Goal: Task Accomplishment & Management: Complete application form

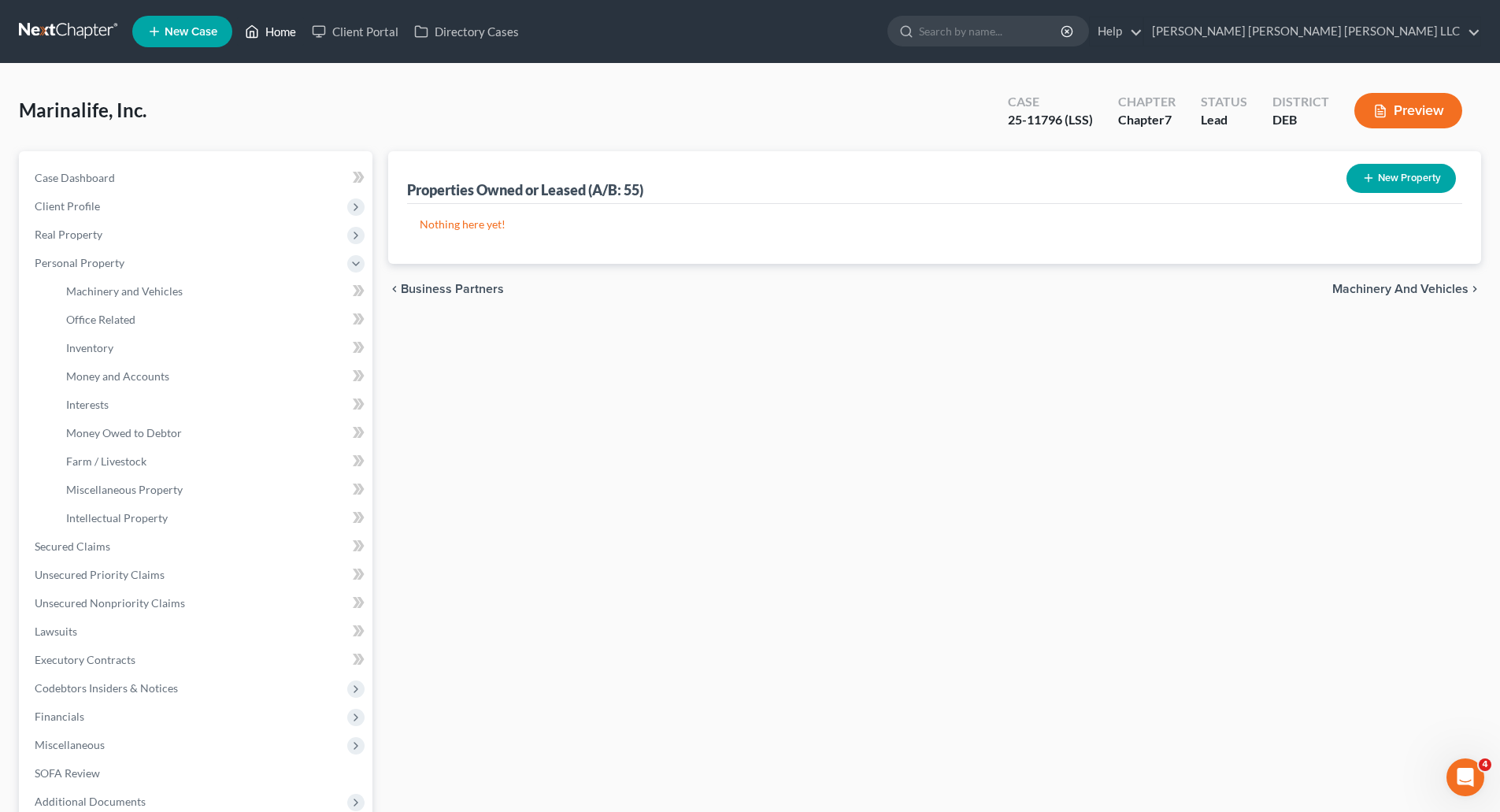
drag, startPoint x: 281, startPoint y: 29, endPoint x: 291, endPoint y: 42, distance: 16.4
click at [281, 29] on link "Home" at bounding box center [271, 31] width 67 height 28
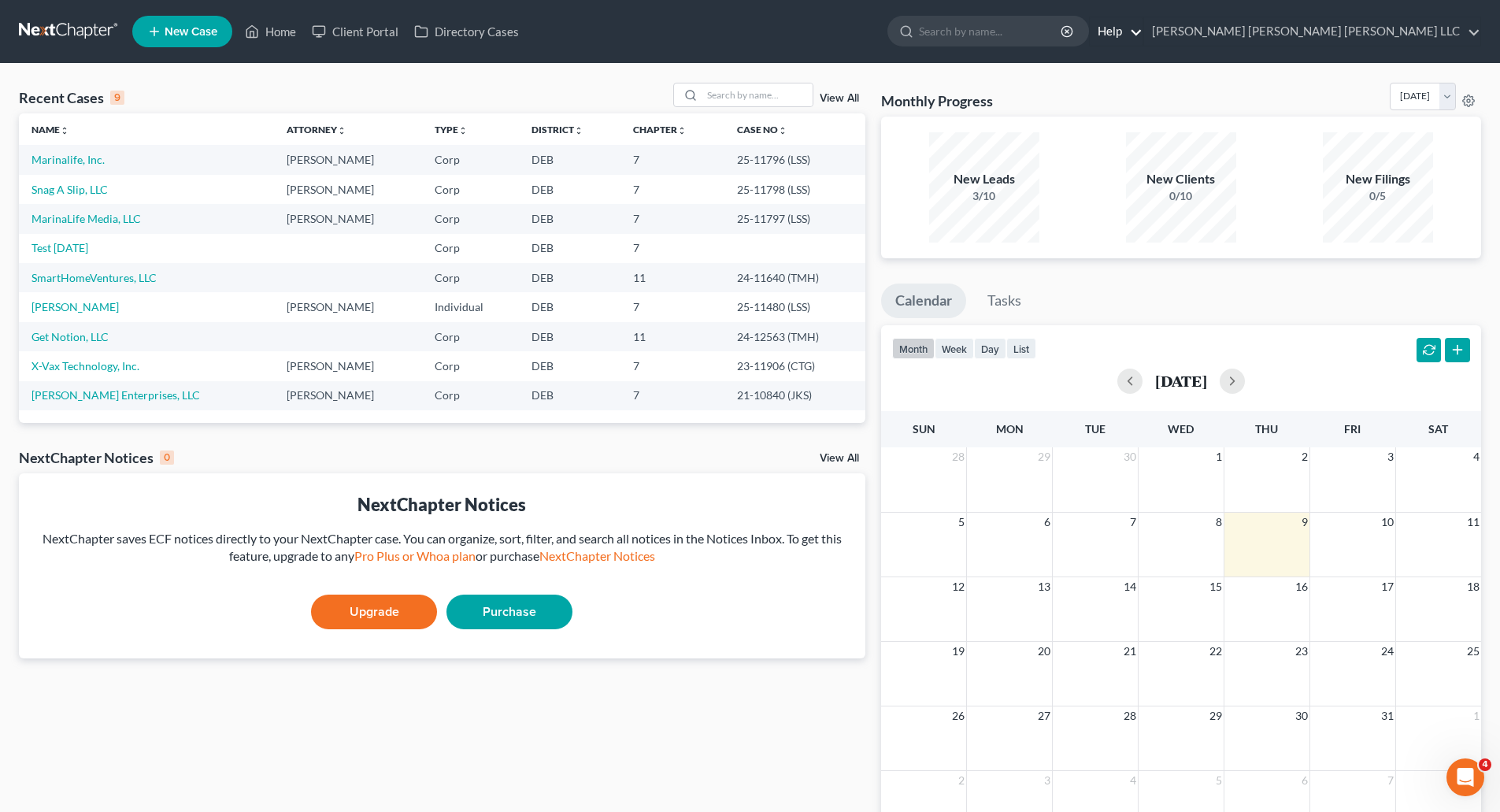
click at [1143, 32] on link "Help" at bounding box center [1116, 31] width 53 height 28
click at [1143, 61] on link "Help Center" at bounding box center [1079, 65] width 125 height 27
drag, startPoint x: 74, startPoint y: 158, endPoint x: 86, endPoint y: 172, distance: 18.4
click at [74, 158] on link "Marinalife, Inc." at bounding box center [68, 159] width 73 height 14
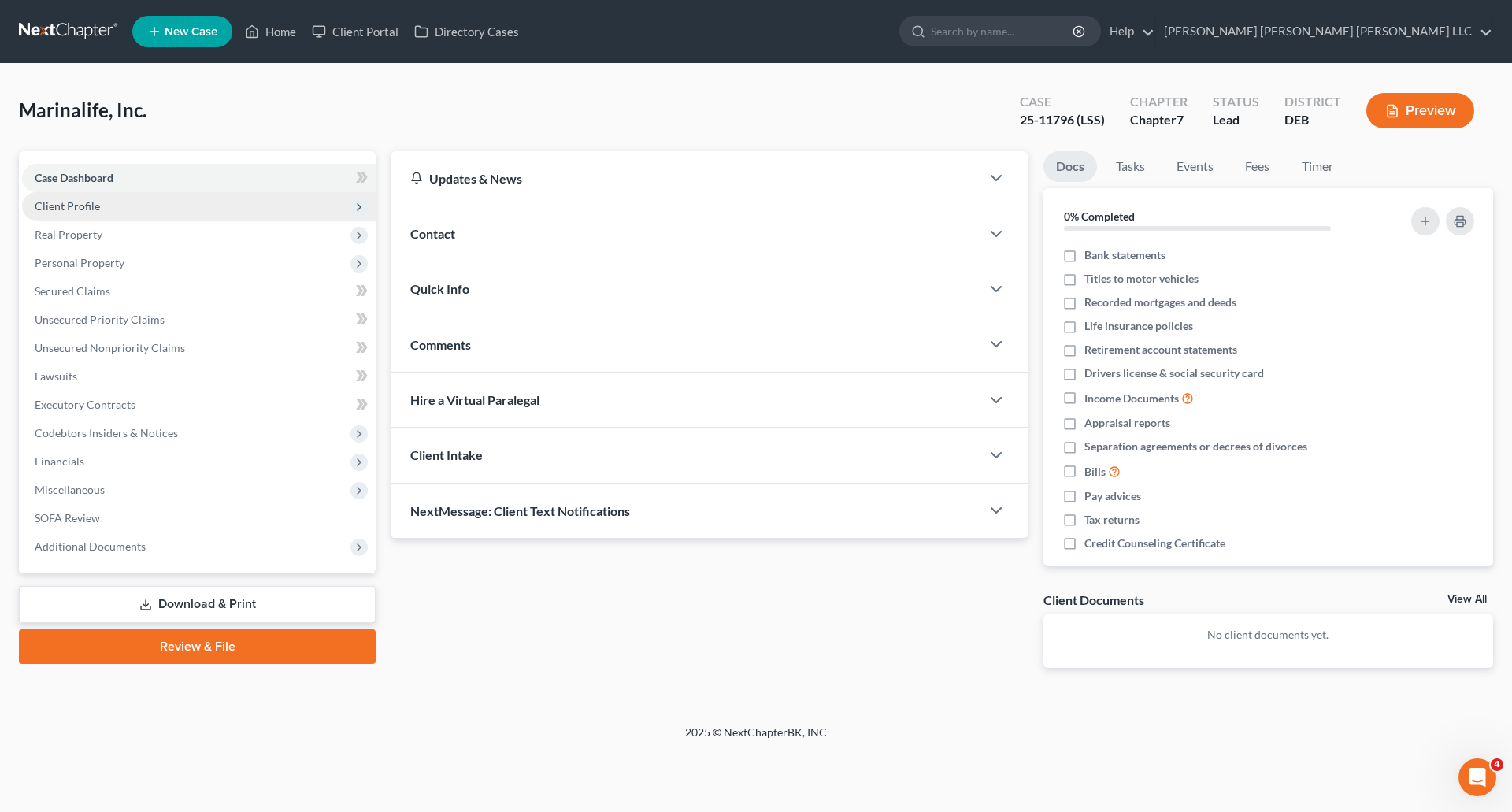
click at [78, 207] on span "Client Profile" at bounding box center [67, 206] width 66 height 14
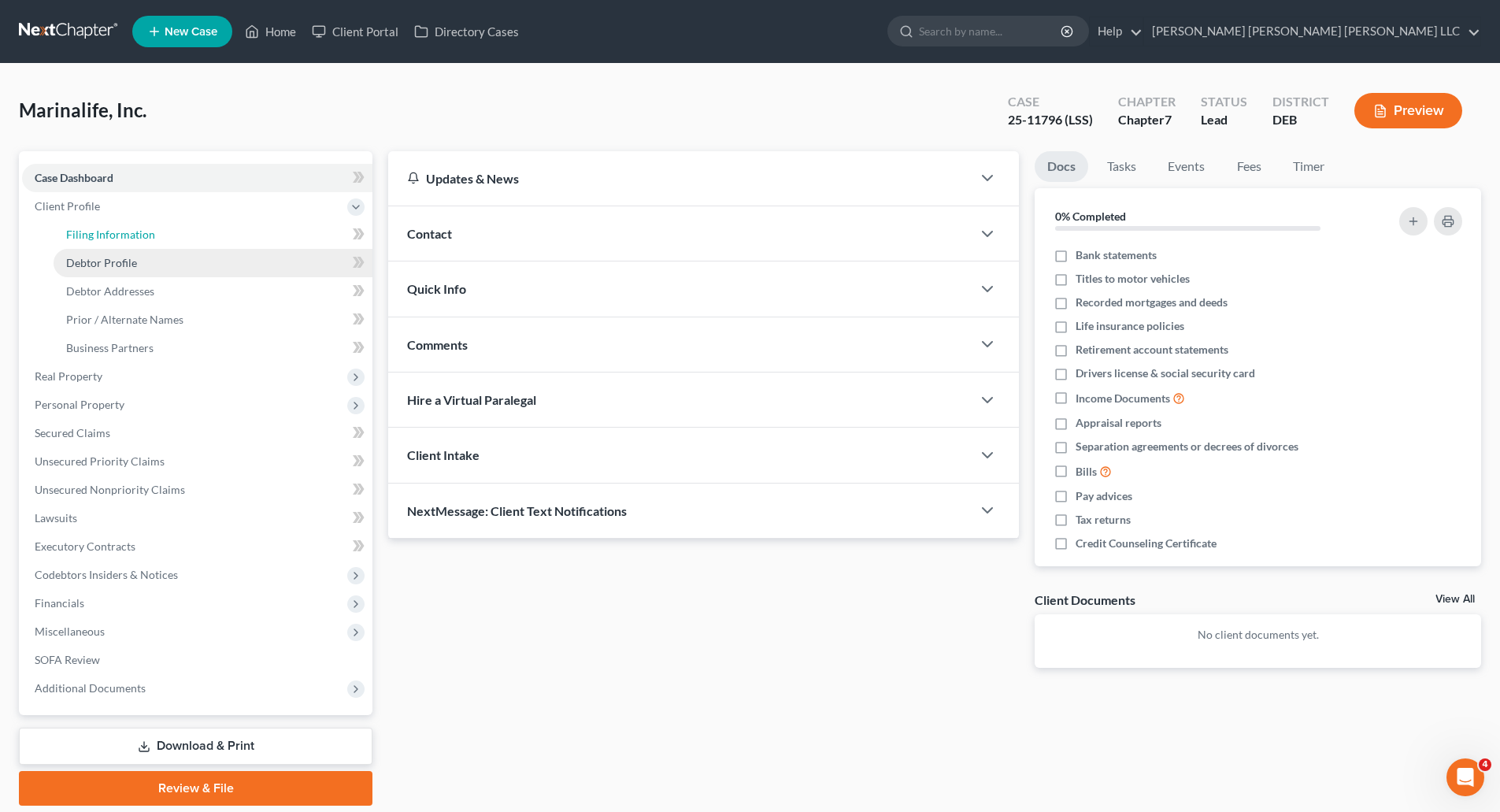
drag, startPoint x: 150, startPoint y: 235, endPoint x: 131, endPoint y: 258, distance: 29.8
click at [150, 234] on span "Filing Information" at bounding box center [110, 234] width 89 height 14
select select "3"
select select "1"
select select "0"
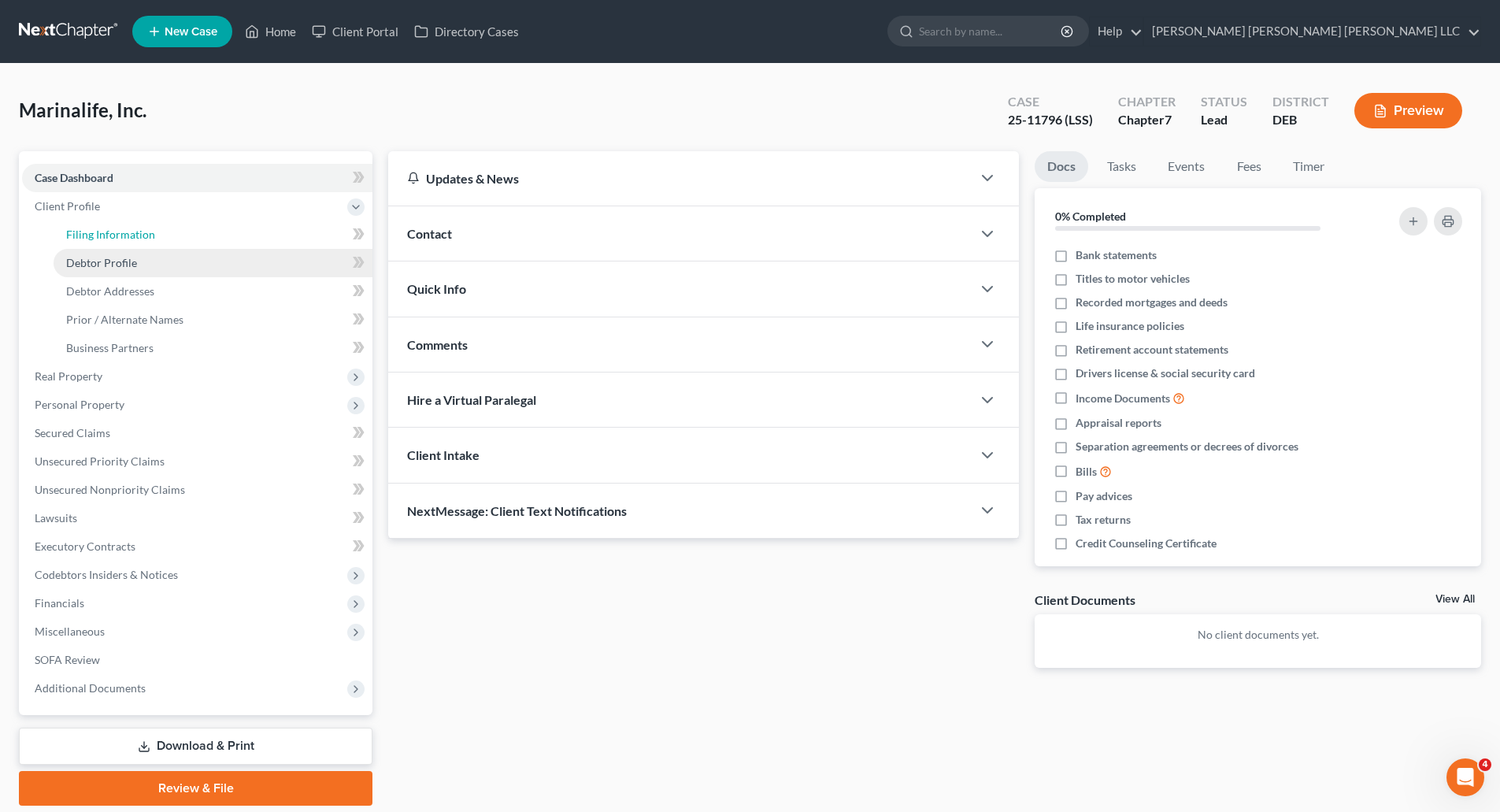
select select "13"
select select "1"
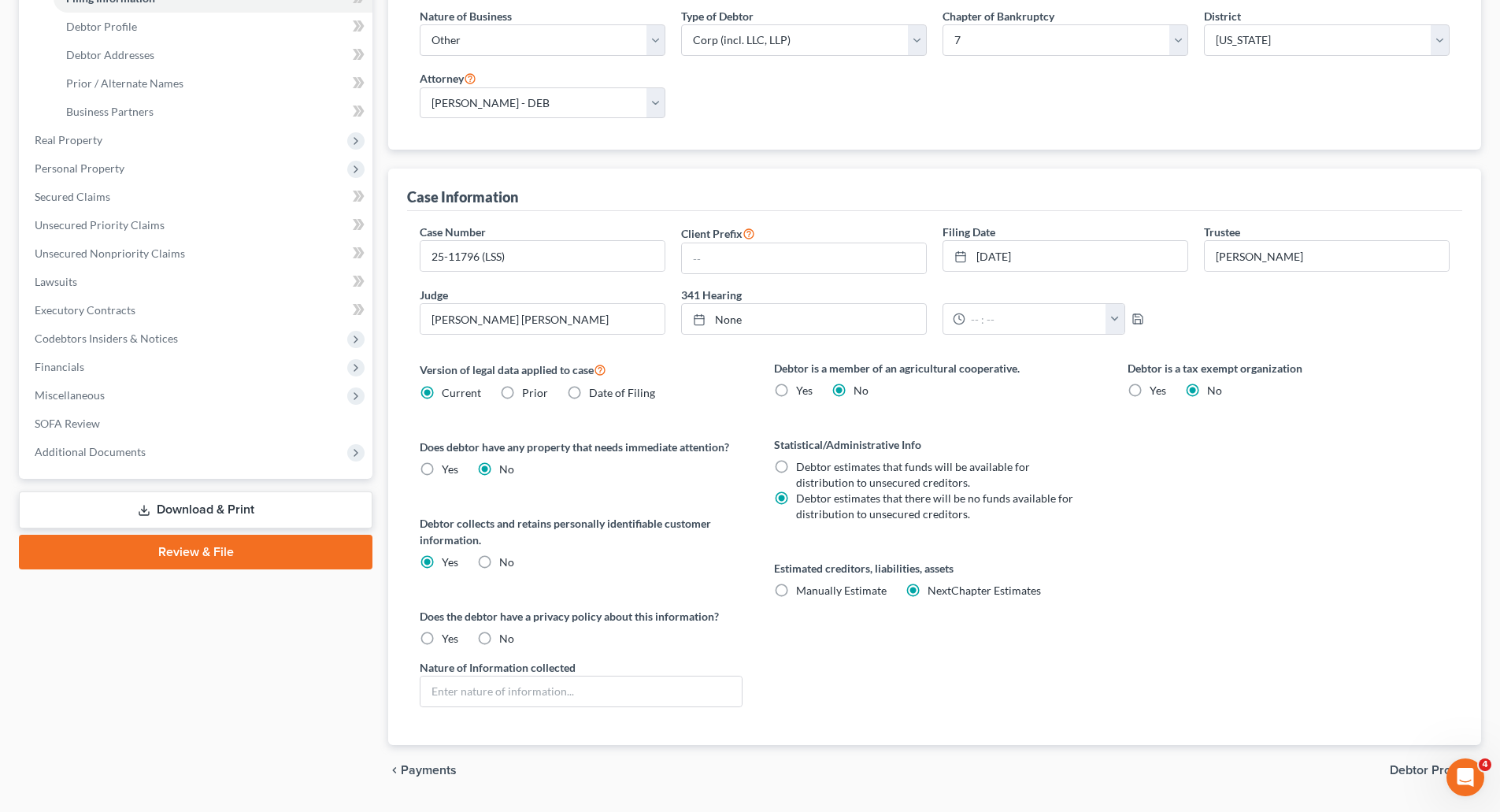
scroll to position [158, 0]
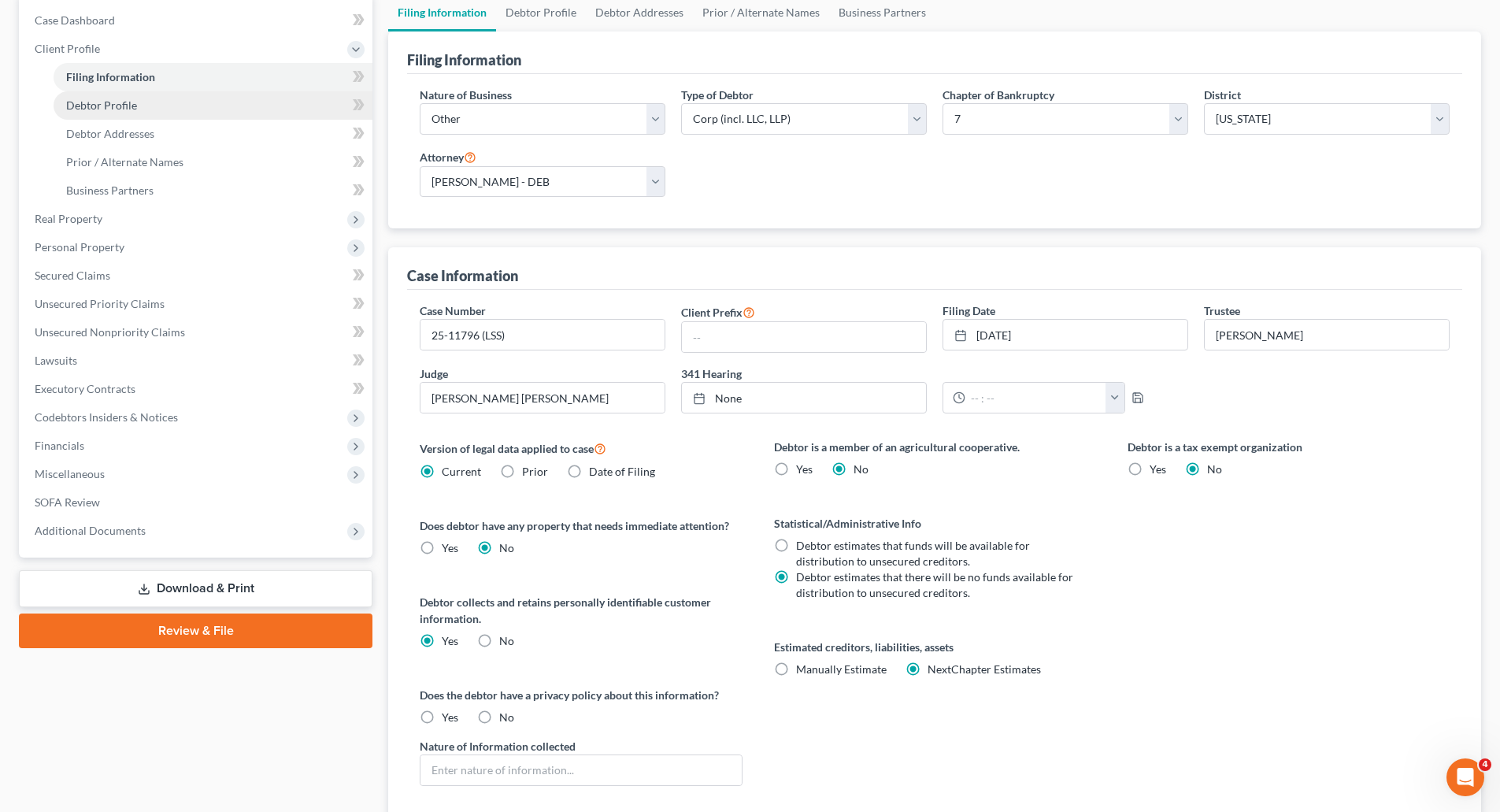
click at [104, 111] on span "Debtor Profile" at bounding box center [102, 105] width 71 height 14
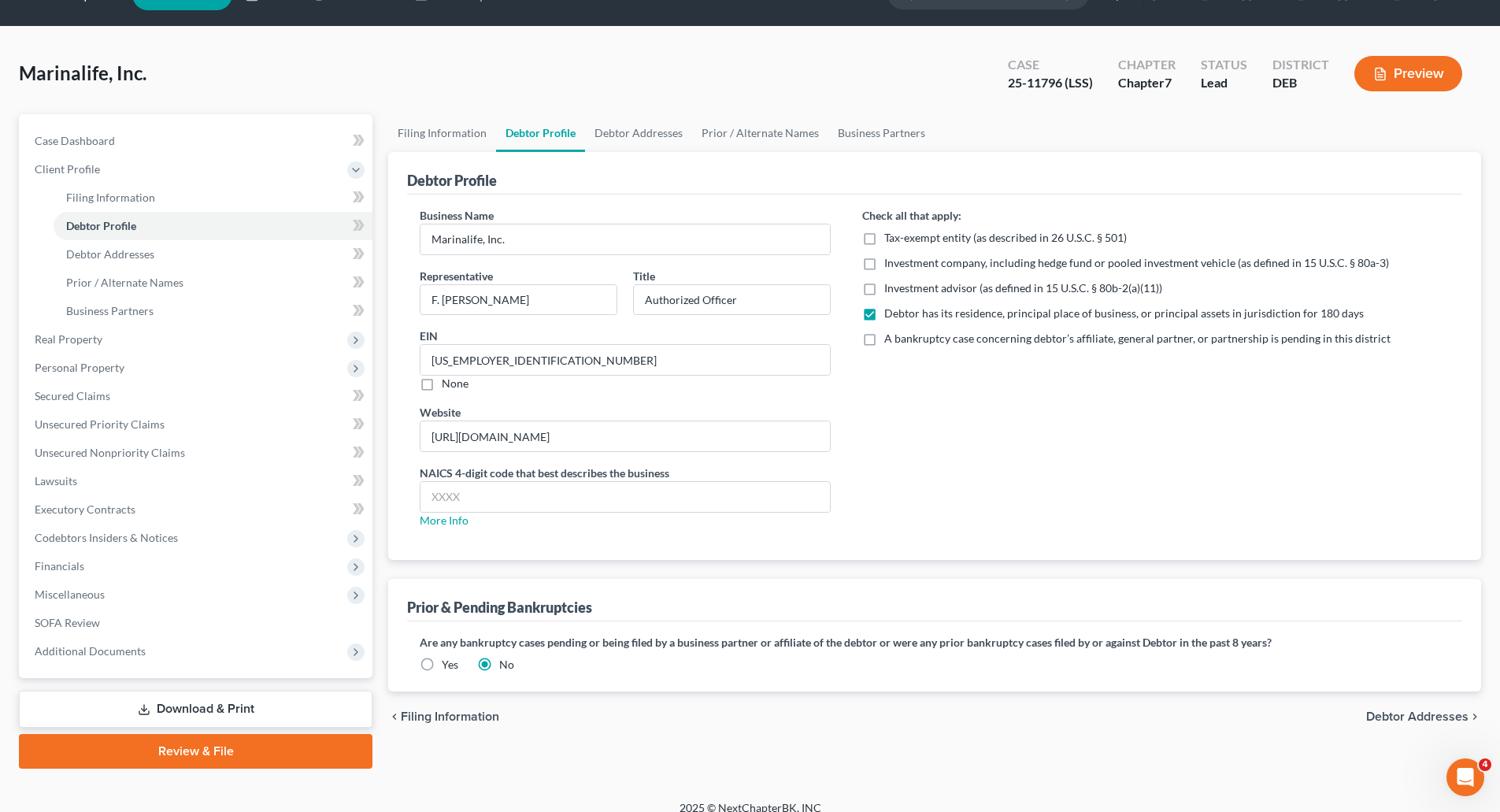
scroll to position [53, 0]
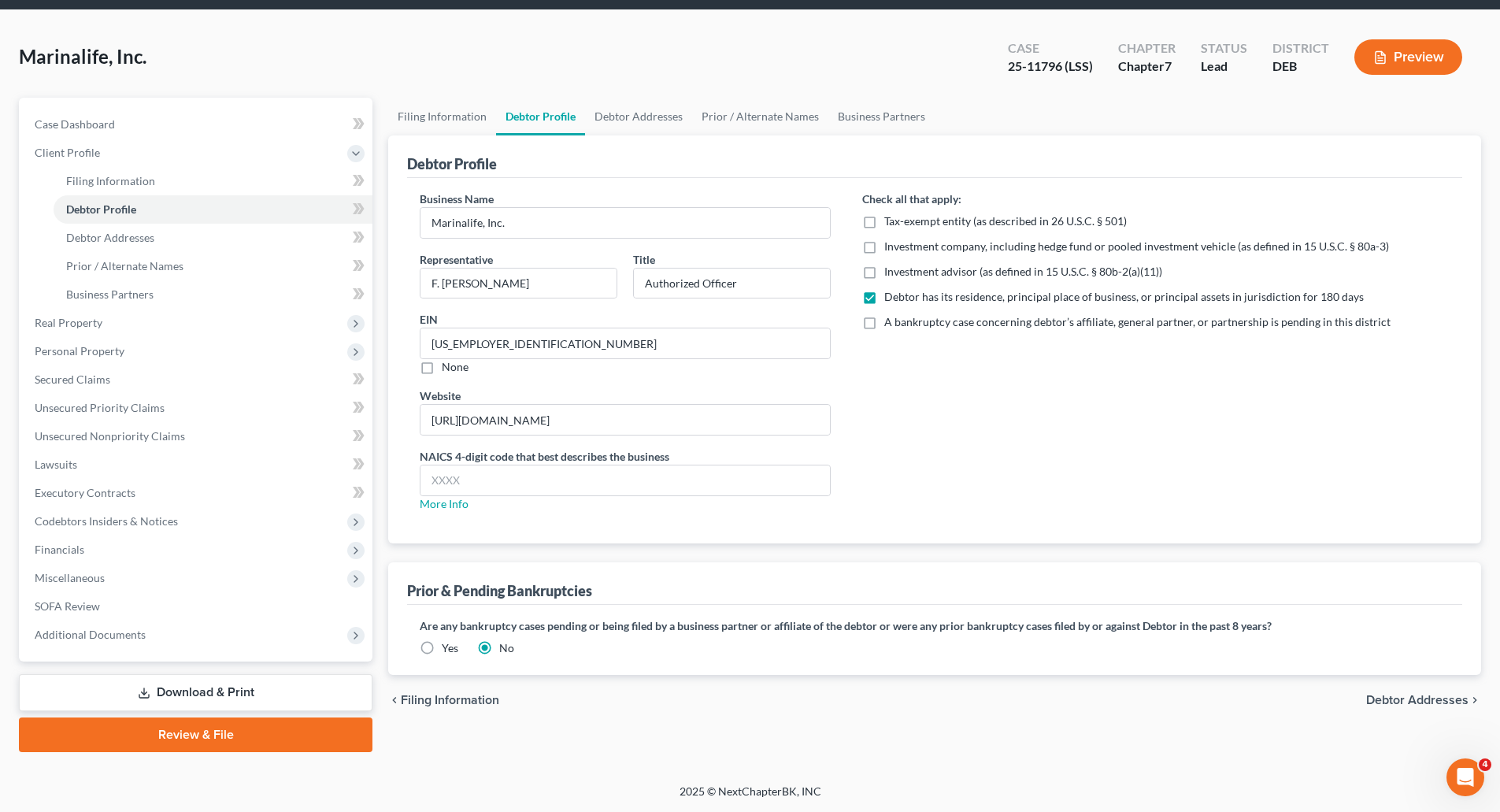
click at [442, 651] on label "Yes" at bounding box center [450, 648] width 16 height 16
click at [448, 651] on input "Yes" at bounding box center [453, 646] width 10 height 10
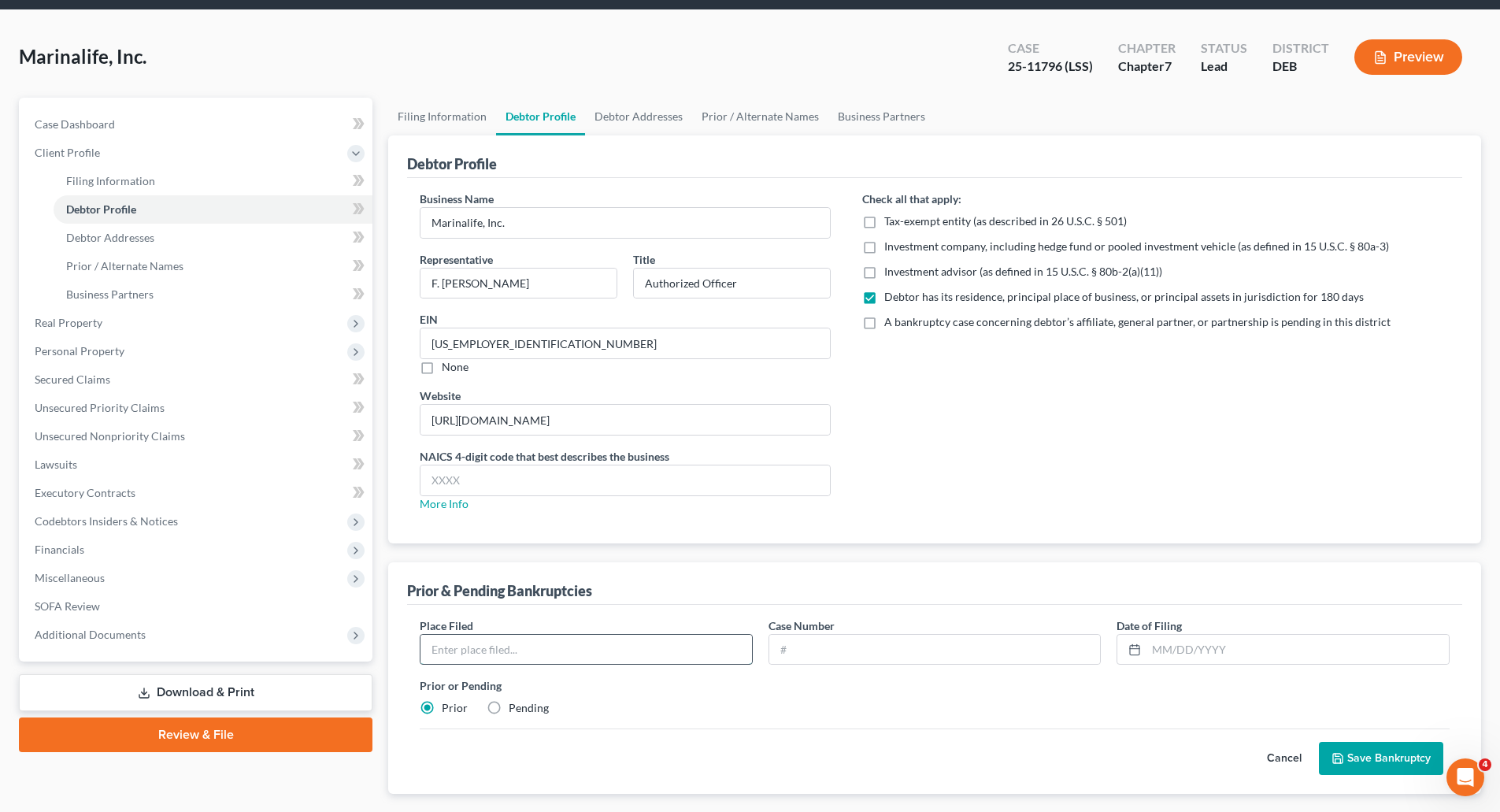
click at [520, 650] on input "text" at bounding box center [586, 649] width 332 height 30
type input "Delawa"
click at [509, 704] on label "Pending" at bounding box center [528, 708] width 41 height 16
click at [515, 704] on input "Pending" at bounding box center [520, 705] width 10 height 10
radio input "true"
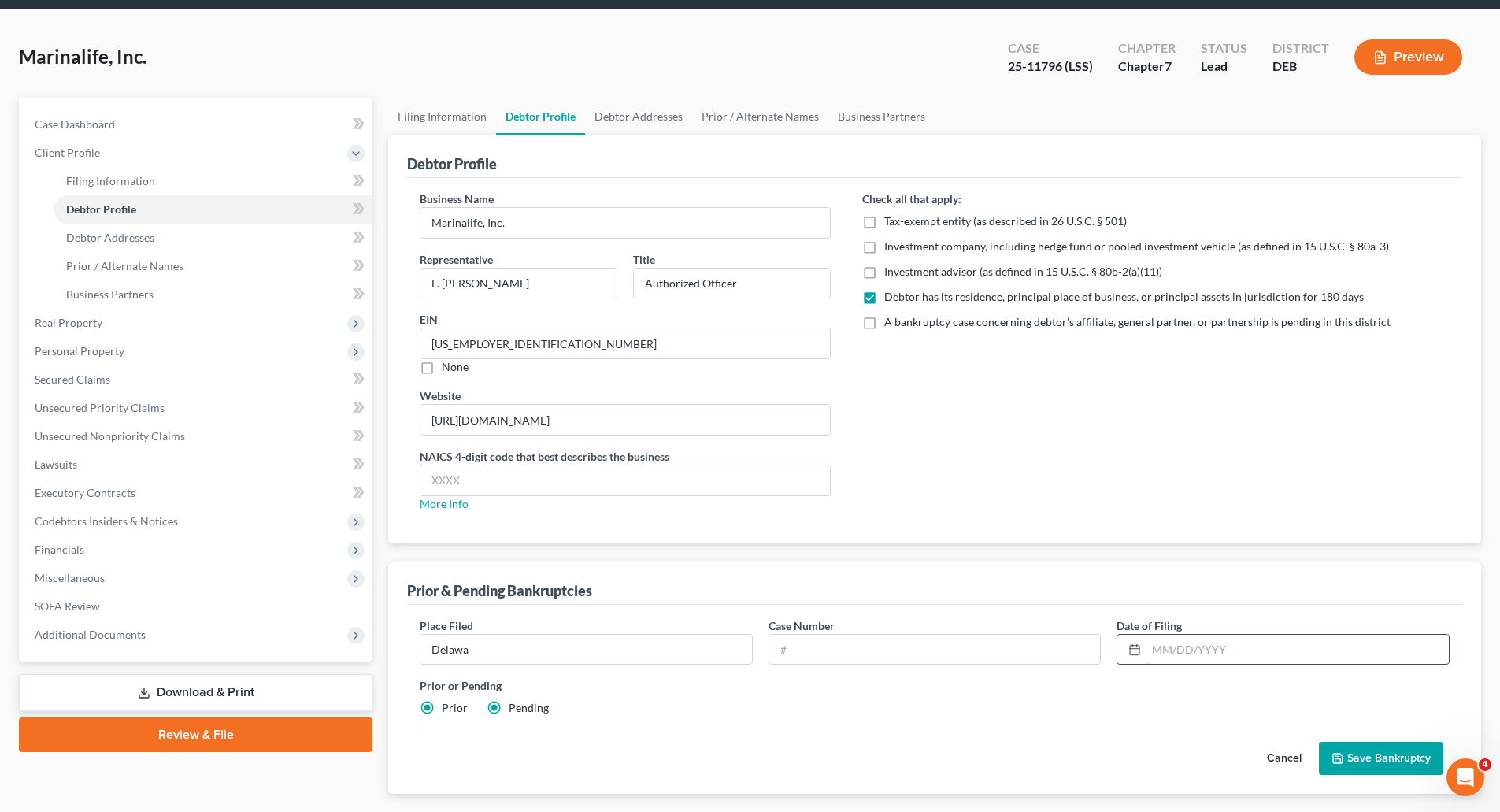
radio input "false"
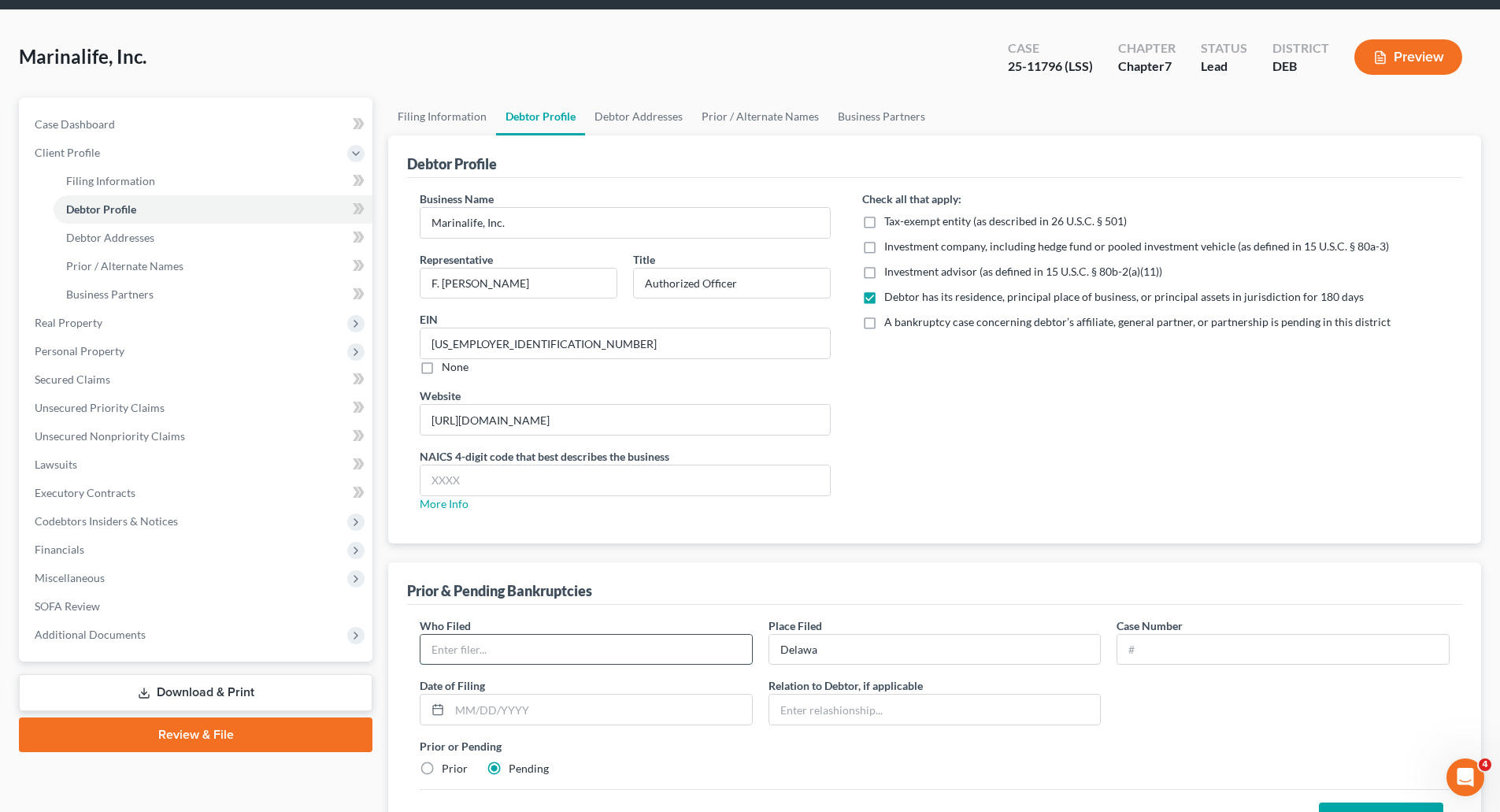
click at [476, 642] on input "text" at bounding box center [586, 649] width 332 height 30
type input "MarinaLife Media, LLC"
type input "[US_STATE]"
type input "25-11797 (LSS)"
click at [559, 709] on input "text" at bounding box center [601, 709] width 303 height 30
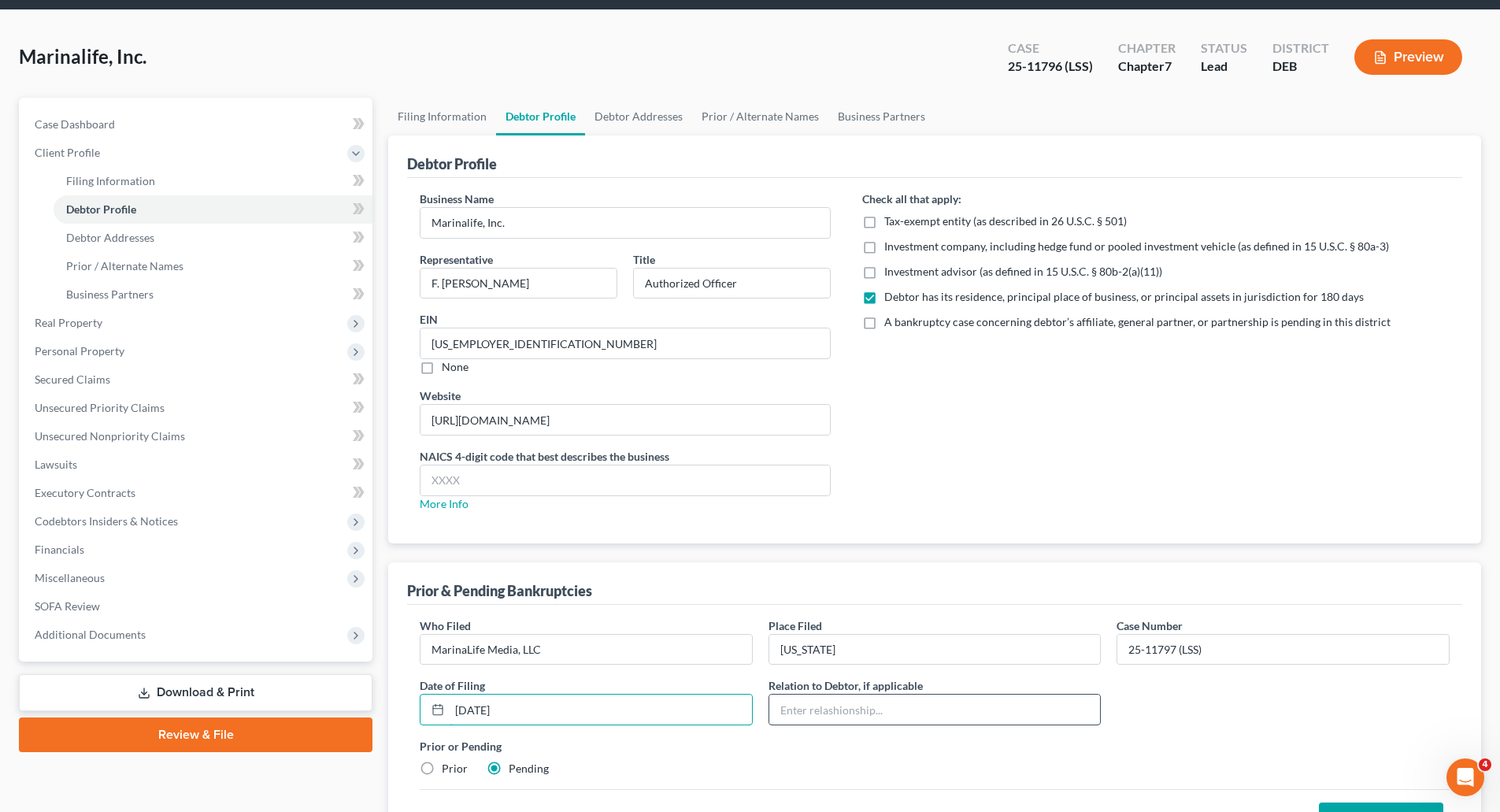
type input "[DATE]"
click at [840, 709] on input "text" at bounding box center [935, 709] width 332 height 30
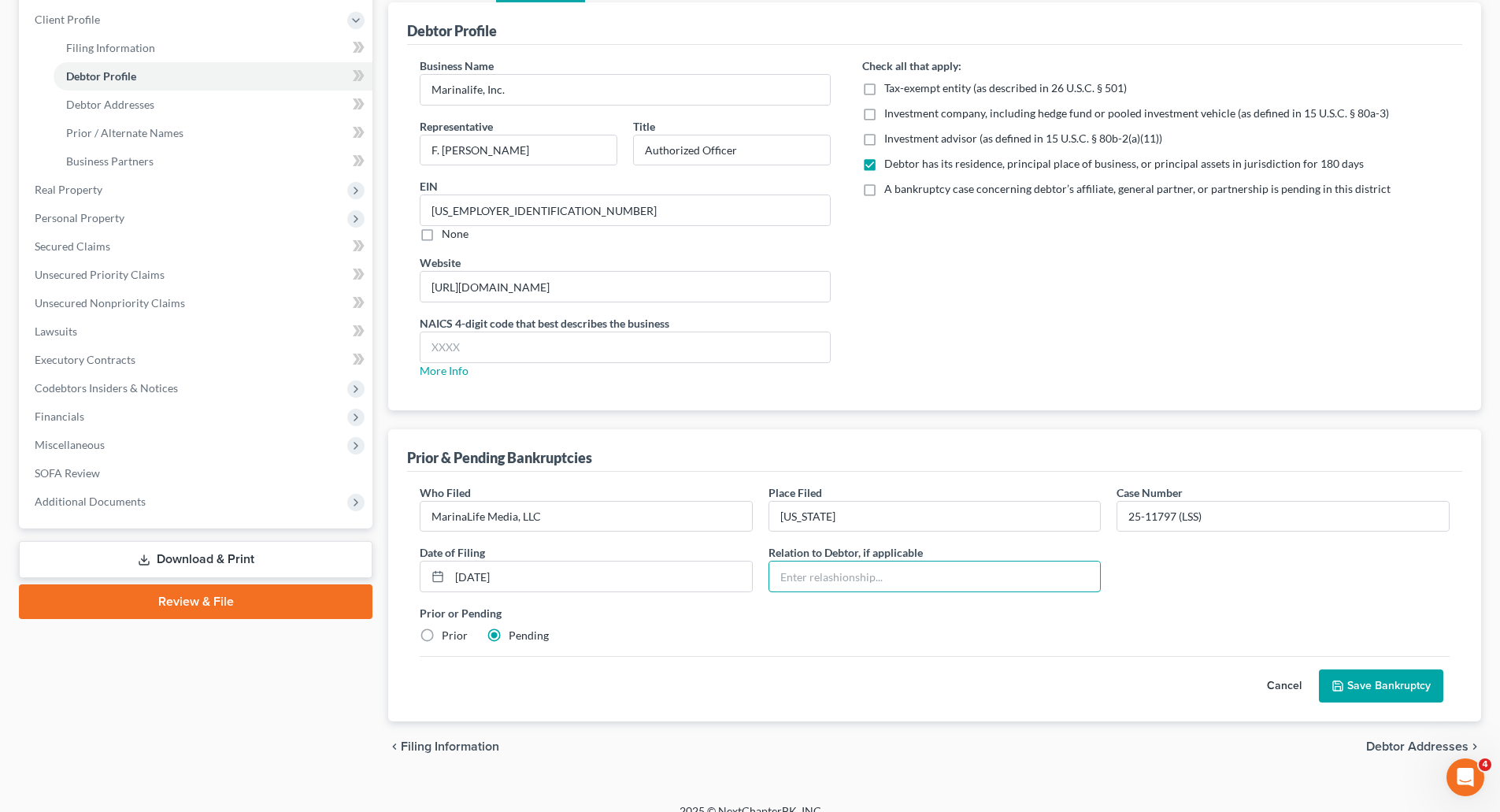
scroll to position [206, 0]
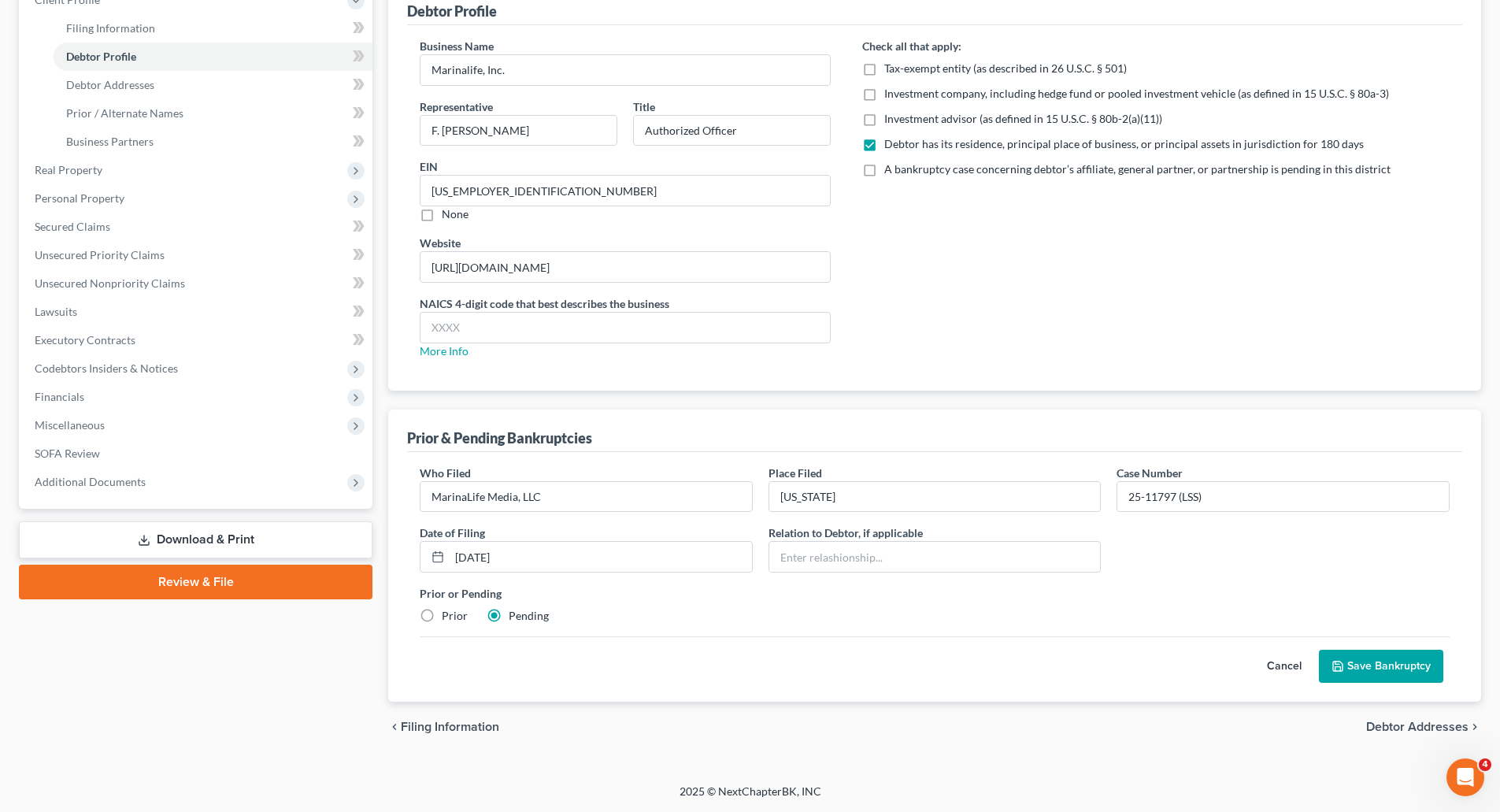
click at [1381, 660] on button "Save Bankruptcy" at bounding box center [1381, 666] width 124 height 33
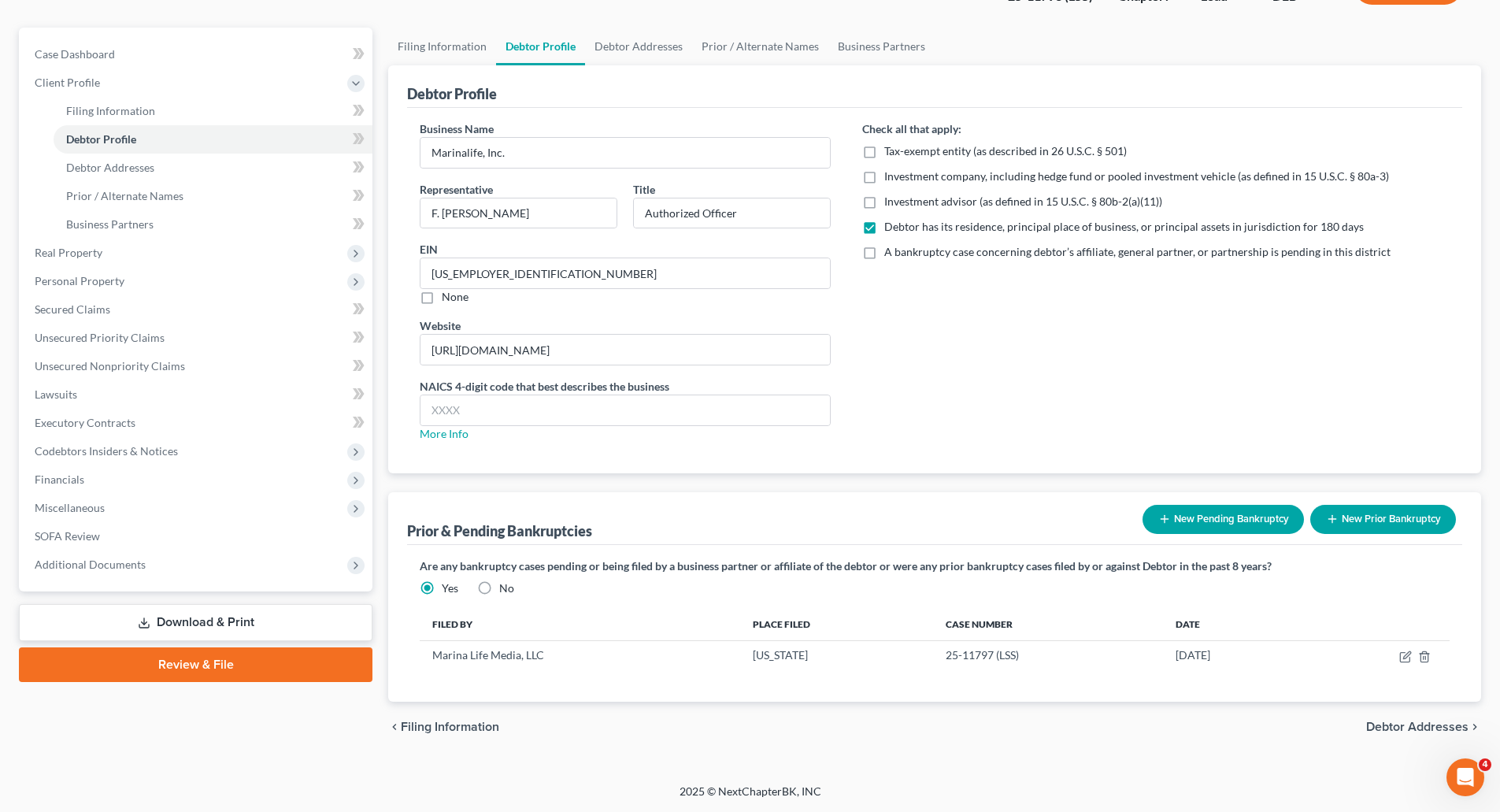
click at [1246, 522] on button "New Pending Bankruptcy" at bounding box center [1223, 520] width 161 height 29
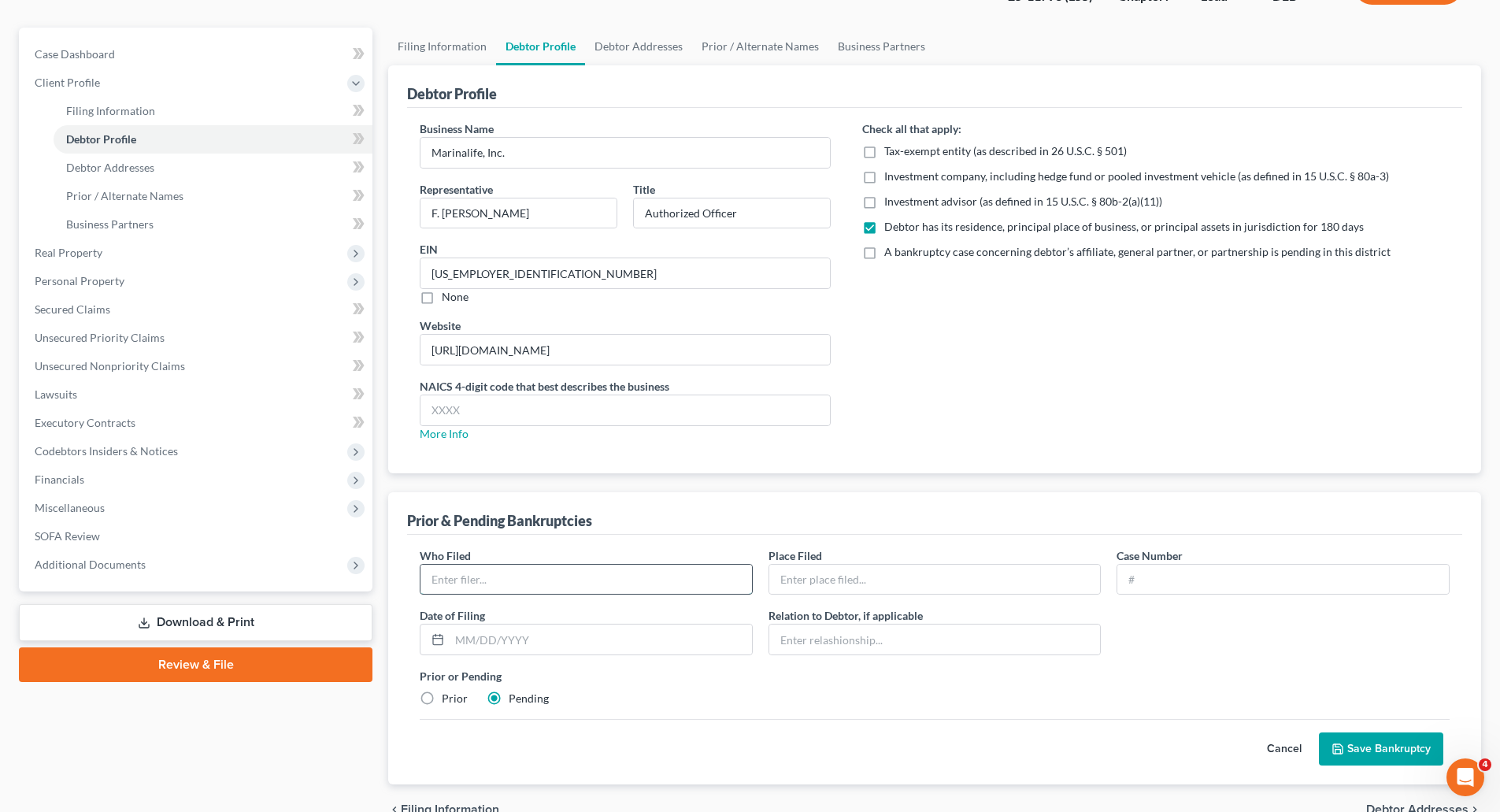
click at [517, 583] on input "text" at bounding box center [586, 579] width 332 height 30
type input "Snag A Slip, LLC"
type input "[US_STATE]"
click at [1181, 578] on input "text" at bounding box center [1283, 579] width 332 height 30
type input "25-11798 (LSS)"
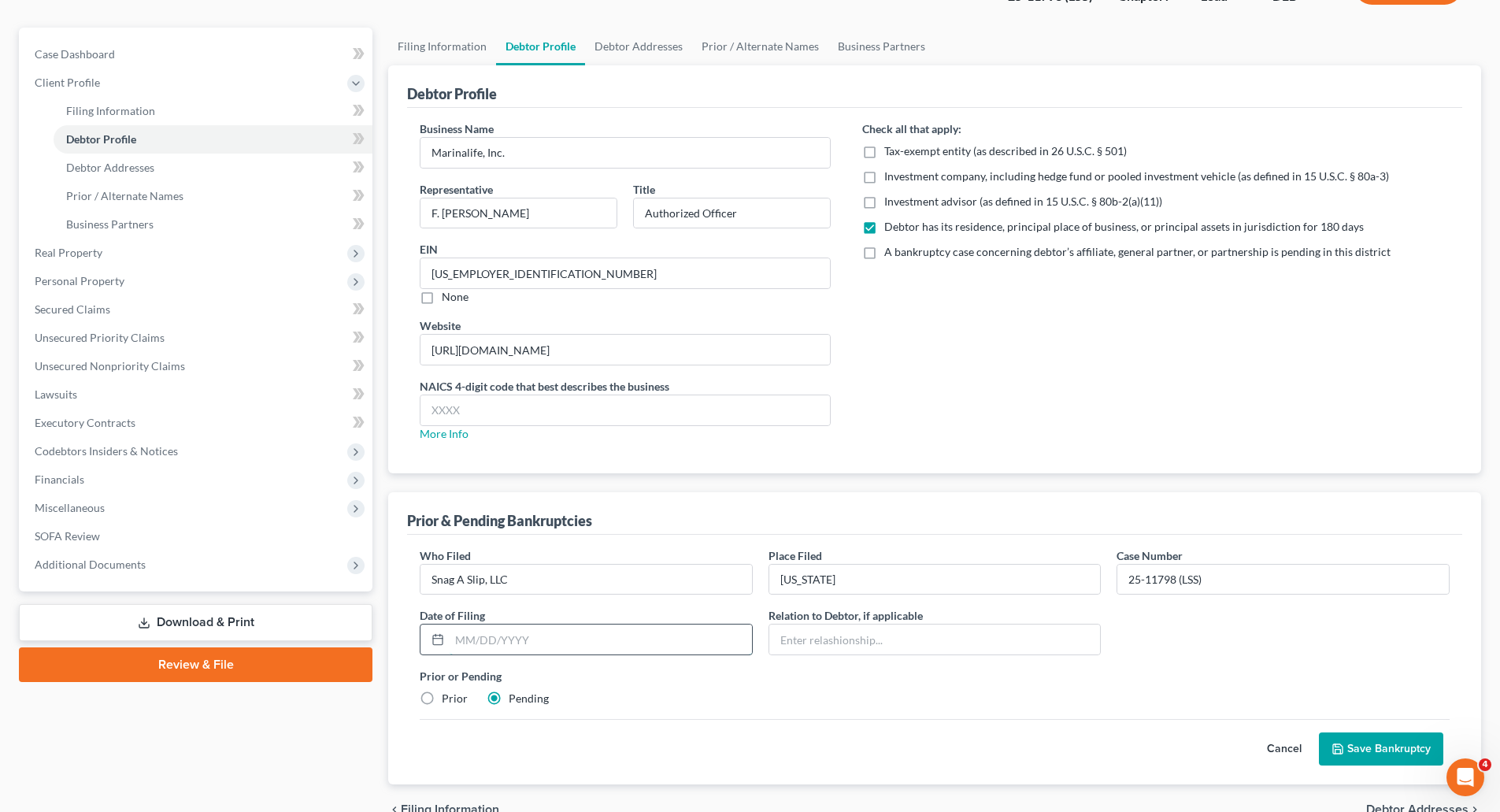
click at [549, 645] on input "text" at bounding box center [601, 639] width 303 height 30
type input "[DATE]"
click at [791, 634] on input "text" at bounding box center [935, 639] width 332 height 30
type input "Wholly owned subsidiary"
click at [1391, 747] on button "Save Bankruptcy" at bounding box center [1381, 749] width 124 height 33
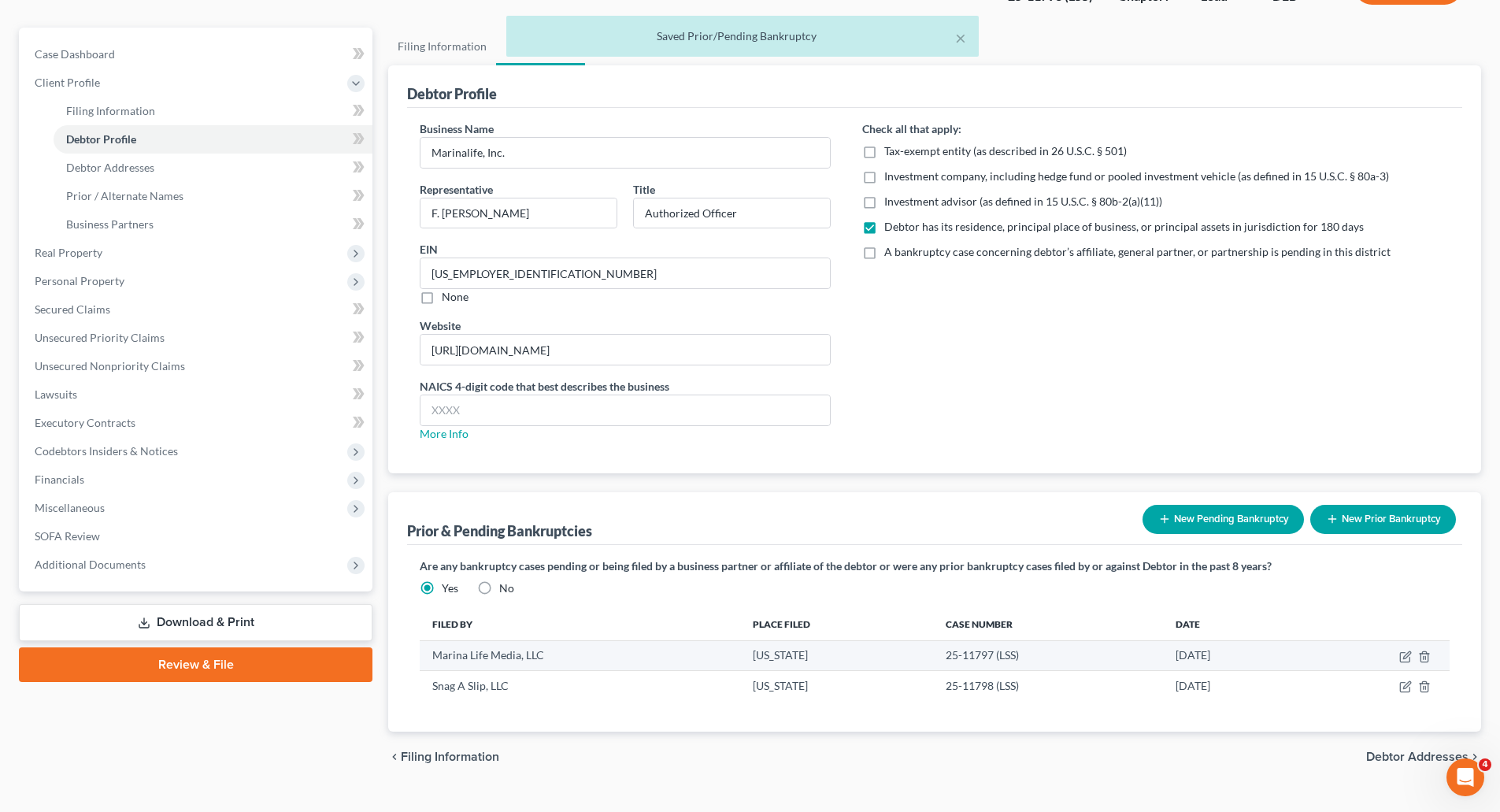
click at [520, 655] on td "Marina Life Media, LLC" at bounding box center [579, 655] width 320 height 30
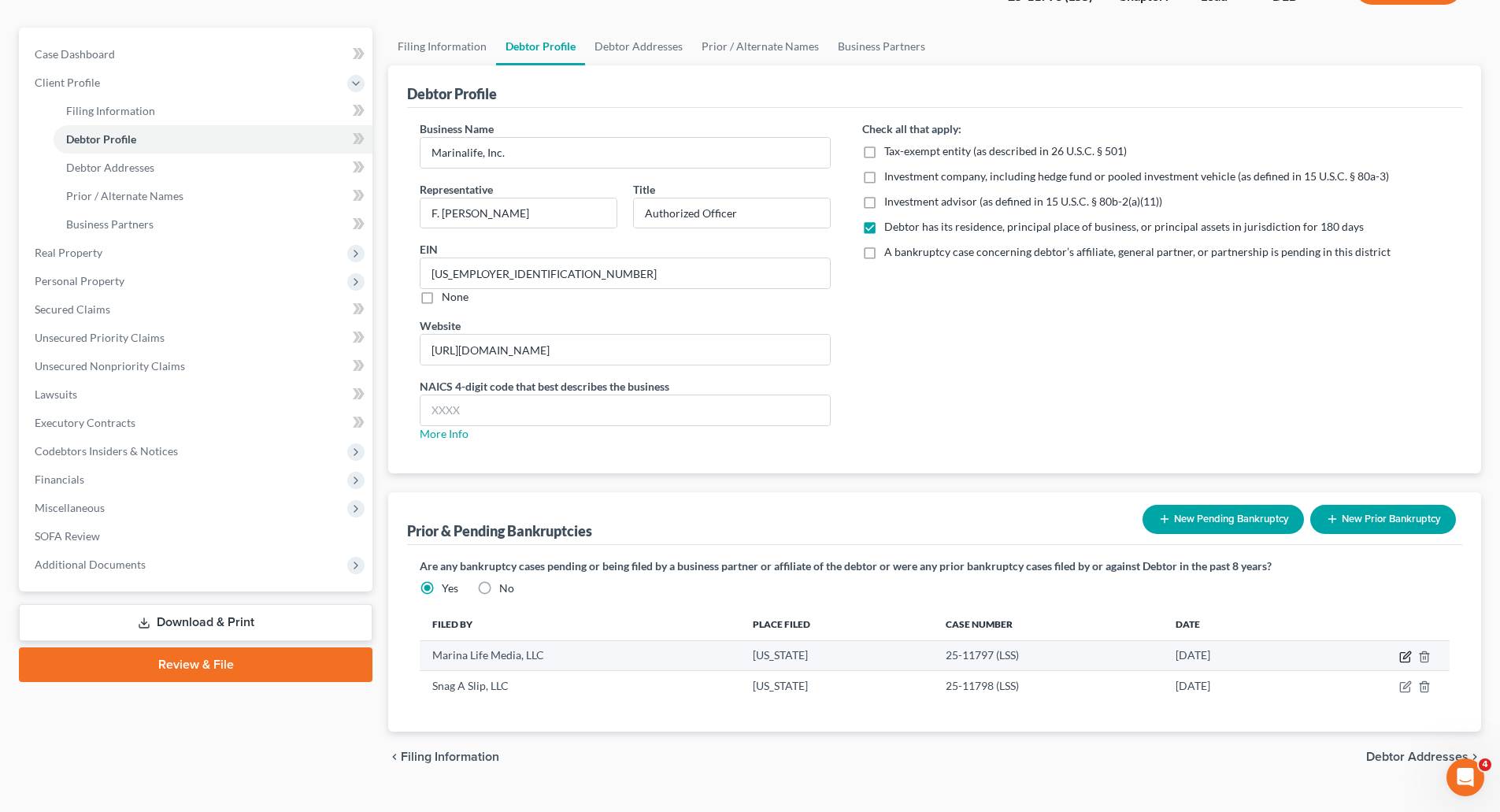
click at [1404, 655] on icon "button" at bounding box center [1405, 657] width 13 height 13
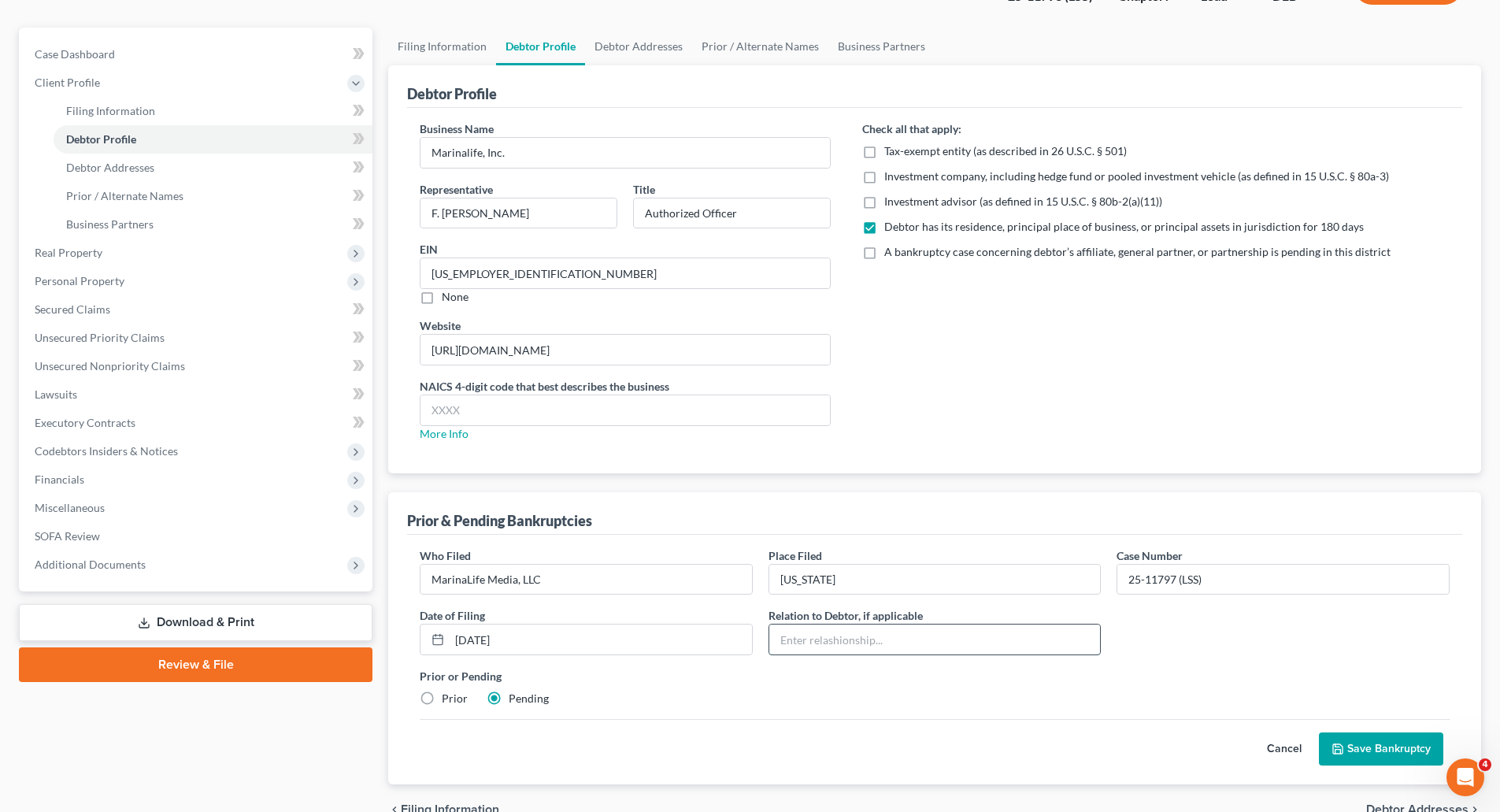
click at [961, 646] on input "text" at bounding box center [935, 639] width 332 height 30
type input "Wholly owned subsidiary"
click at [1363, 748] on button "Save Bankruptcy" at bounding box center [1381, 749] width 124 height 33
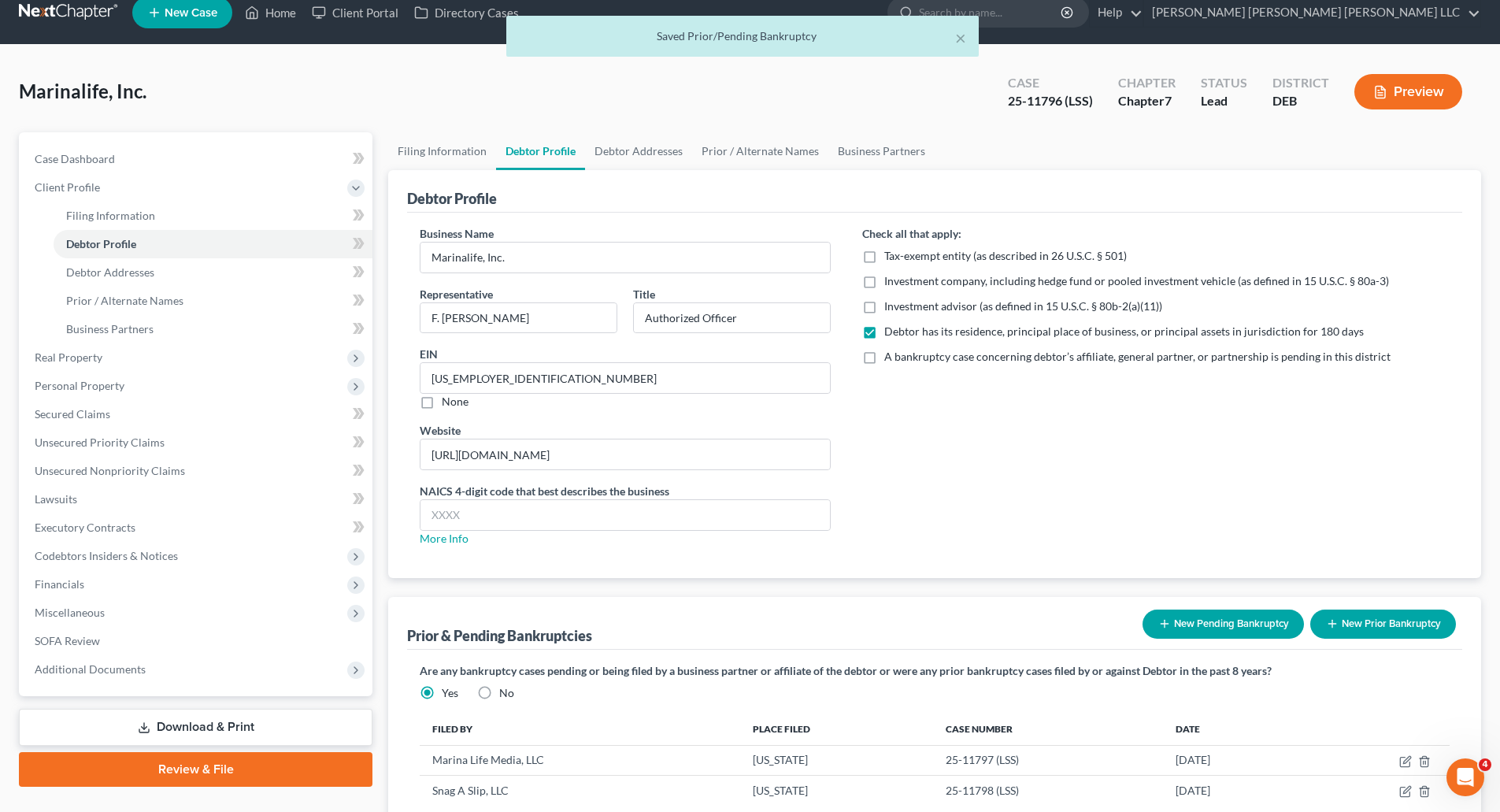
scroll to position [0, 0]
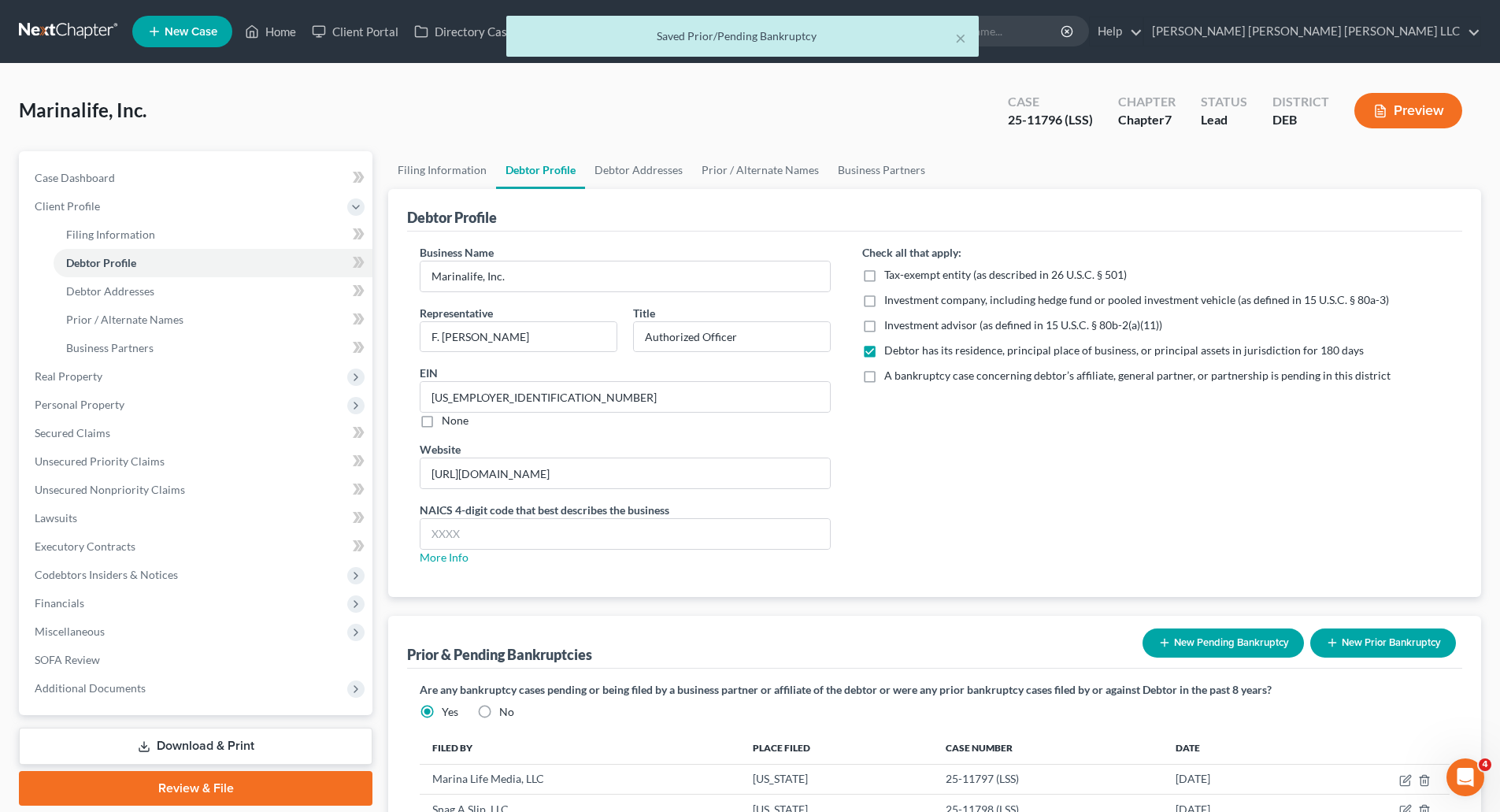
click at [281, 32] on div "× Saved Prior/Pending Bankruptcy" at bounding box center [742, 40] width 1500 height 49
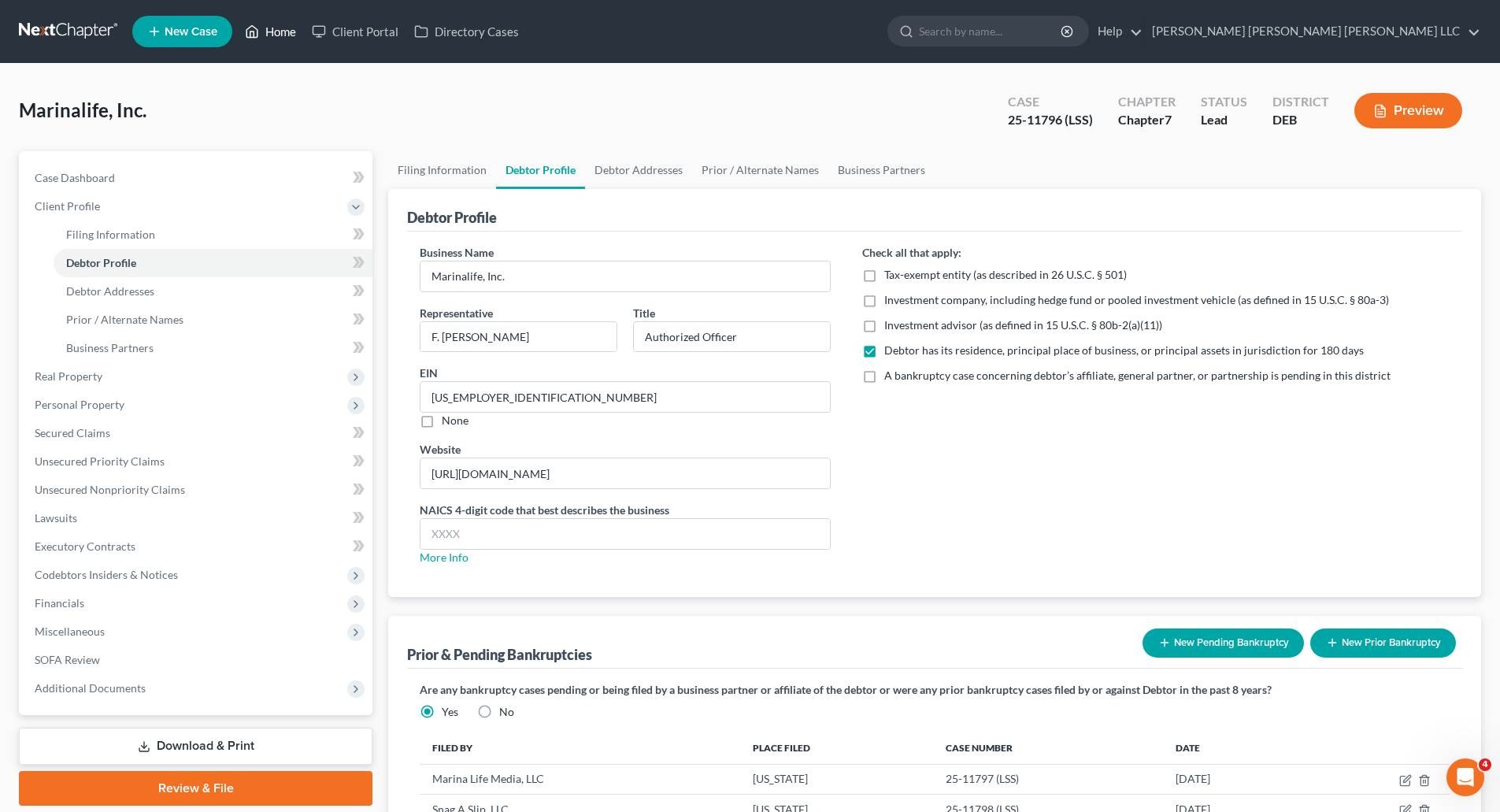
click at [275, 32] on link "Home" at bounding box center [271, 31] width 67 height 28
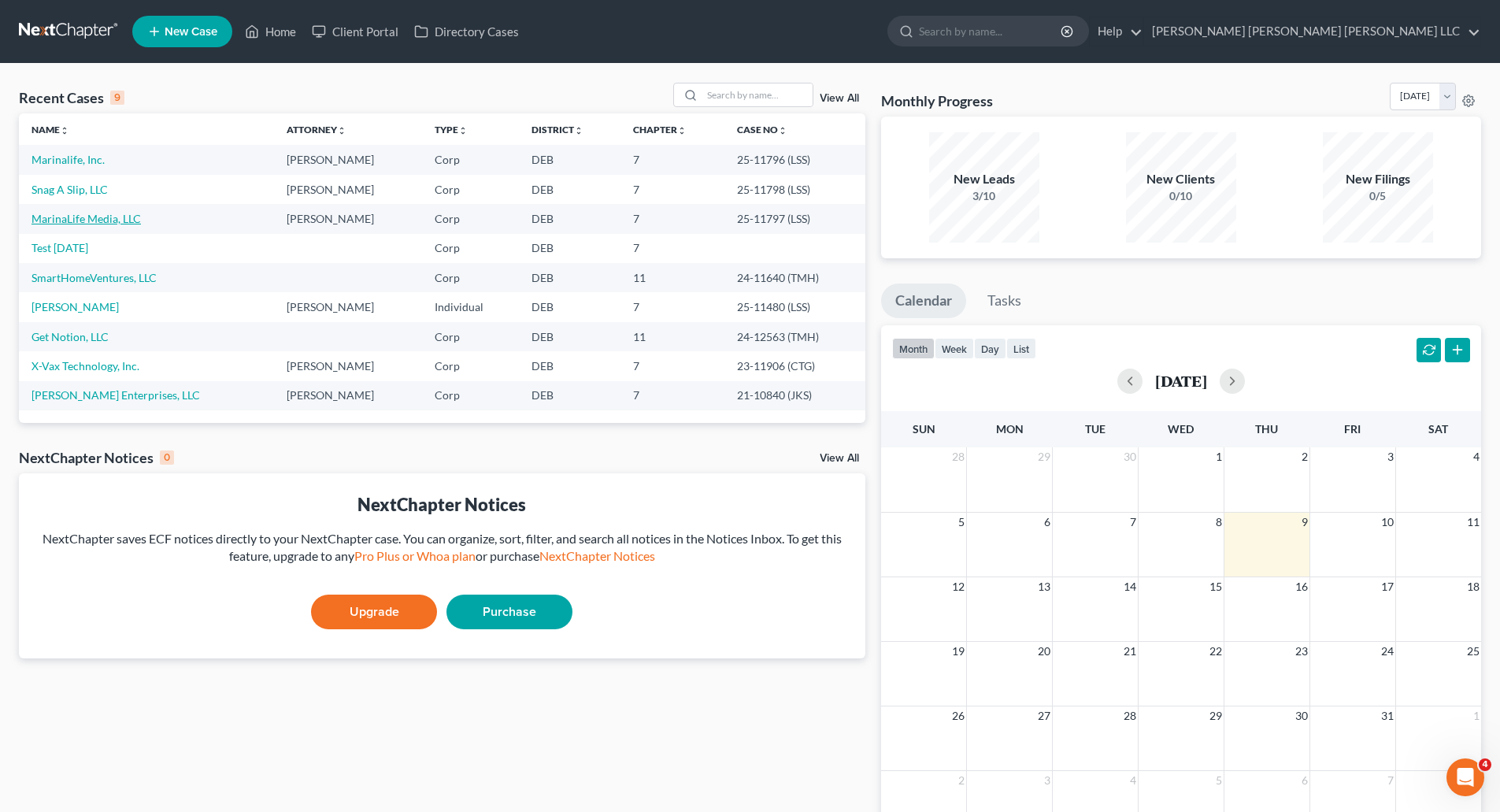
click at [91, 218] on link "MarinaLife Media, LLC" at bounding box center [86, 219] width 109 height 14
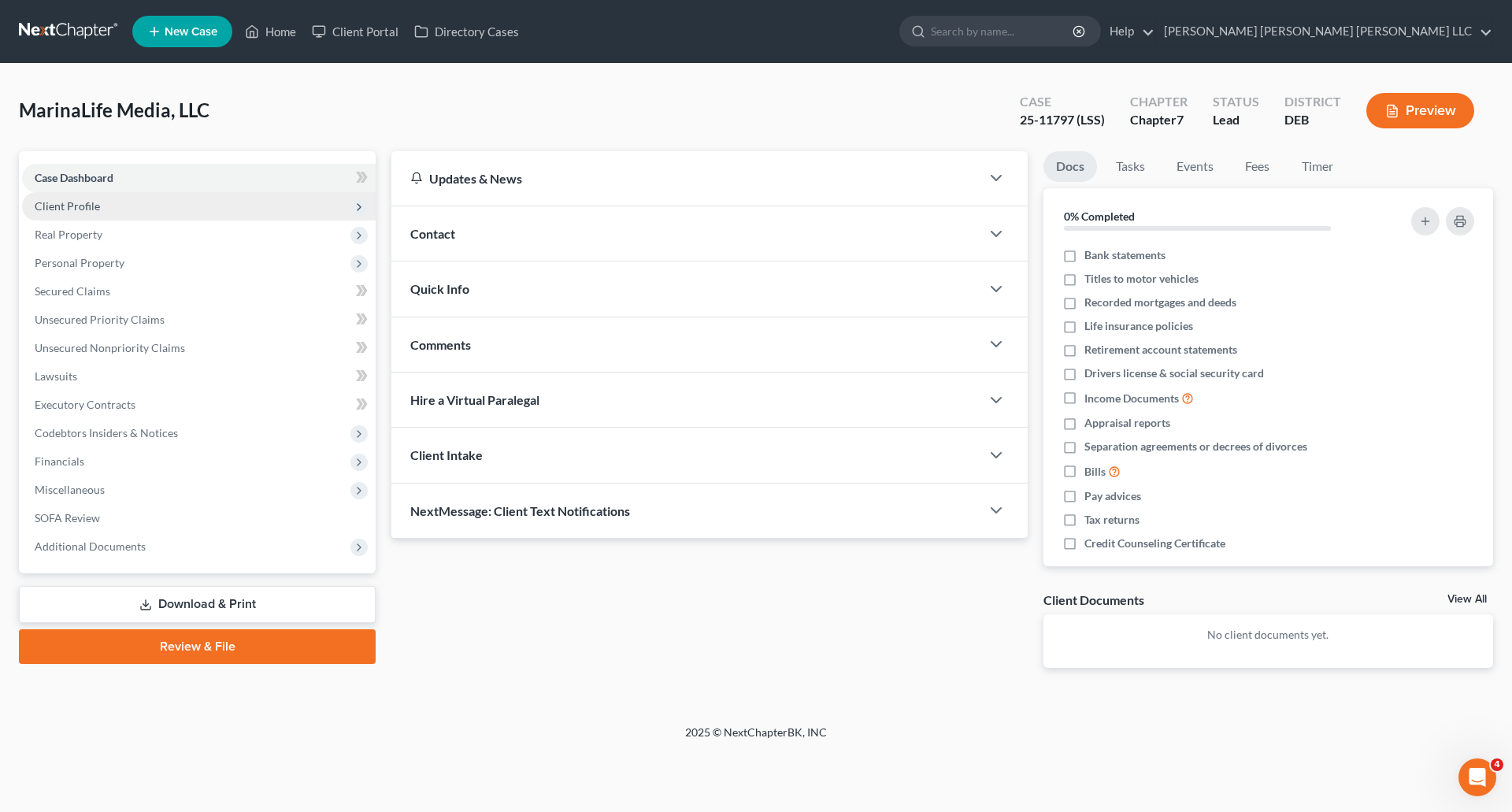
click at [72, 206] on span "Client Profile" at bounding box center [67, 206] width 66 height 14
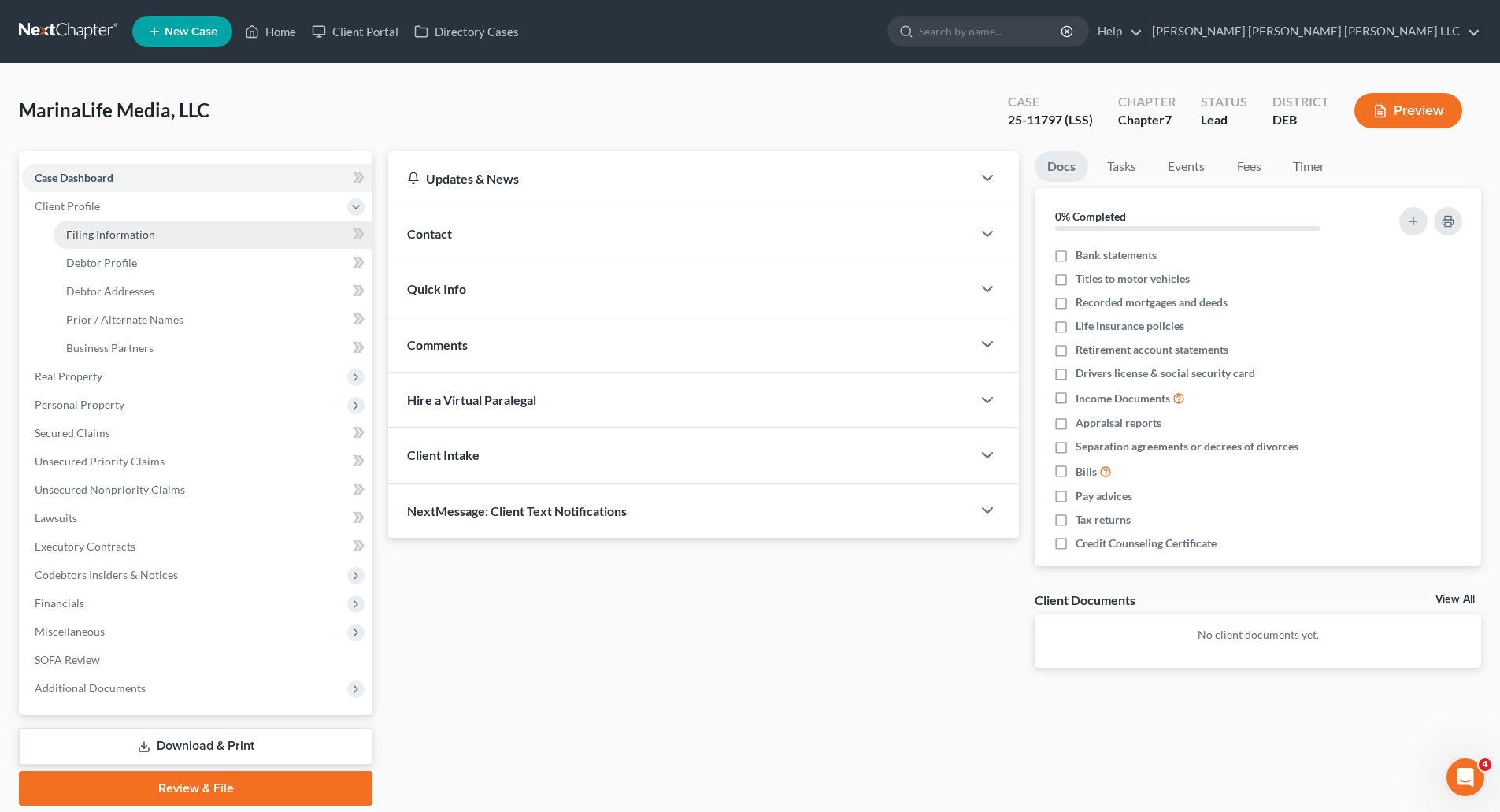
click at [84, 234] on span "Filing Information" at bounding box center [110, 234] width 89 height 14
select select "3"
select select "1"
select select "0"
select select "13"
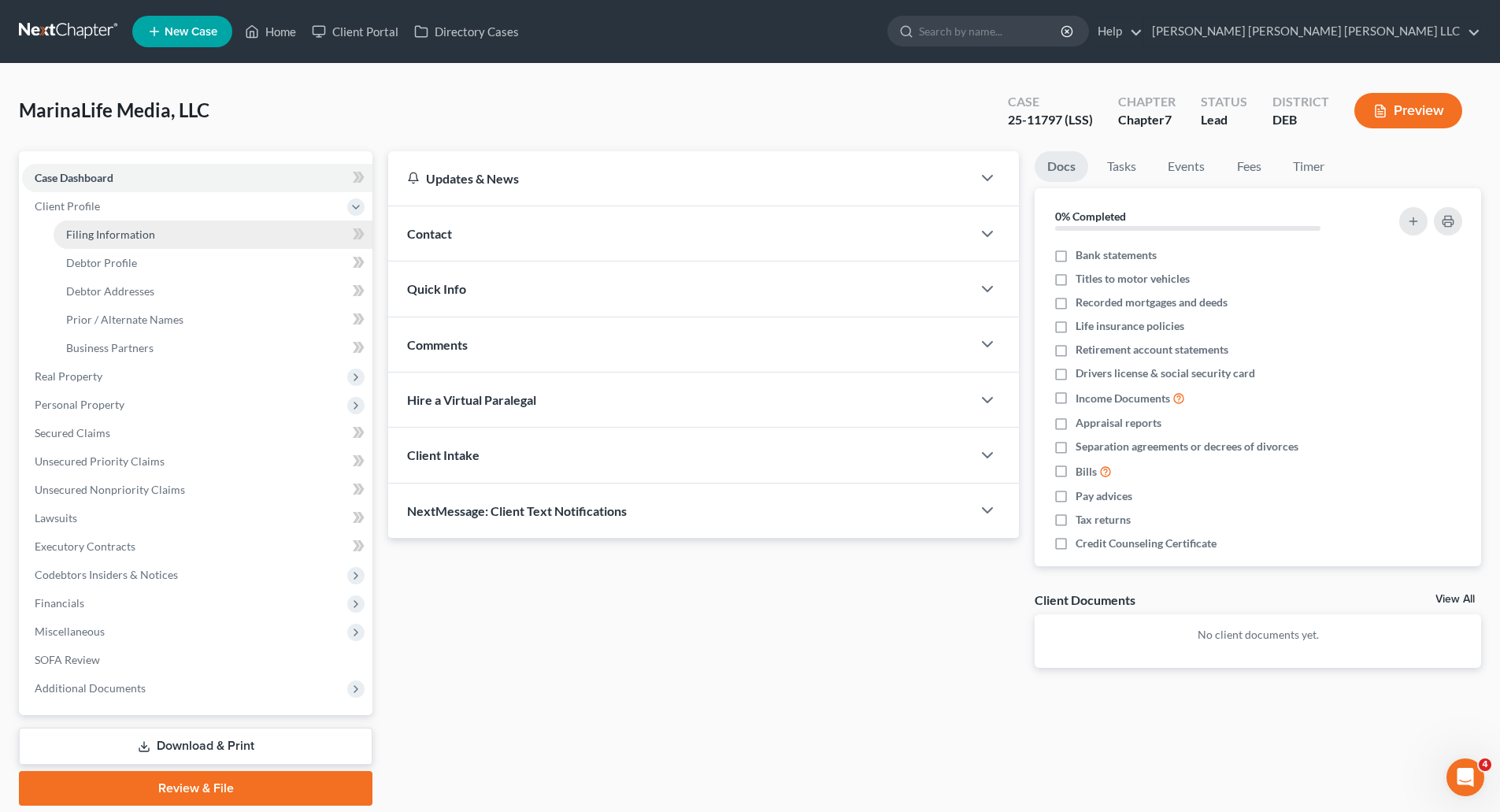
select select "1"
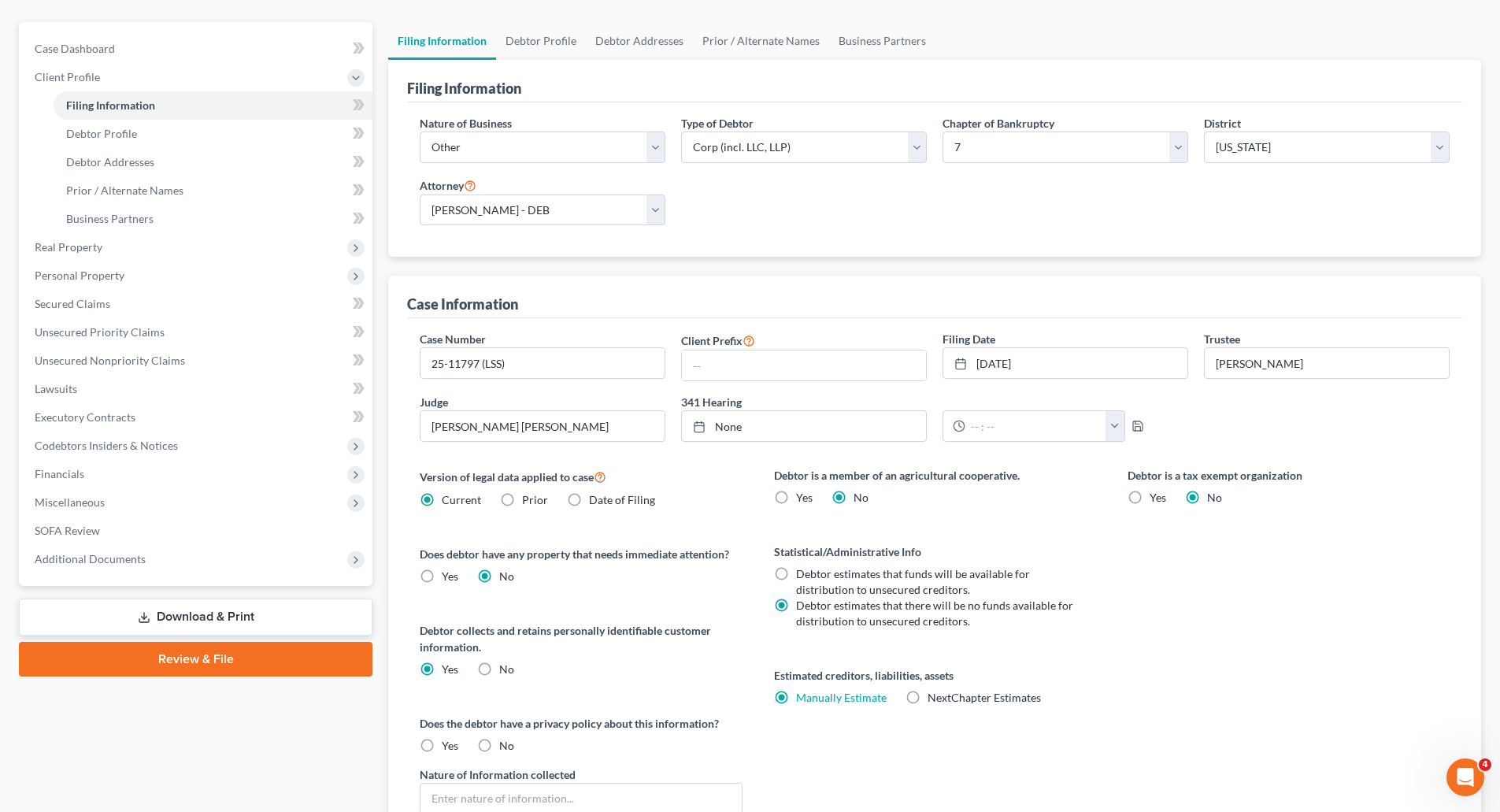
scroll to position [158, 0]
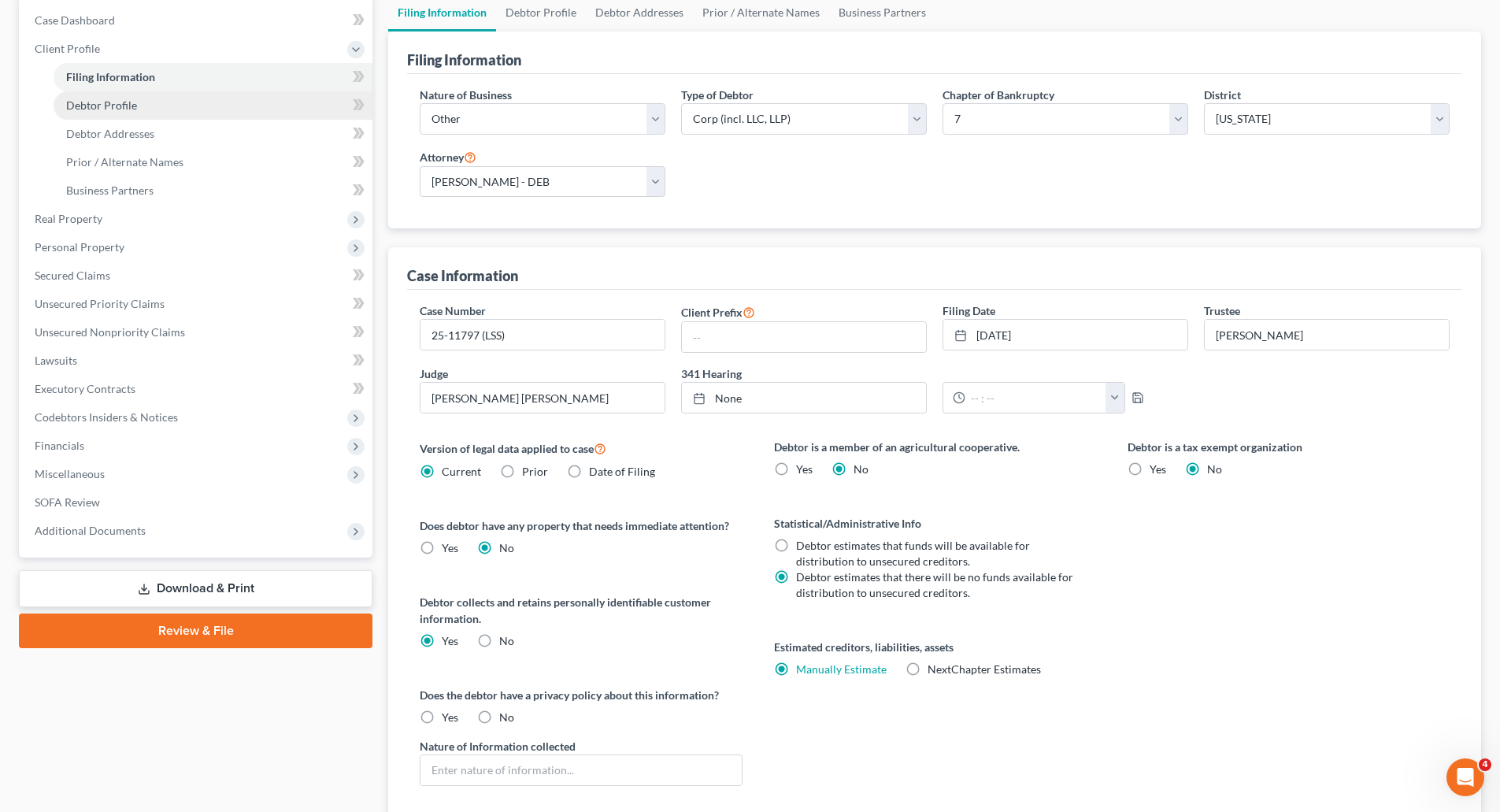
click at [123, 105] on span "Debtor Profile" at bounding box center [102, 105] width 71 height 14
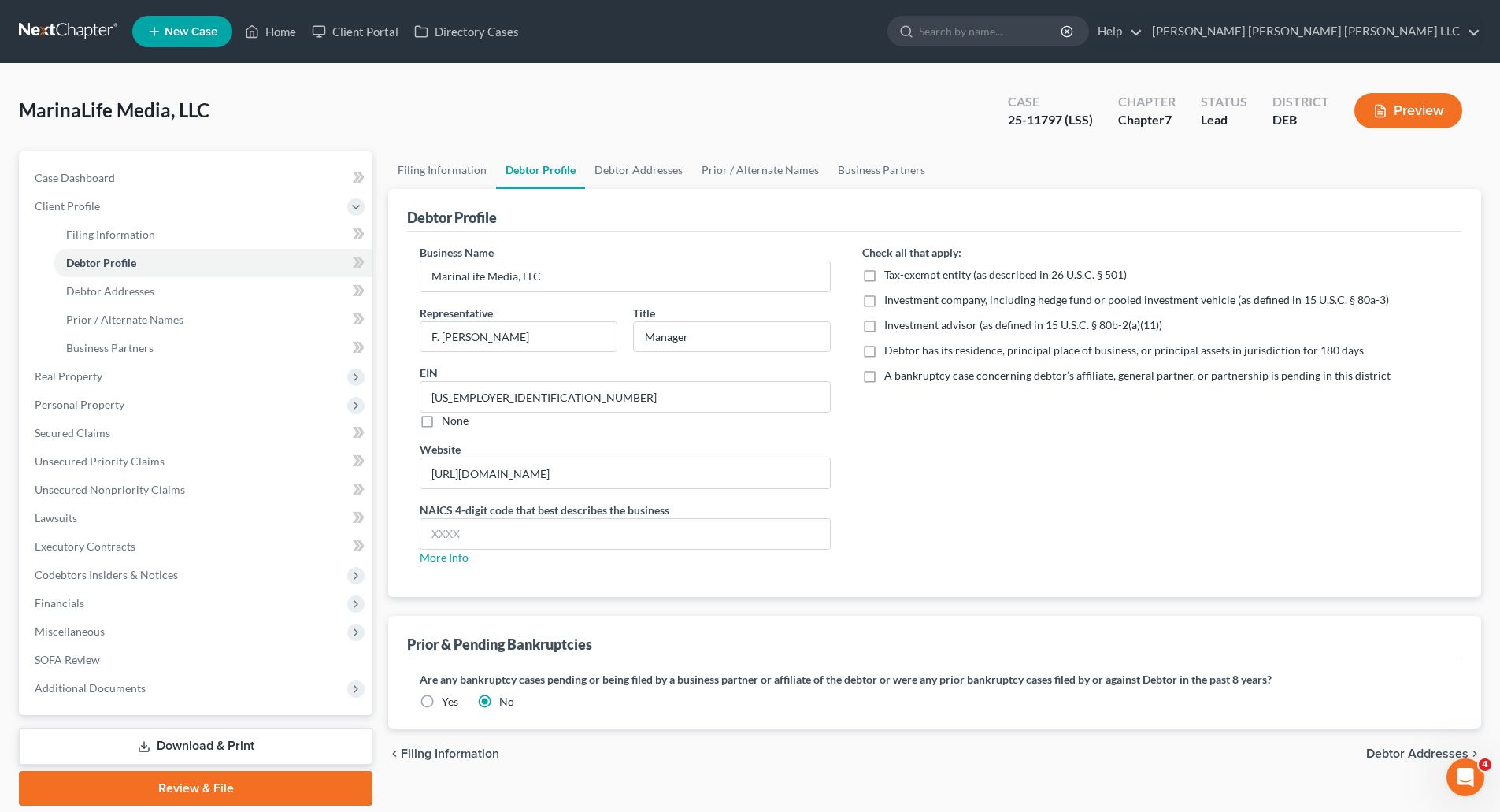
click at [884, 377] on label "A bankruptcy case concerning debtor’s affiliate, general partner, or partnershi…" at bounding box center [1137, 376] width 506 height 16
click at [891, 377] on input "A bankruptcy case concerning debtor’s affiliate, general partner, or partnershi…" at bounding box center [896, 373] width 10 height 10
checkbox input "true"
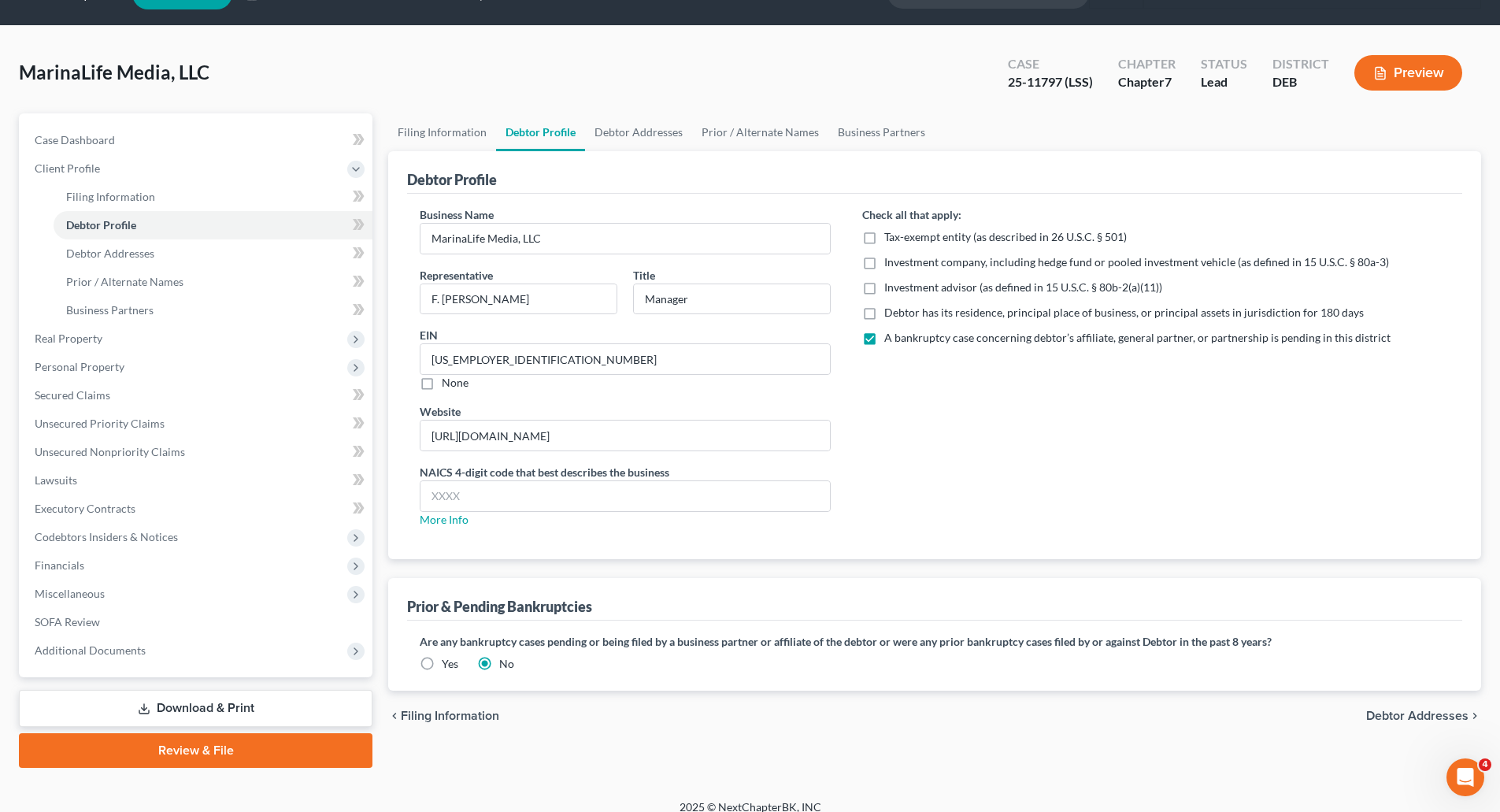
scroll to position [53, 0]
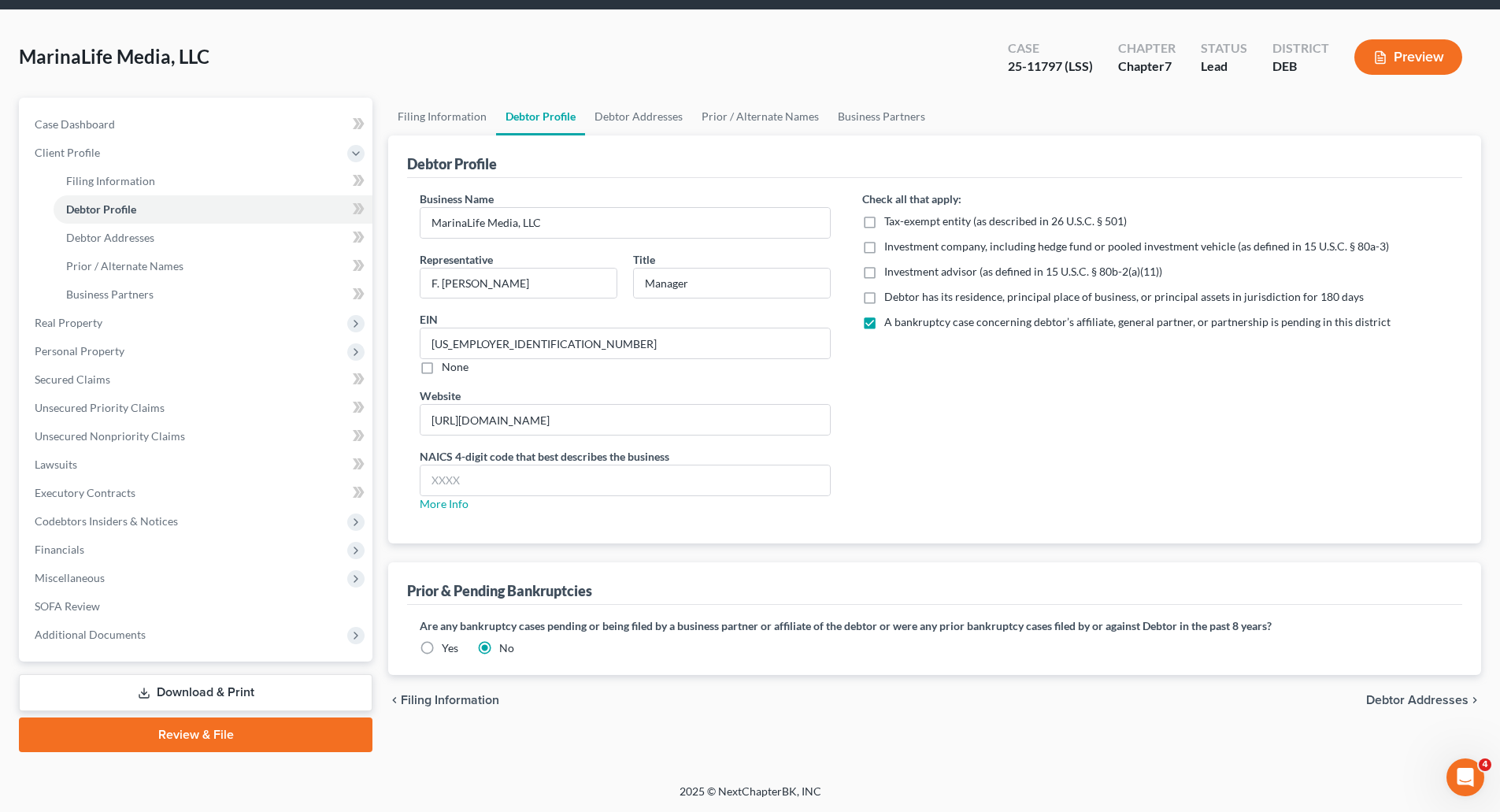
click at [442, 648] on label "Yes" at bounding box center [450, 648] width 16 height 16
click at [448, 648] on input "Yes" at bounding box center [453, 646] width 10 height 10
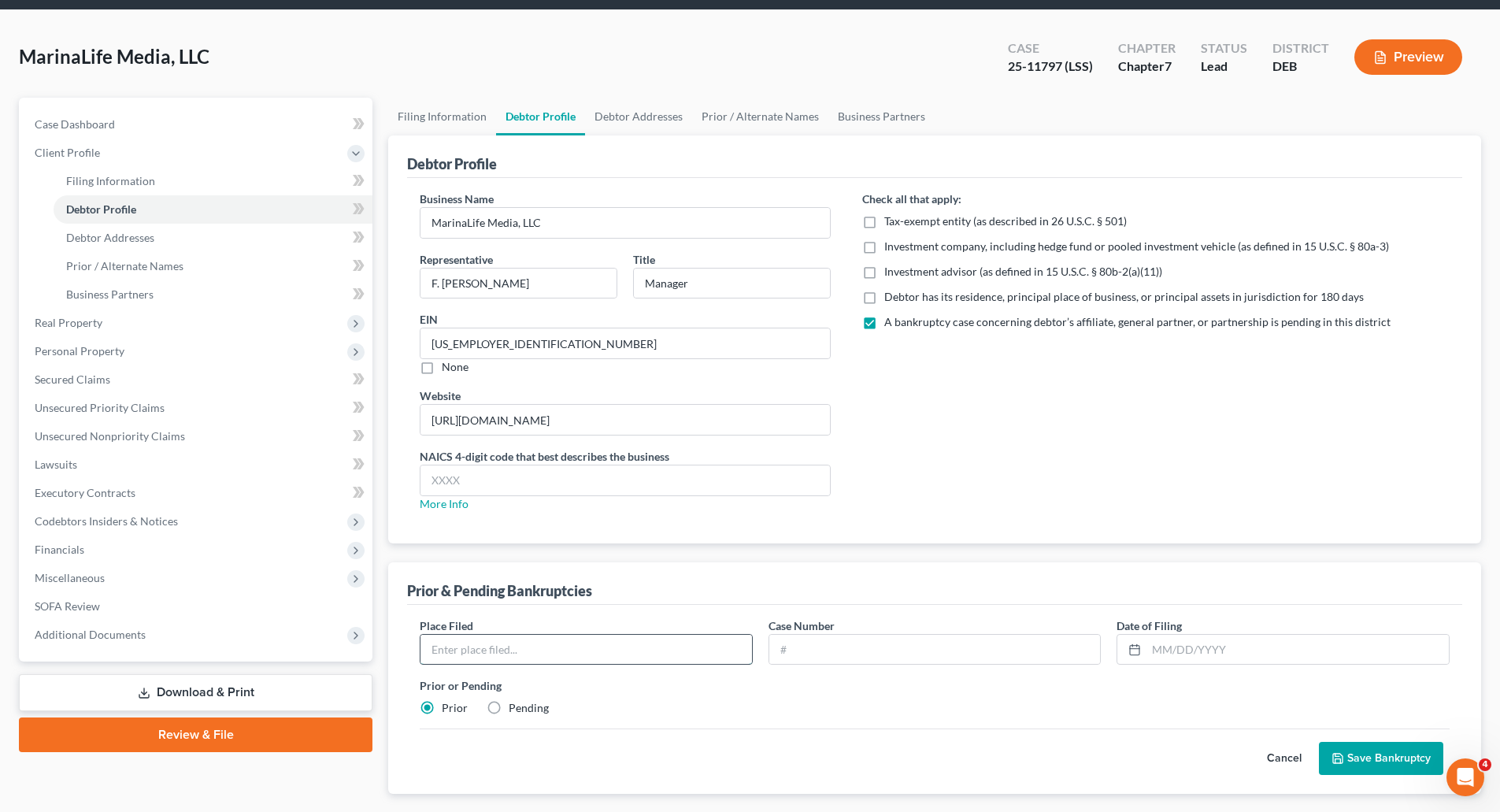
click at [530, 652] on input "text" at bounding box center [586, 649] width 332 height 30
type input "[US_STATE]"
click at [509, 706] on label "Pending" at bounding box center [528, 708] width 41 height 16
click at [515, 706] on input "Pending" at bounding box center [520, 705] width 10 height 10
radio input "true"
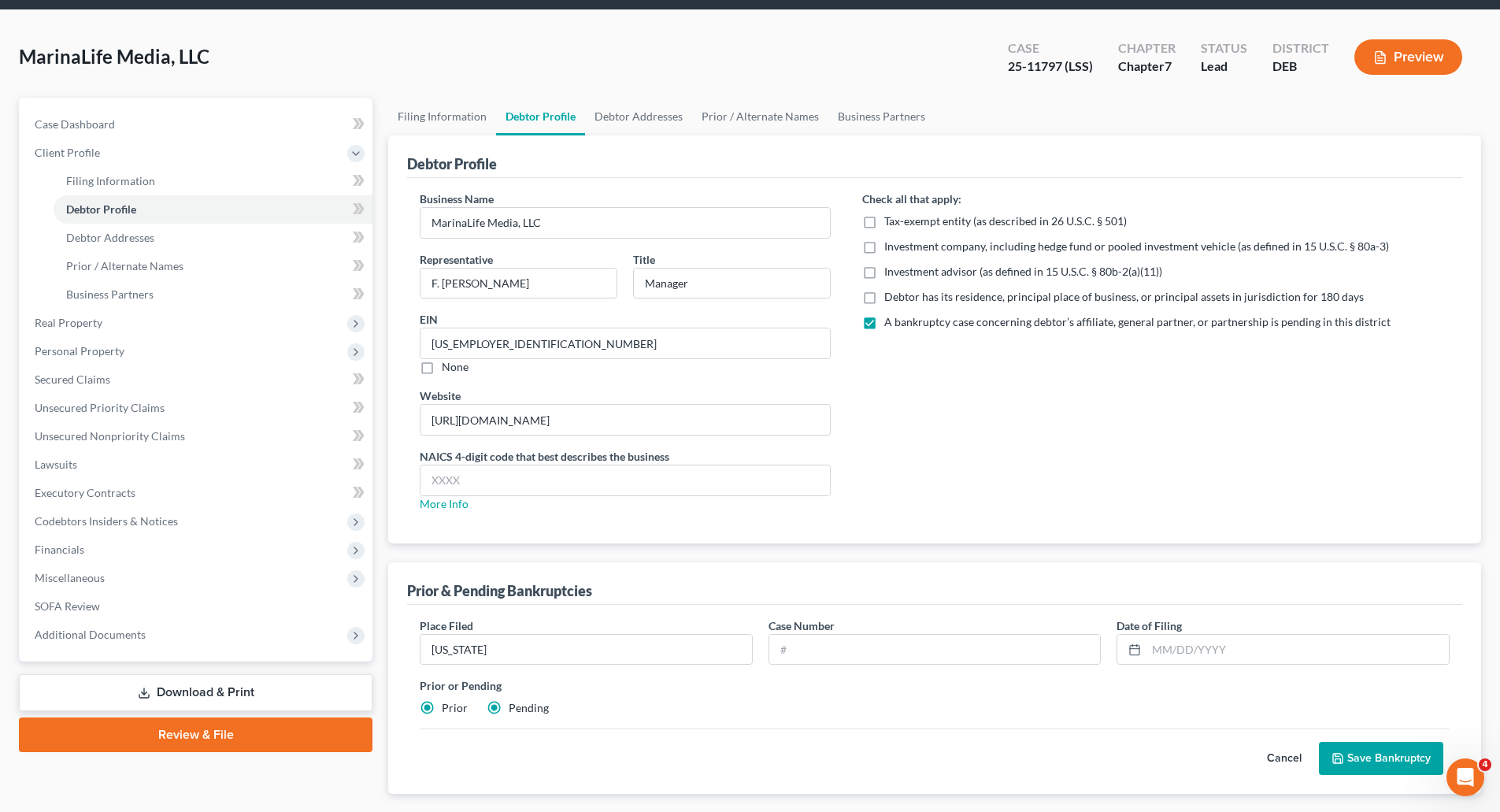
radio input "false"
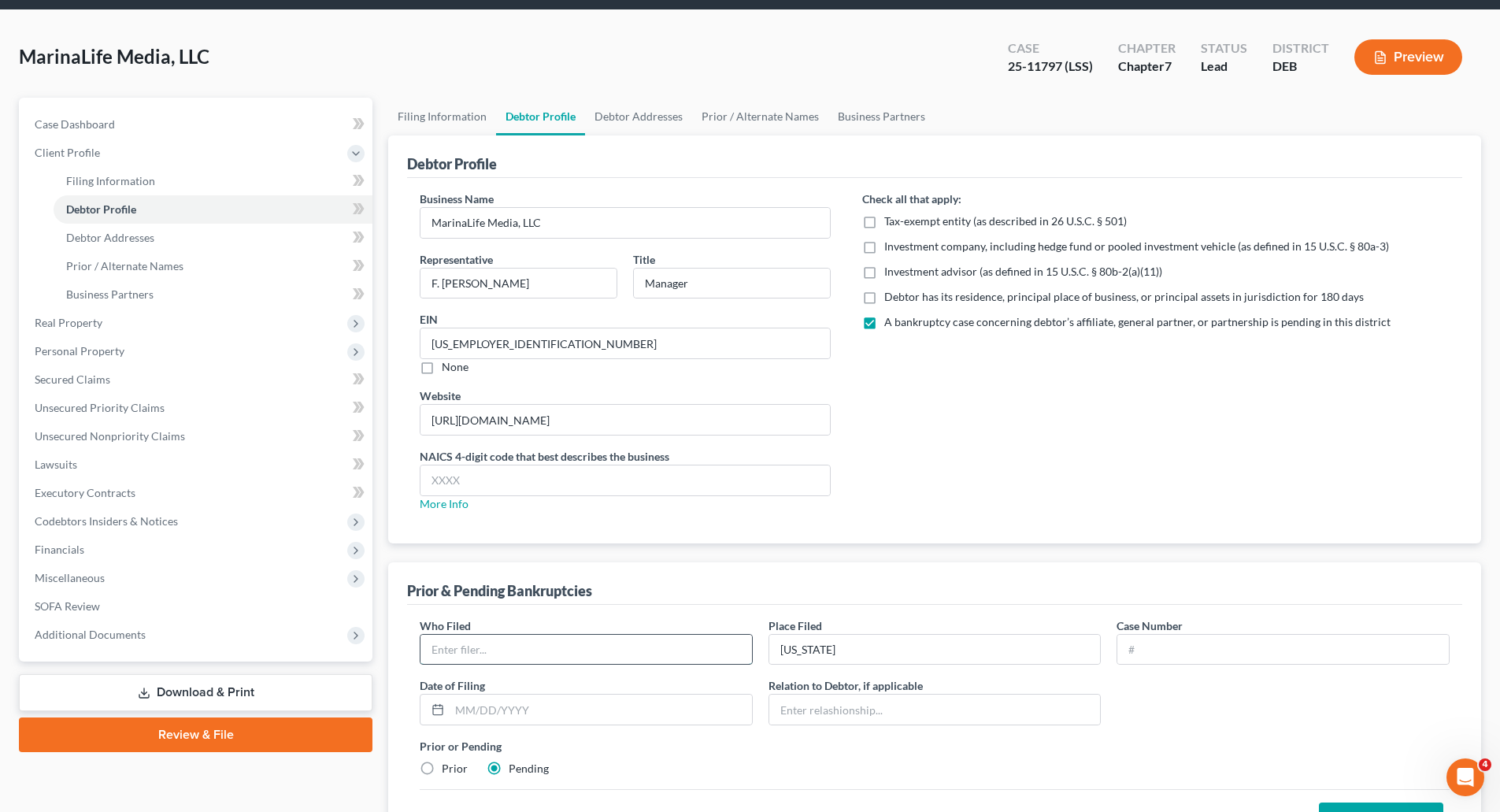
click at [498, 659] on input "text" at bounding box center [586, 649] width 332 height 30
type input "Snag A Slip, LLC"
click at [1208, 653] on input "text" at bounding box center [1283, 649] width 332 height 30
type input "25-11798 (LSS)"
click at [532, 708] on input "text" at bounding box center [601, 709] width 303 height 30
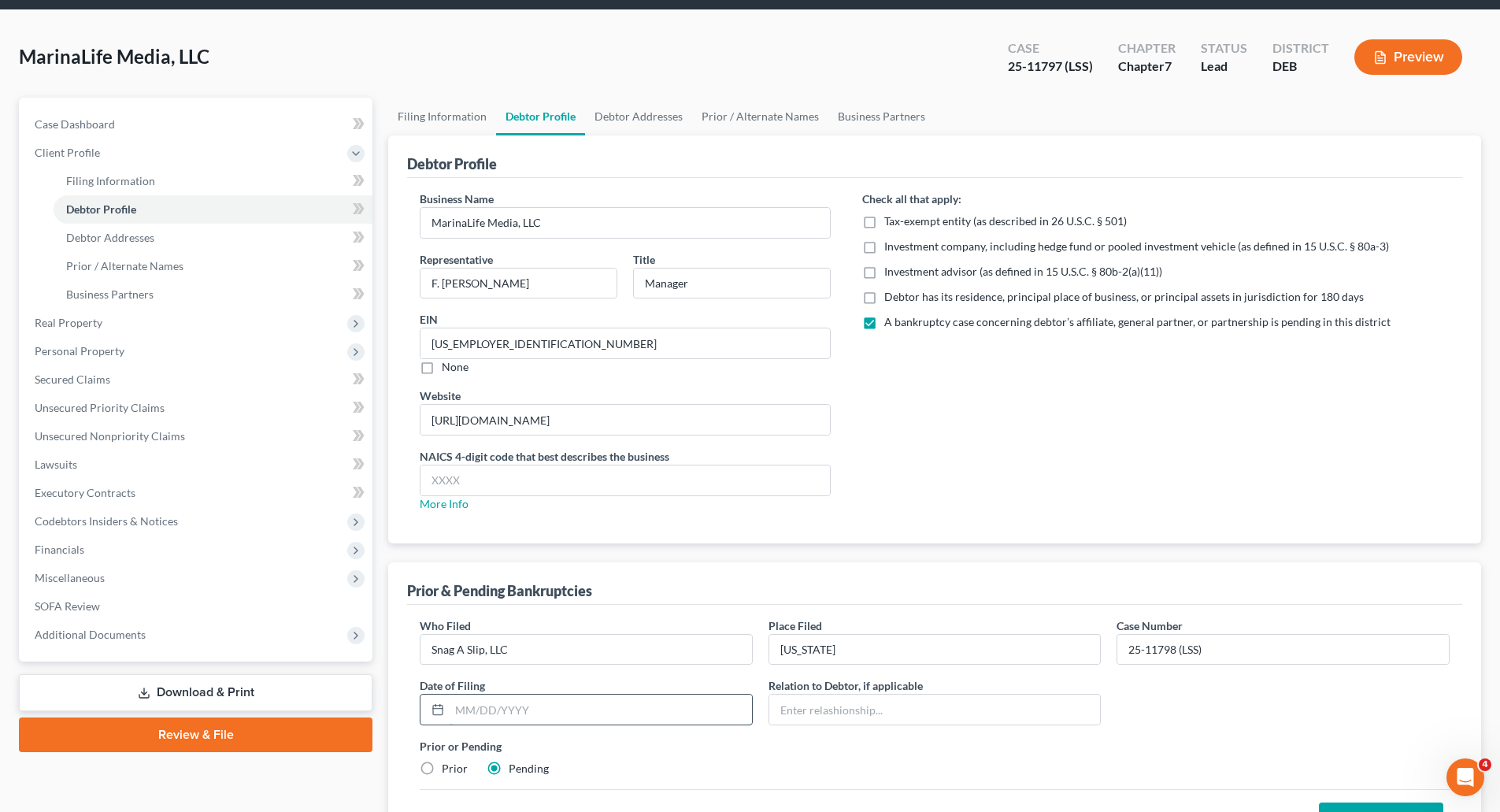
type input "[DATE]"
click at [847, 709] on input "text" at bounding box center [935, 709] width 332 height 30
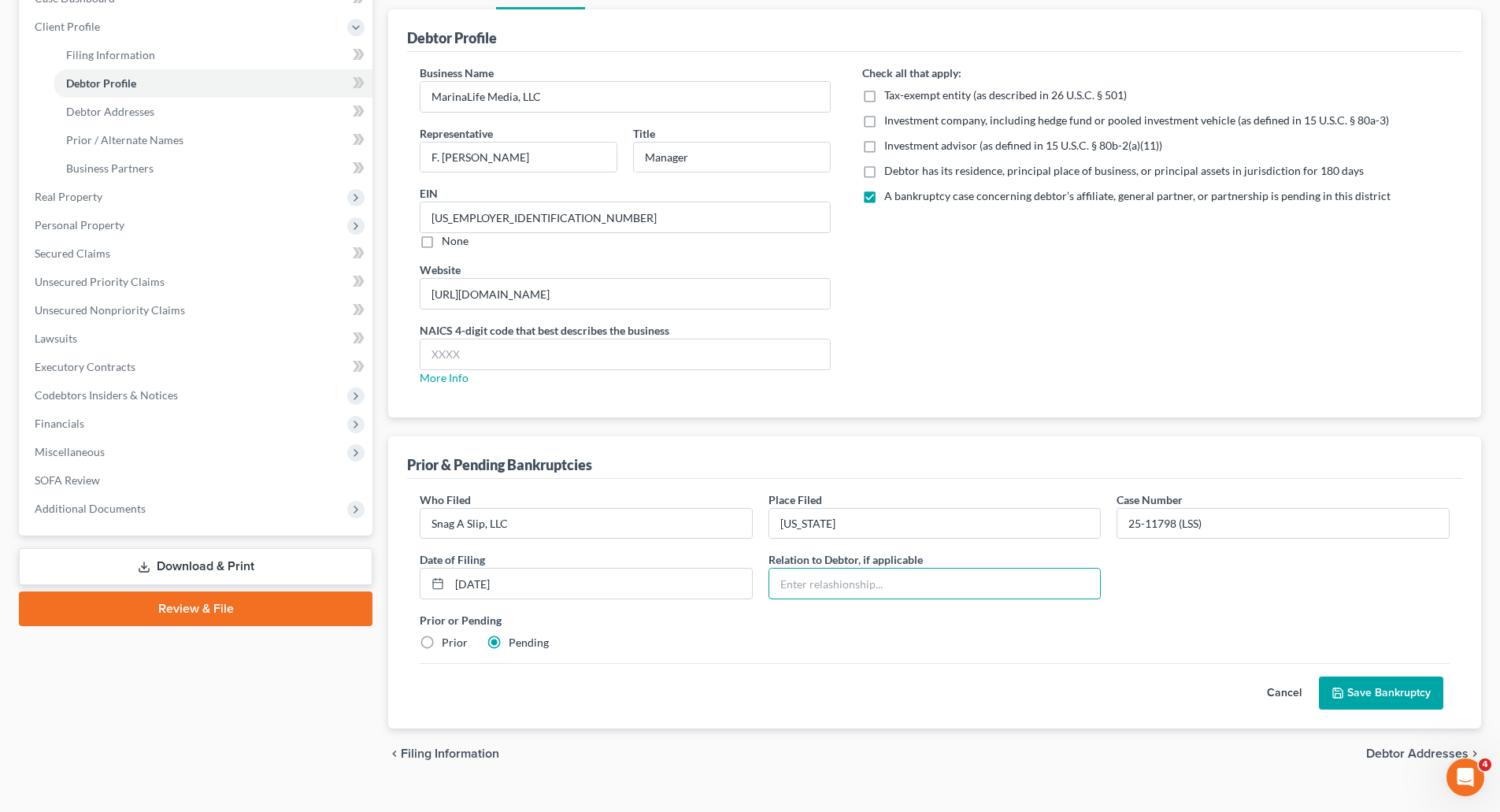
scroll to position [206, 0]
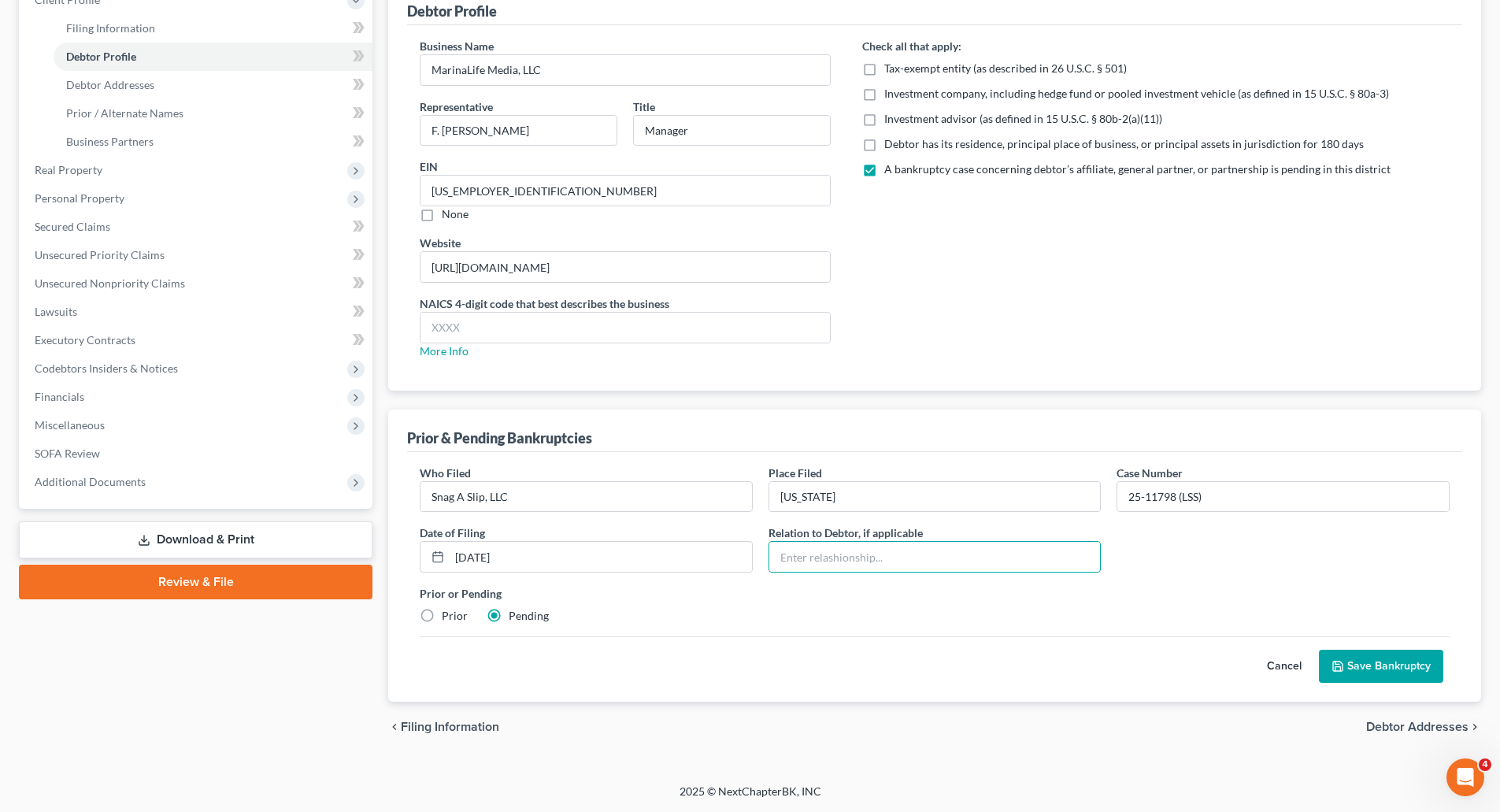
click at [1373, 667] on button "Save Bankruptcy" at bounding box center [1381, 666] width 124 height 33
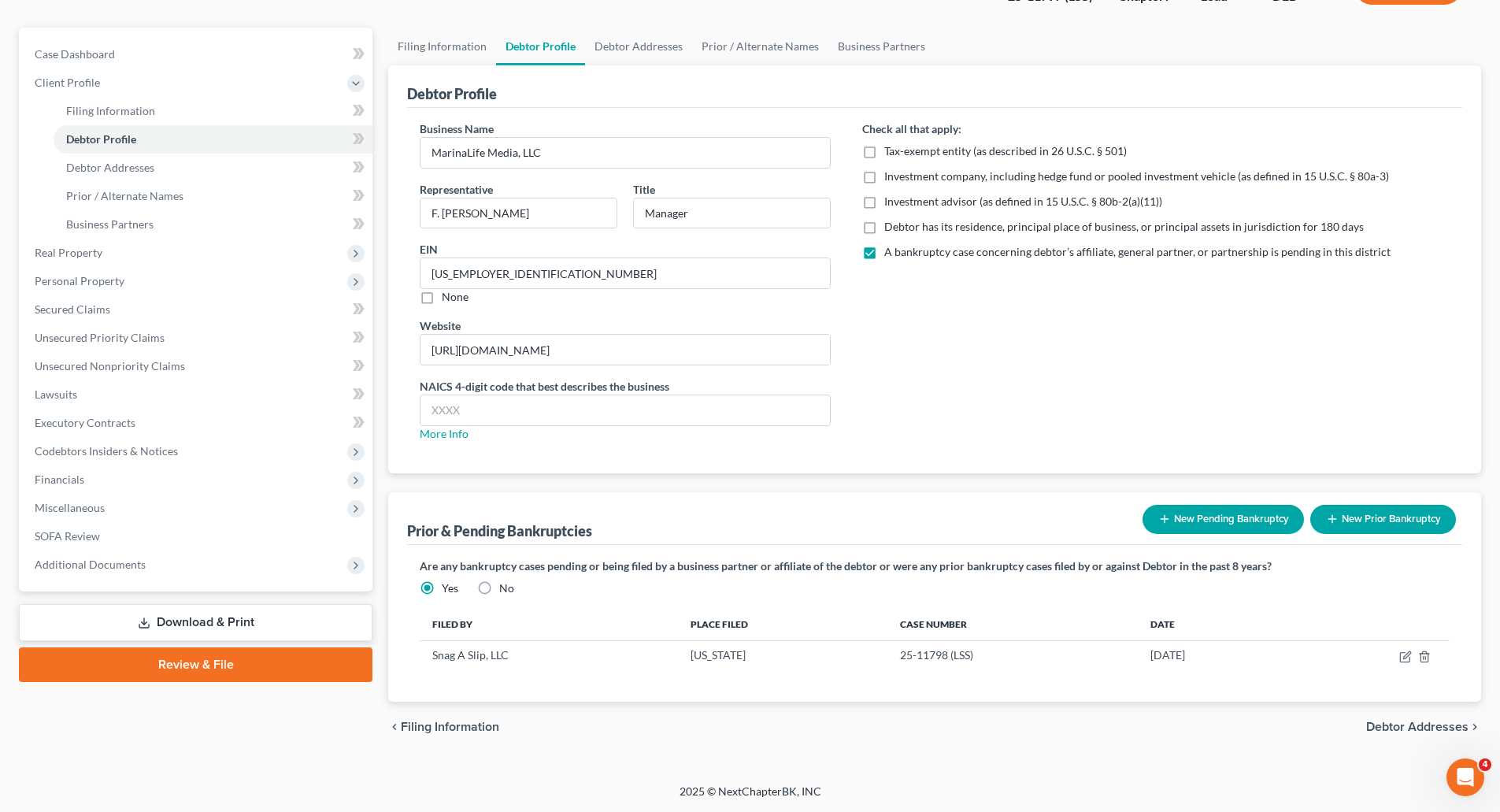
click at [1214, 521] on button "New Pending Bankruptcy" at bounding box center [1223, 520] width 161 height 29
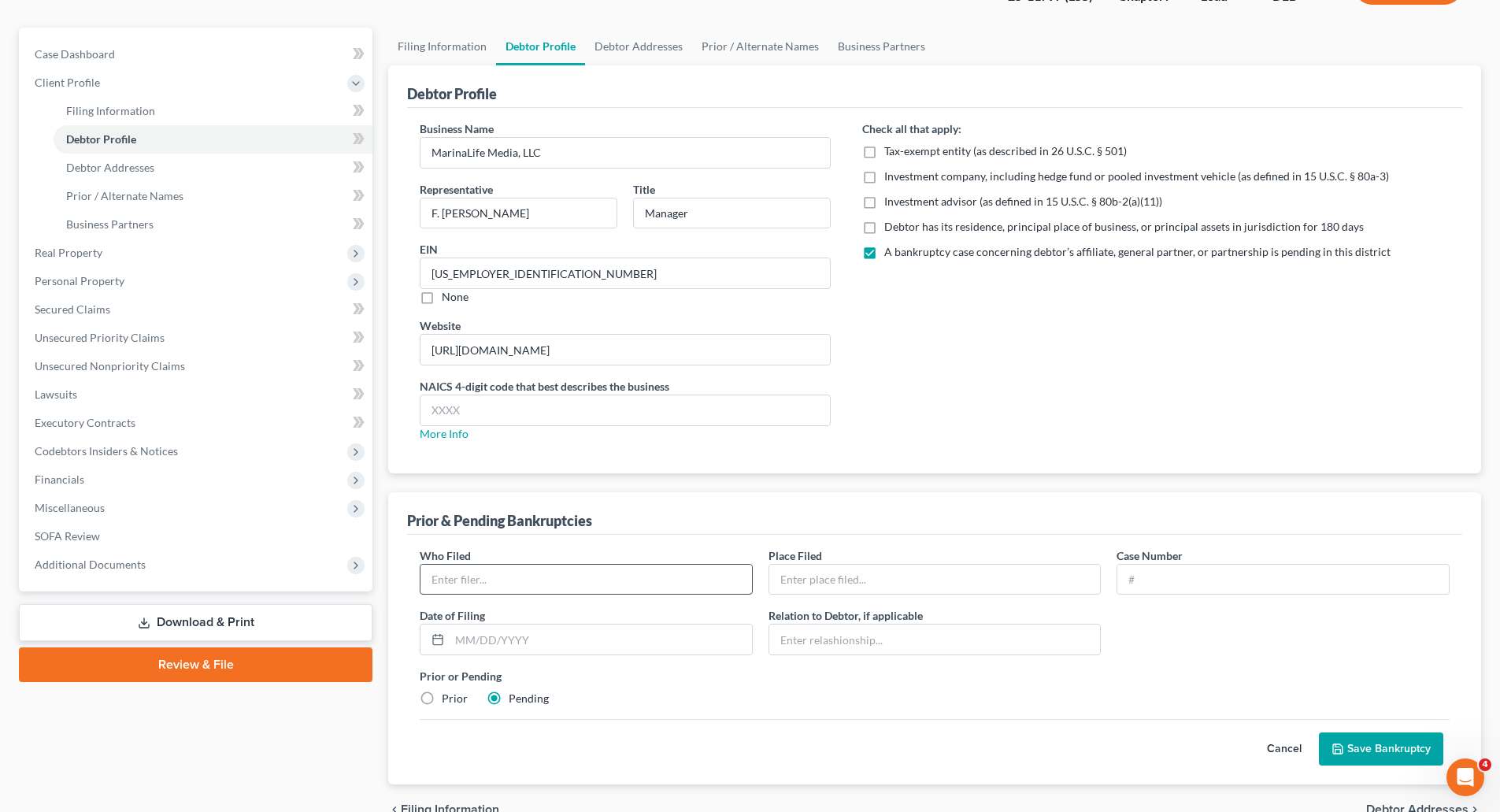
click at [563, 579] on input "text" at bounding box center [586, 579] width 332 height 30
type input "Marinalife, Inc."
type input "[US_STATE]"
click at [1190, 576] on input "text" at bounding box center [1283, 579] width 332 height 30
type input "25-11796 (LSS)"
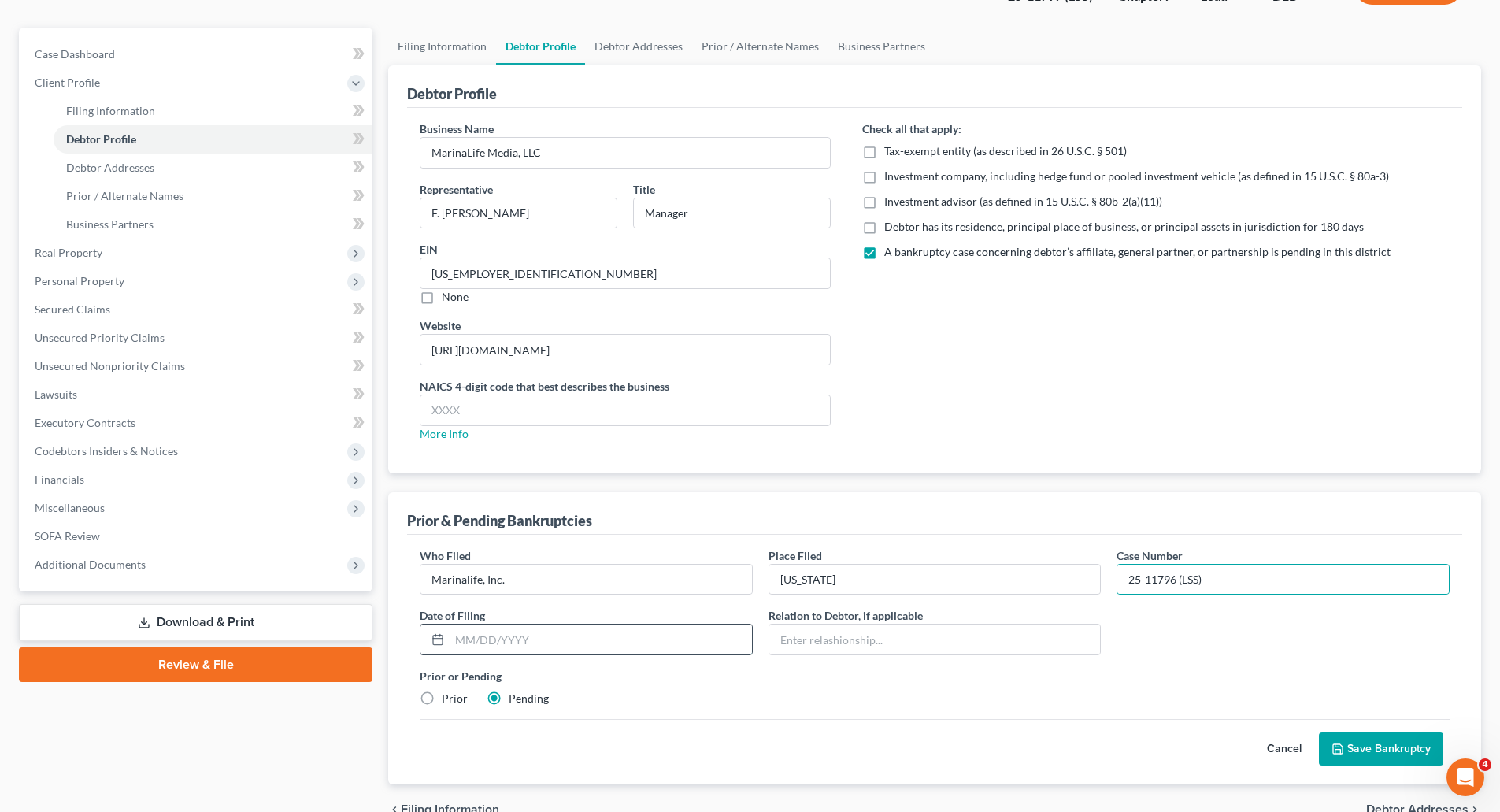
click at [576, 644] on input "text" at bounding box center [601, 639] width 303 height 30
type input "[DATE]"
click at [828, 639] on input "text" at bounding box center [935, 639] width 332 height 30
type input "Parent"
click at [1397, 746] on button "Save Bankruptcy" at bounding box center [1381, 749] width 124 height 33
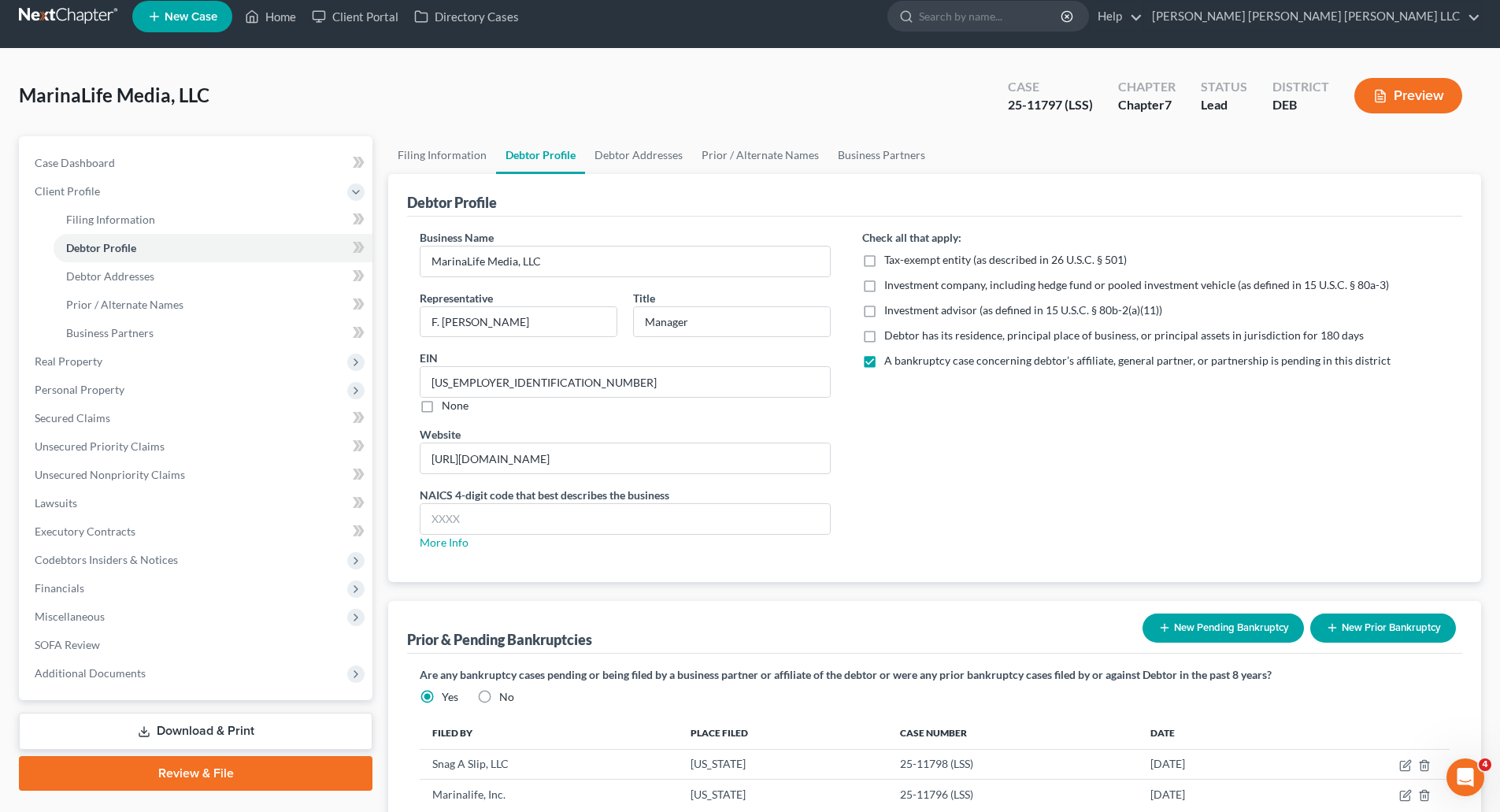
scroll to position [0, 0]
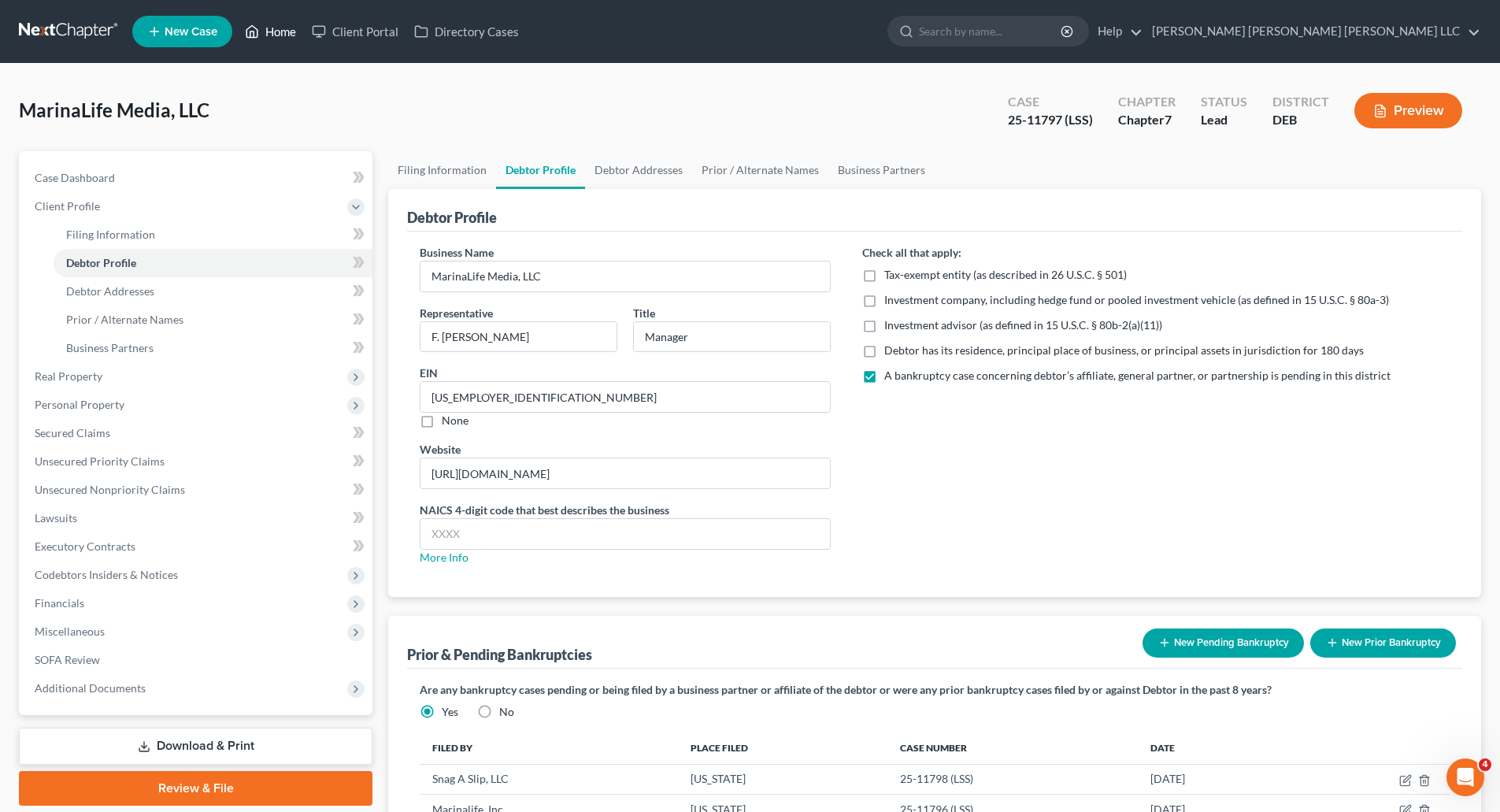
click at [276, 29] on link "Home" at bounding box center [271, 31] width 67 height 28
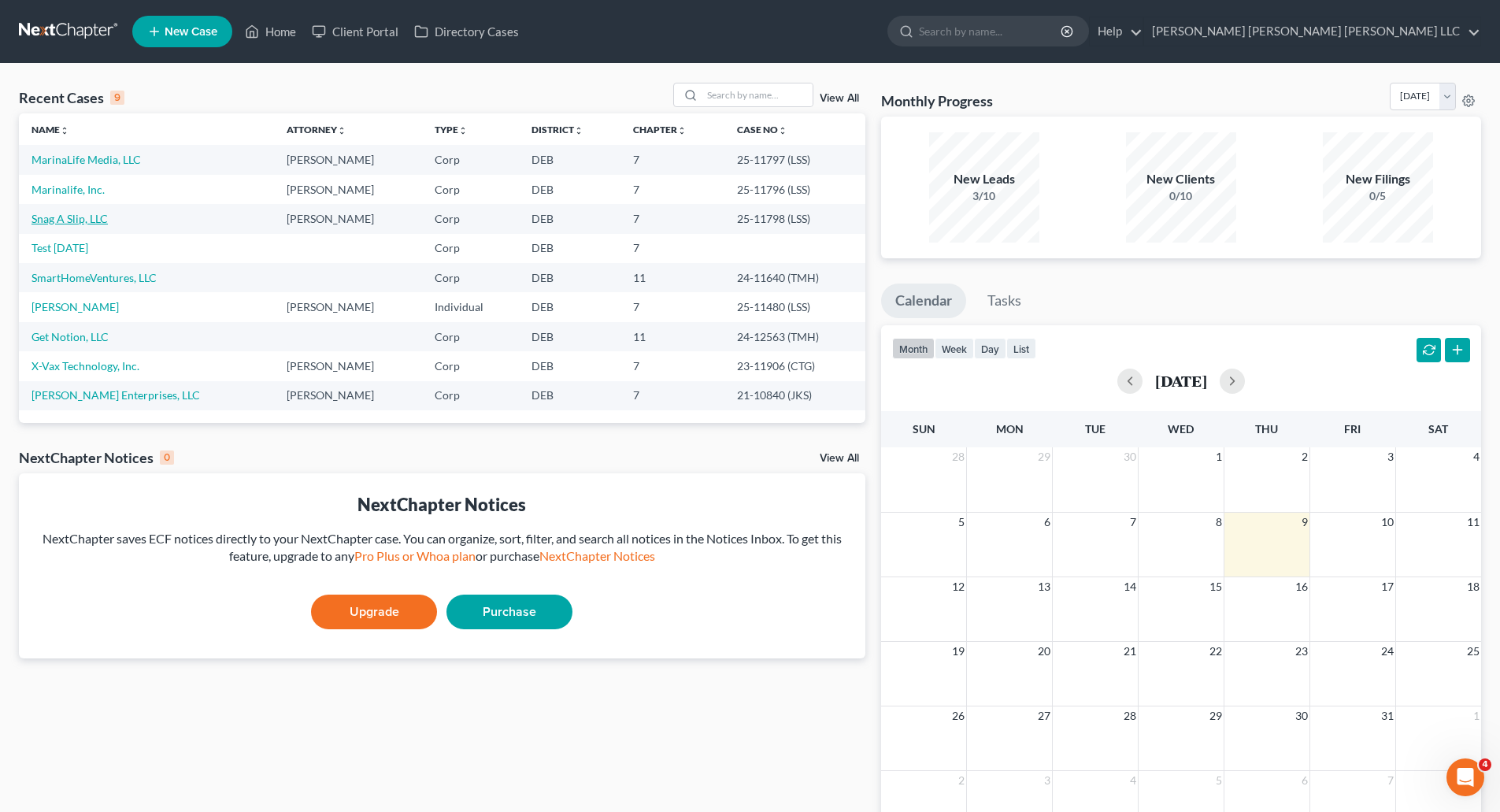
click at [69, 219] on link "Snag A Slip, LLC" at bounding box center [70, 219] width 77 height 14
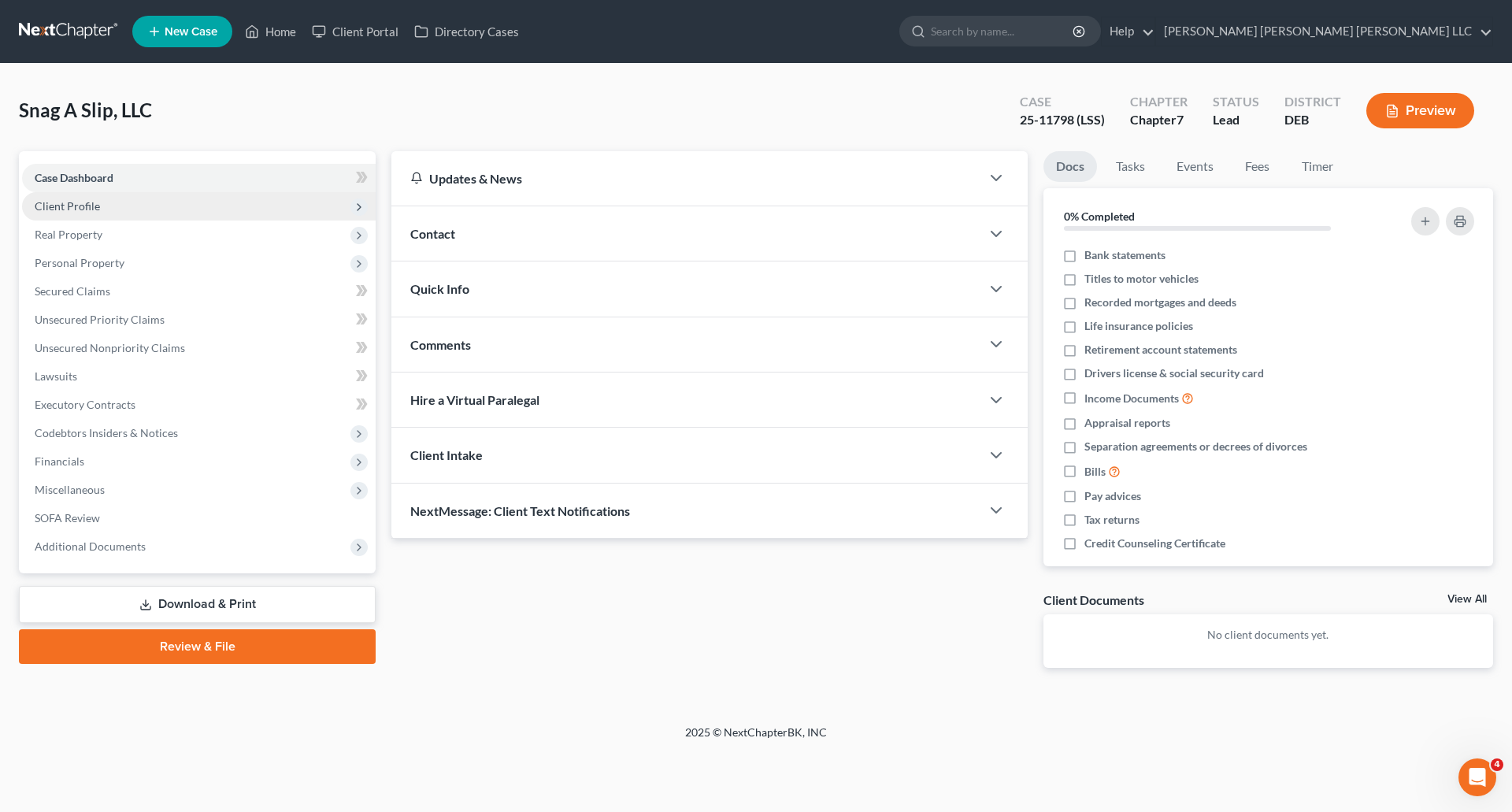
click at [75, 210] on span "Client Profile" at bounding box center [67, 206] width 66 height 14
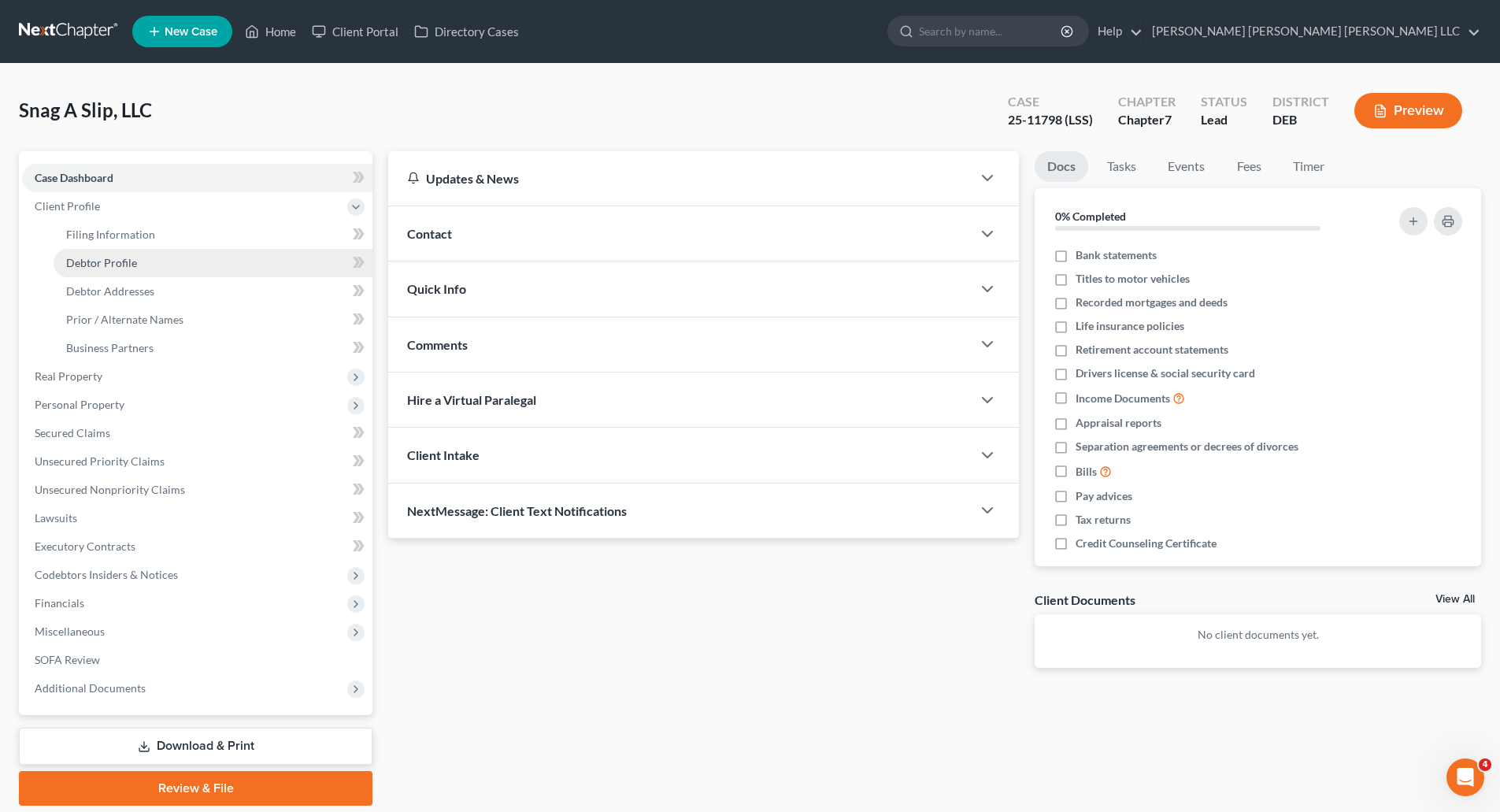
click at [90, 263] on span "Debtor Profile" at bounding box center [102, 263] width 71 height 14
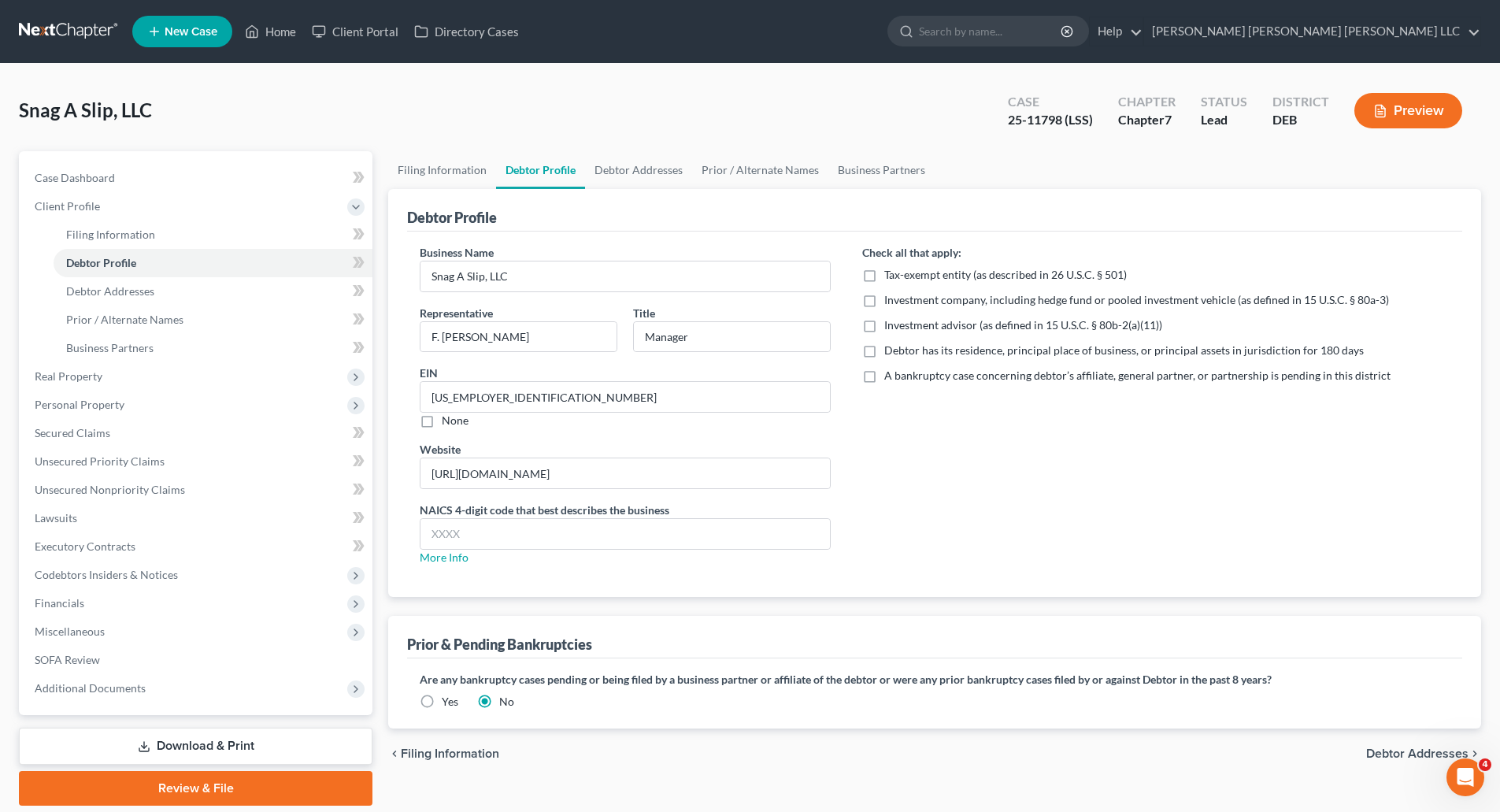
click at [884, 375] on label "A bankruptcy case concerning debtor’s affiliate, general partner, or partnershi…" at bounding box center [1137, 376] width 506 height 16
click at [891, 375] on input "A bankruptcy case concerning debtor’s affiliate, general partner, or partnershi…" at bounding box center [896, 373] width 10 height 10
checkbox input "true"
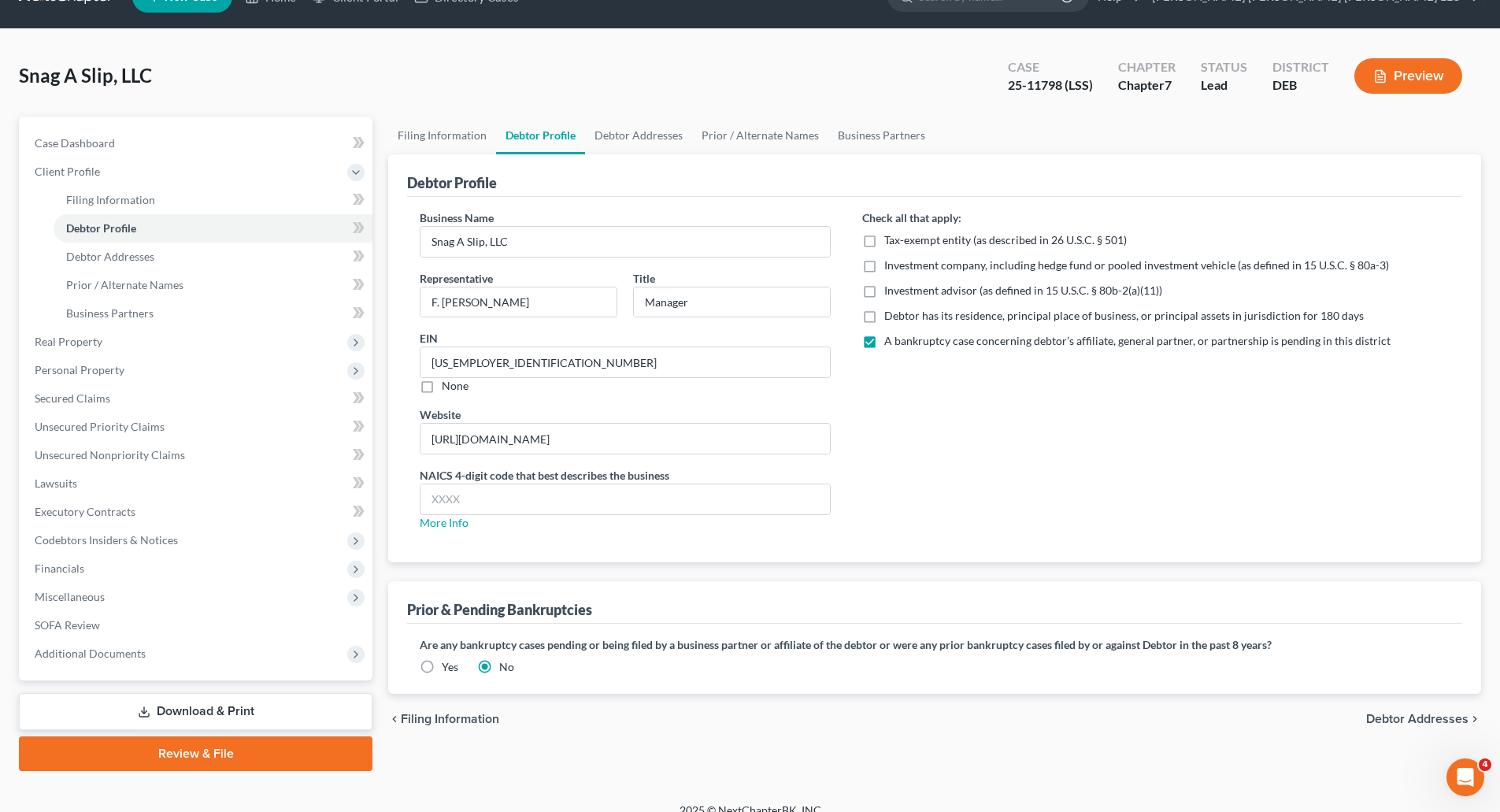
scroll to position [53, 0]
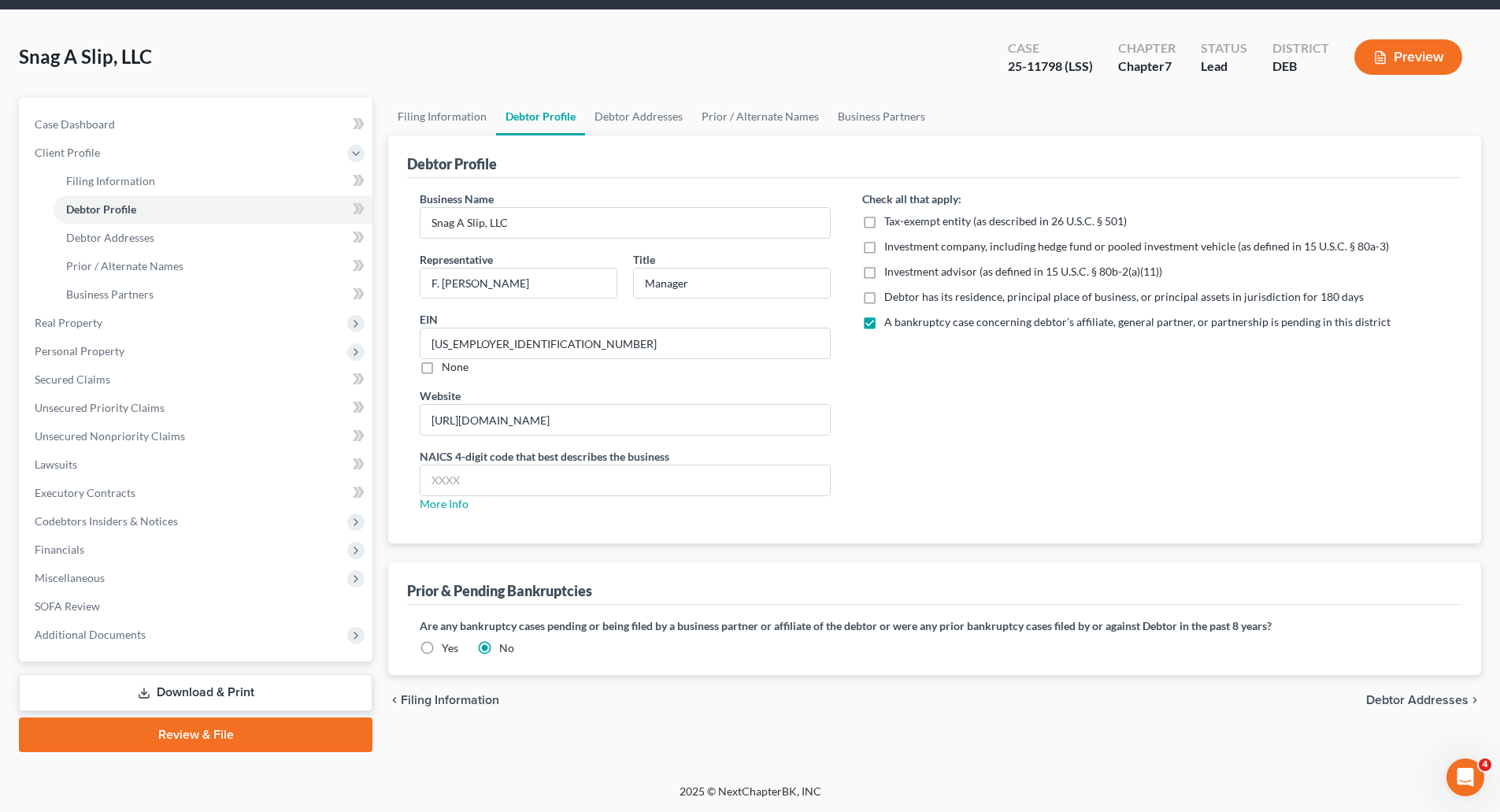
click at [442, 647] on label "Yes" at bounding box center [450, 648] width 16 height 16
click at [448, 647] on input "Yes" at bounding box center [453, 646] width 10 height 10
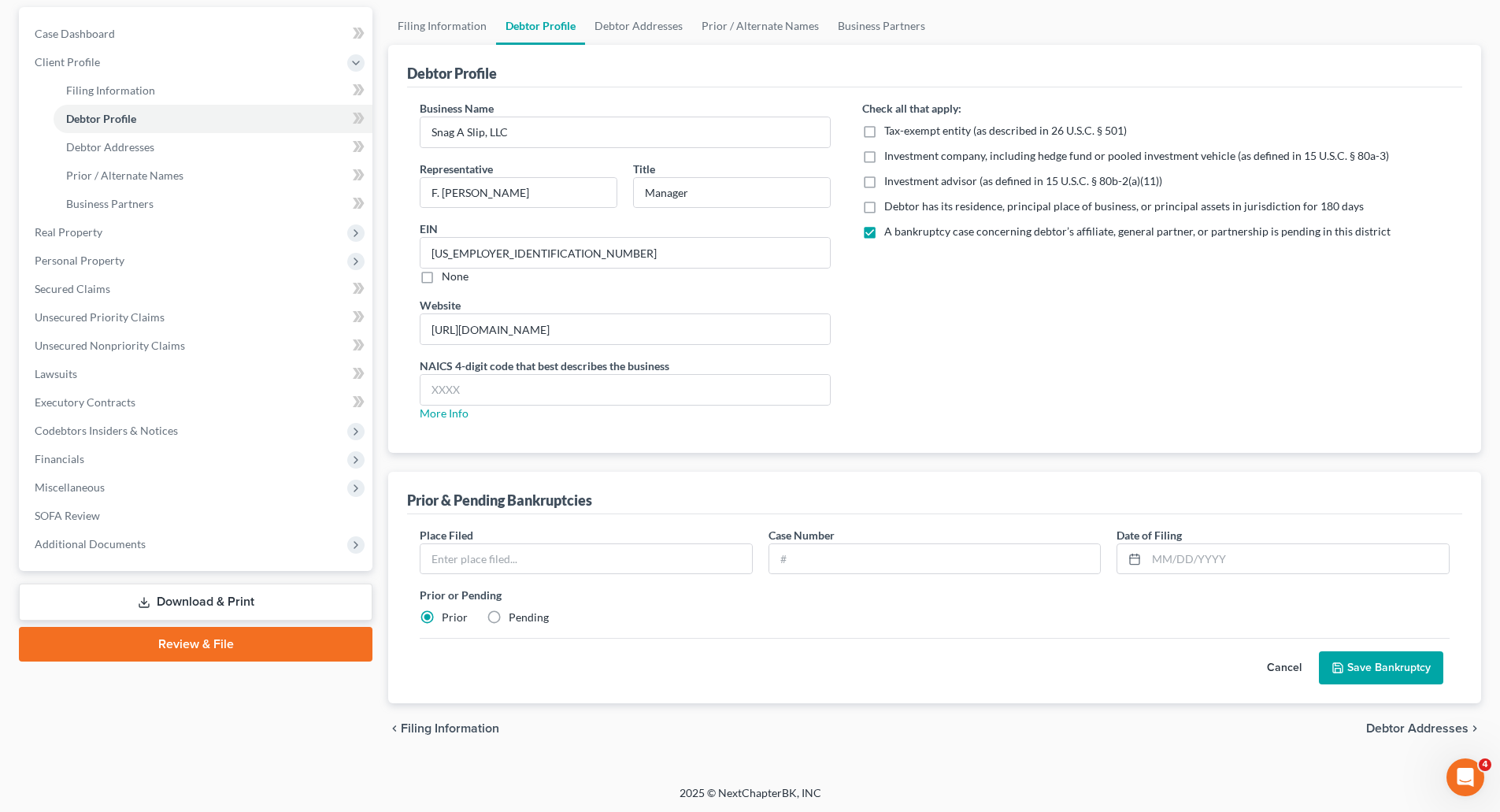
scroll to position [146, 0]
click at [527, 560] on input "text" at bounding box center [586, 557] width 332 height 30
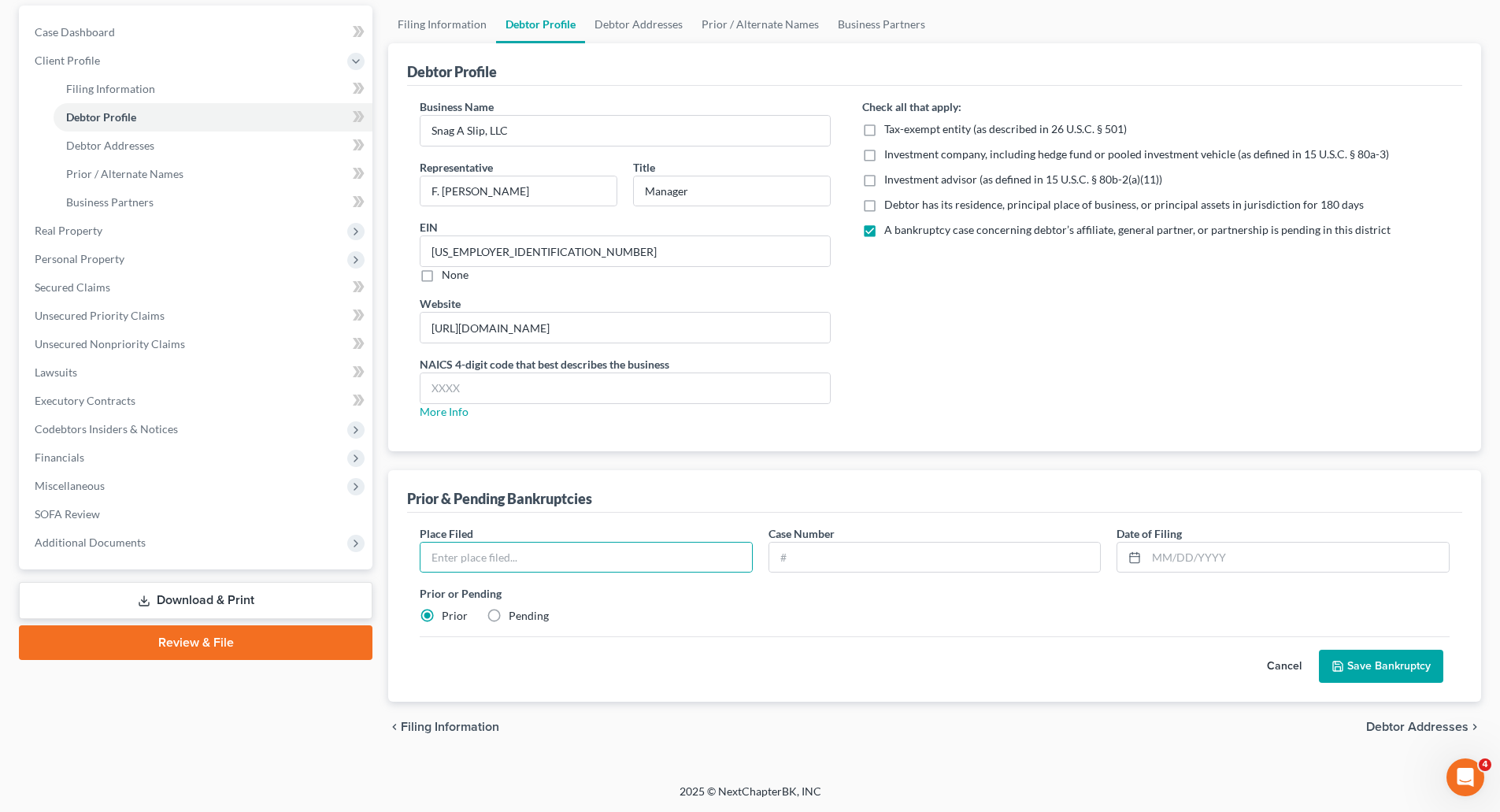
click at [816, 618] on div "Prior or Pending Prior Pending" at bounding box center [934, 604] width 1046 height 39
click at [509, 616] on label "Pending" at bounding box center [528, 615] width 41 height 16
click at [515, 616] on input "Pending" at bounding box center [520, 613] width 10 height 10
radio input "true"
radio input "false"
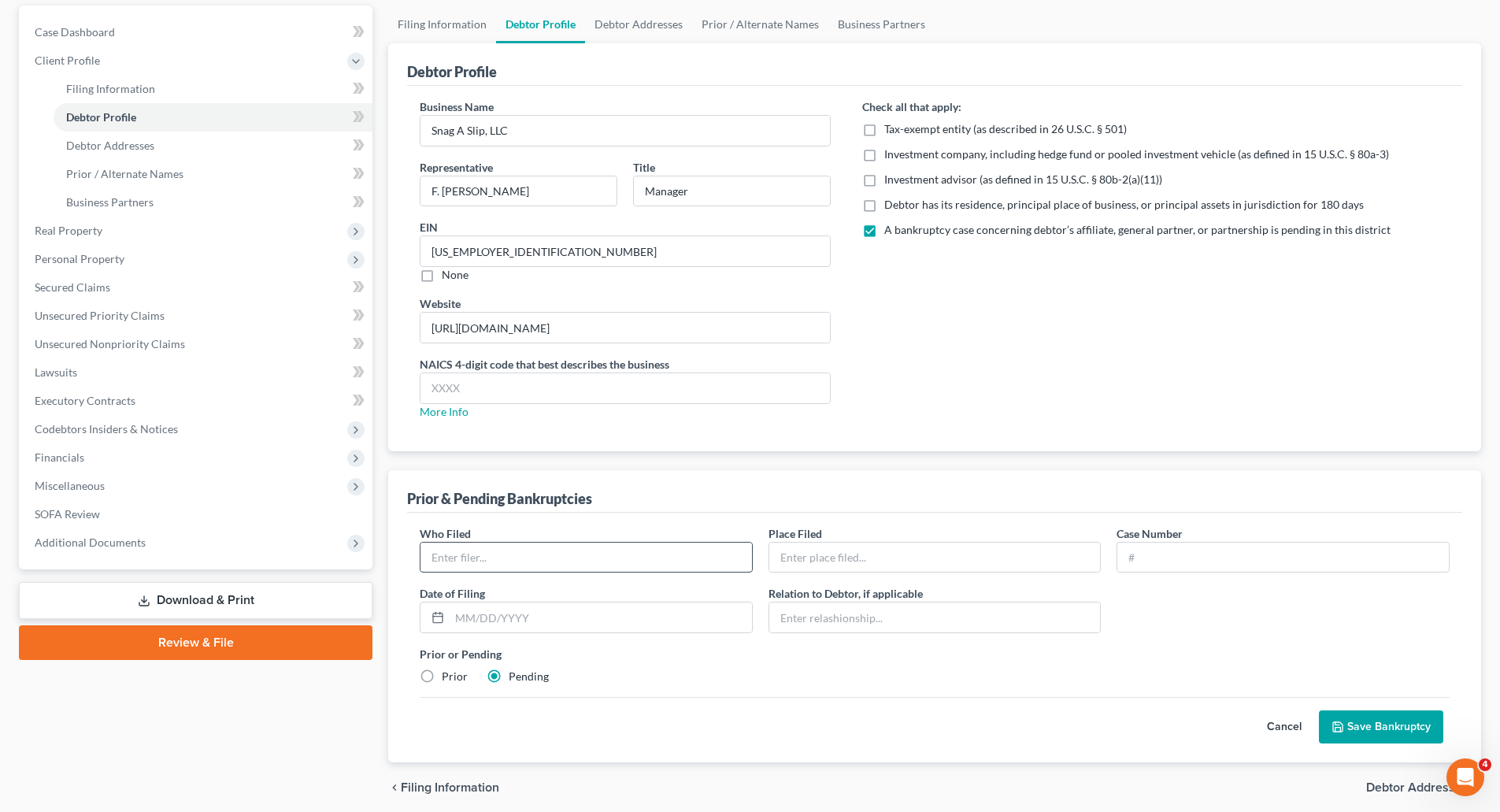
click at [540, 565] on input "text" at bounding box center [586, 557] width 332 height 30
type input "Marinalife, Inc."
click at [819, 560] on input "text" at bounding box center [935, 557] width 332 height 30
type input "[US_STATE]"
click at [1143, 557] on input "text" at bounding box center [1283, 557] width 332 height 30
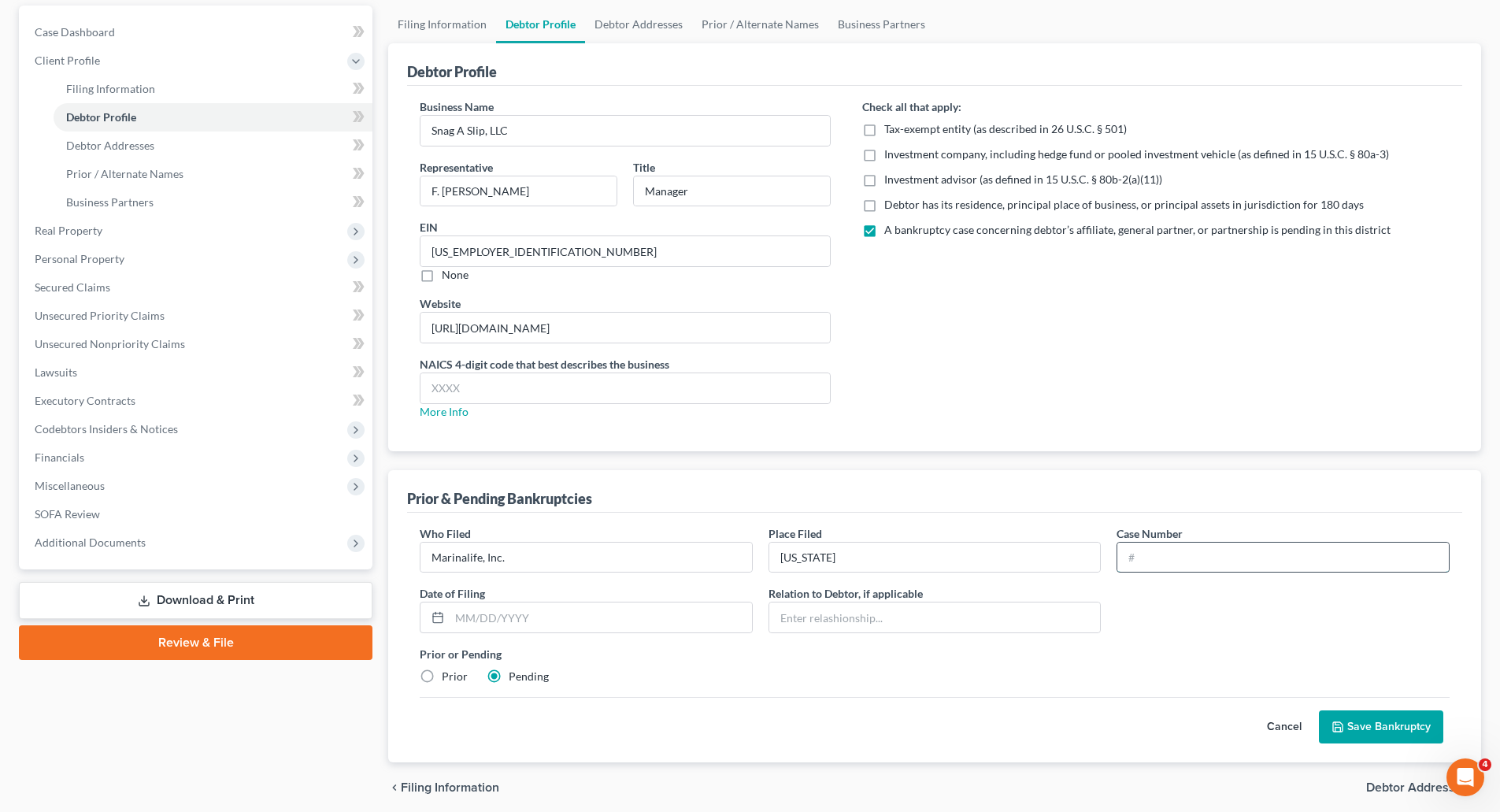
type input "25-11796 (LSS)"
click at [610, 624] on input "text" at bounding box center [601, 617] width 303 height 30
type input "[DATE]"
click at [848, 618] on input "text" at bounding box center [935, 617] width 332 height 30
type input "Parent"
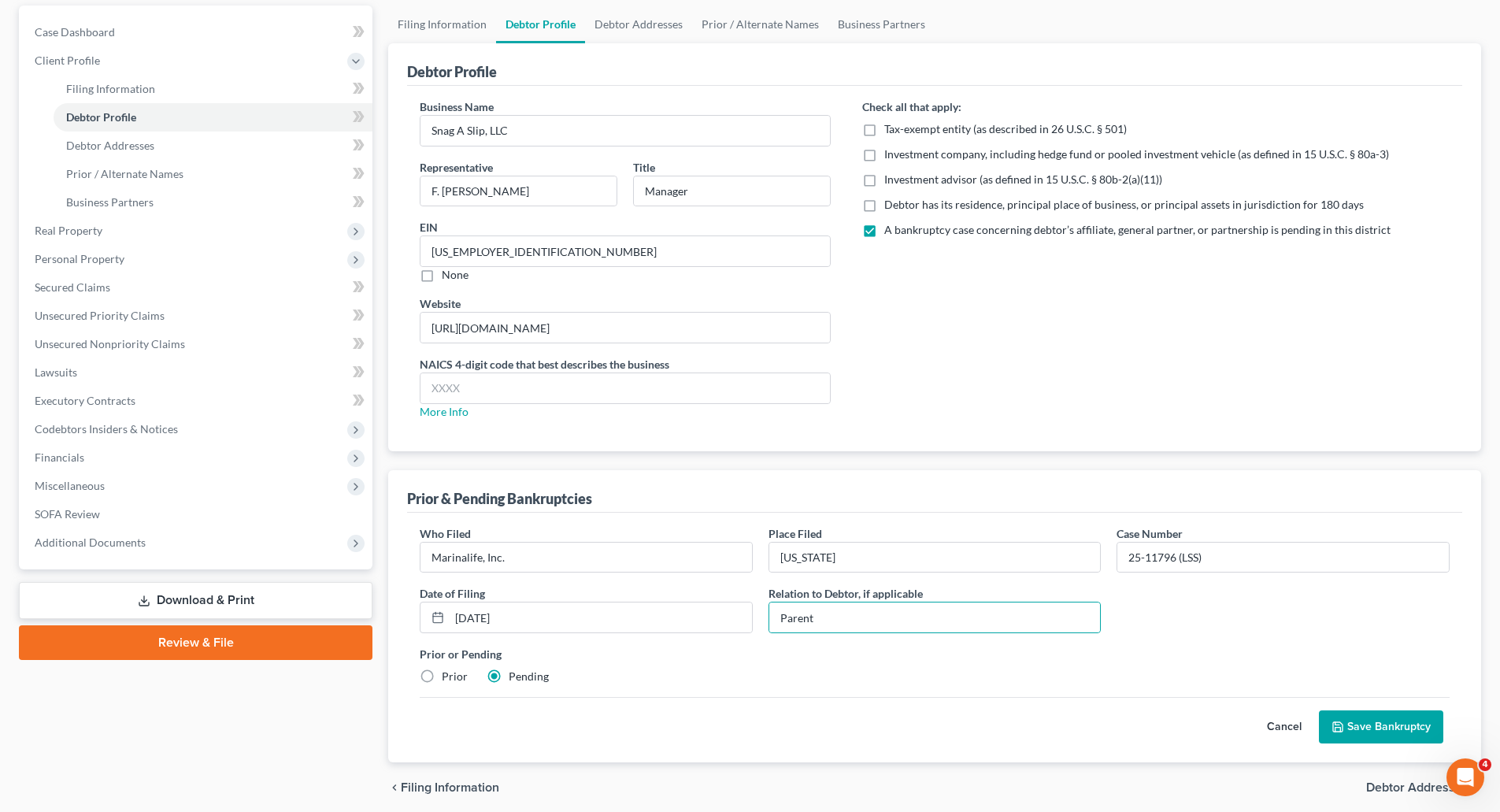
click at [1395, 728] on button "Save Bankruptcy" at bounding box center [1381, 727] width 124 height 33
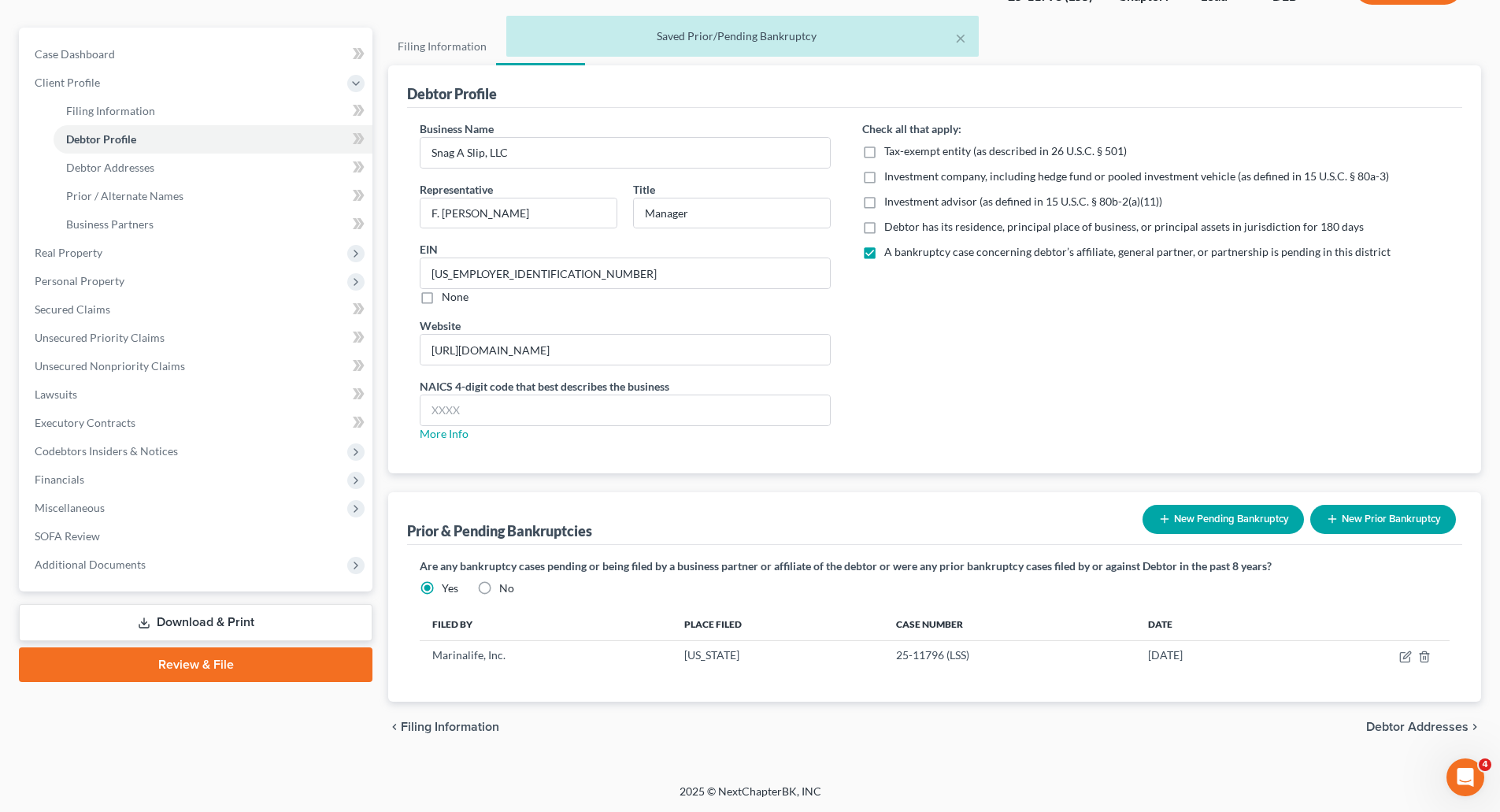
click at [1236, 519] on button "New Pending Bankruptcy" at bounding box center [1223, 520] width 161 height 29
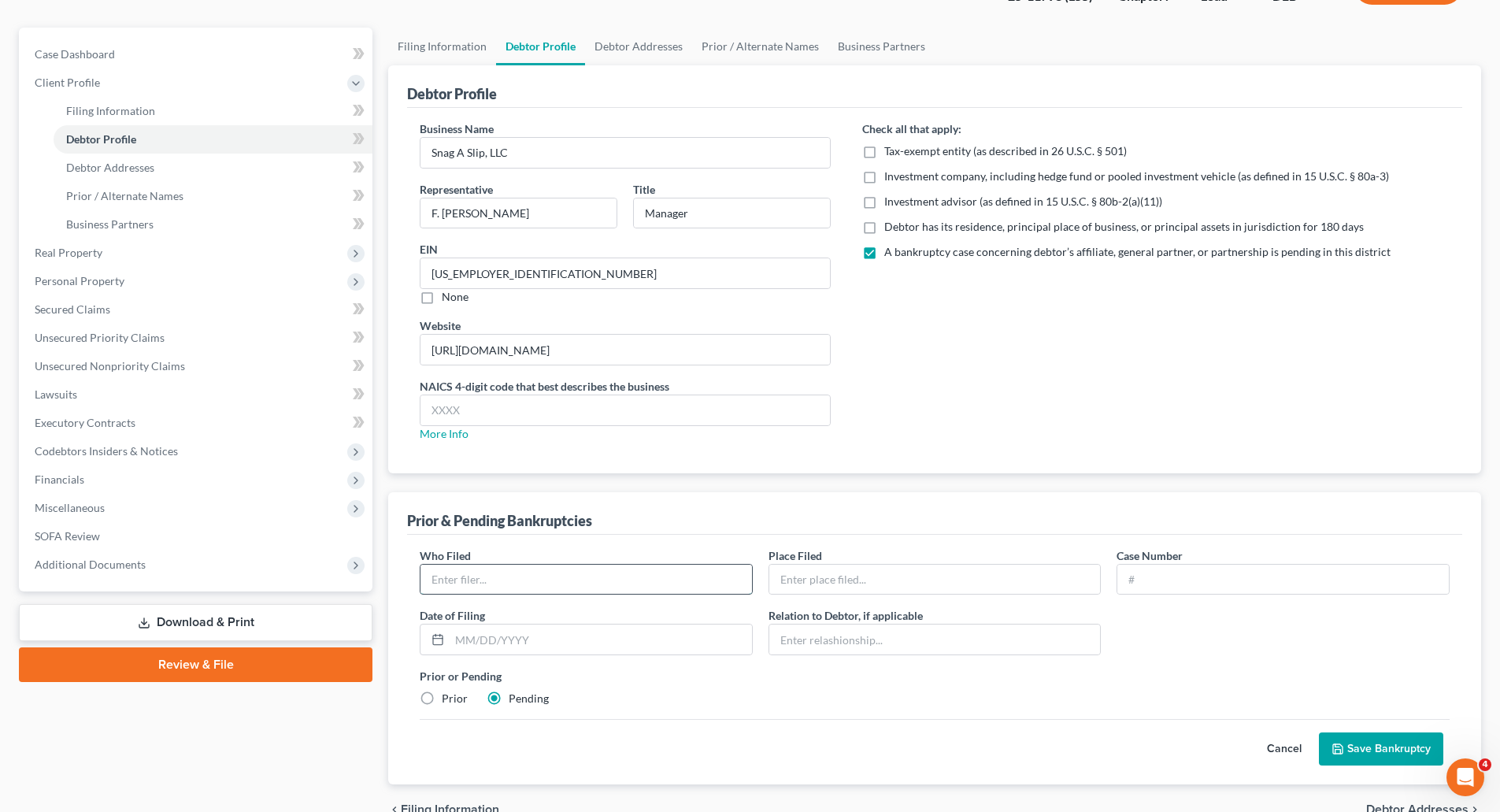
click at [548, 582] on input "text" at bounding box center [586, 579] width 332 height 30
type input "MarinaLife Media, LLC"
click at [818, 578] on input "text" at bounding box center [935, 579] width 332 height 30
type input "[US_STATE]"
click at [1153, 579] on input "text" at bounding box center [1283, 579] width 332 height 30
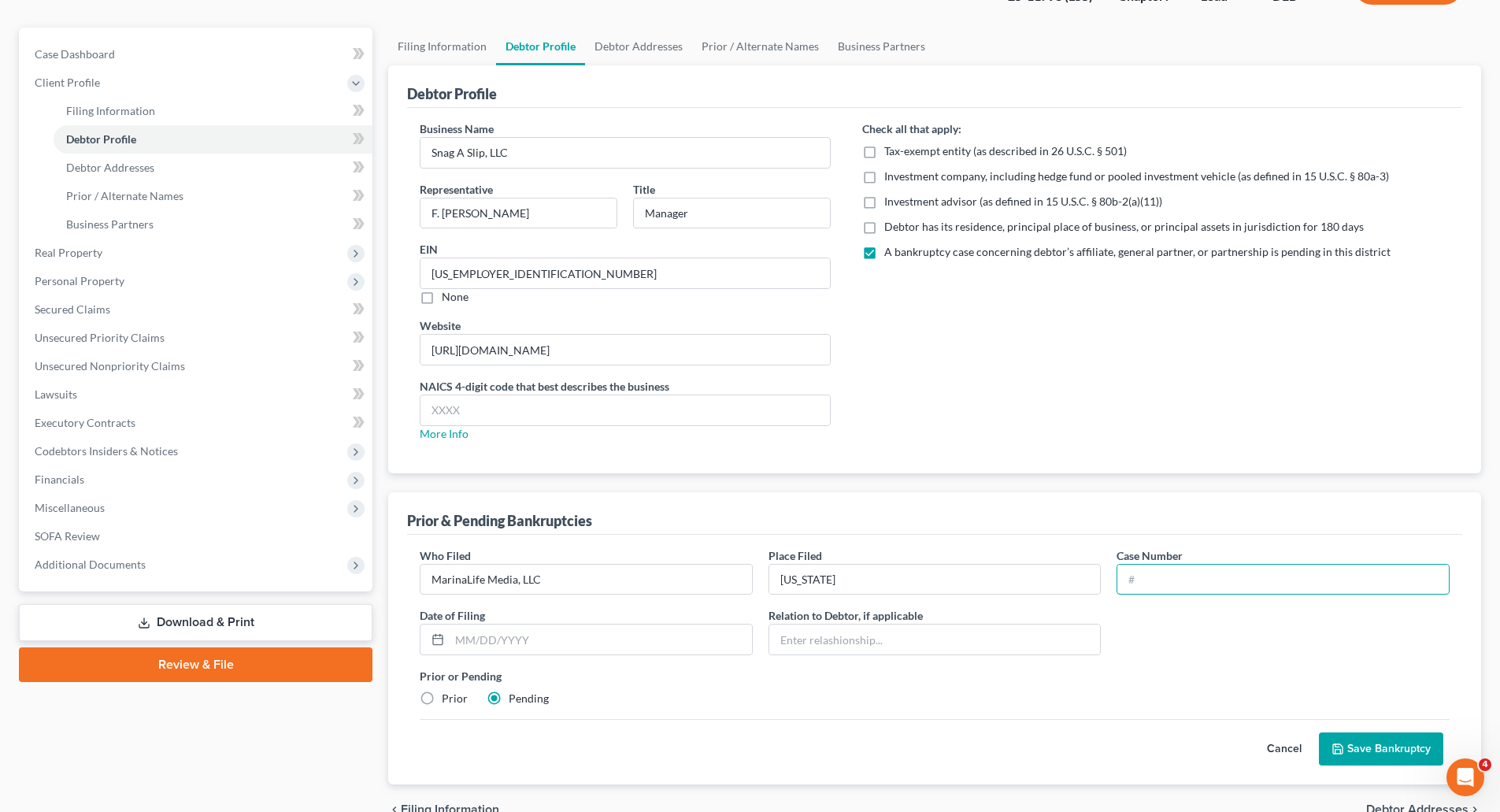
type input "25-11797 (LSS)"
click at [624, 642] on input "text" at bounding box center [601, 639] width 303 height 30
type input "[DATE]"
click at [1363, 753] on button "Save Bankruptcy" at bounding box center [1381, 749] width 124 height 33
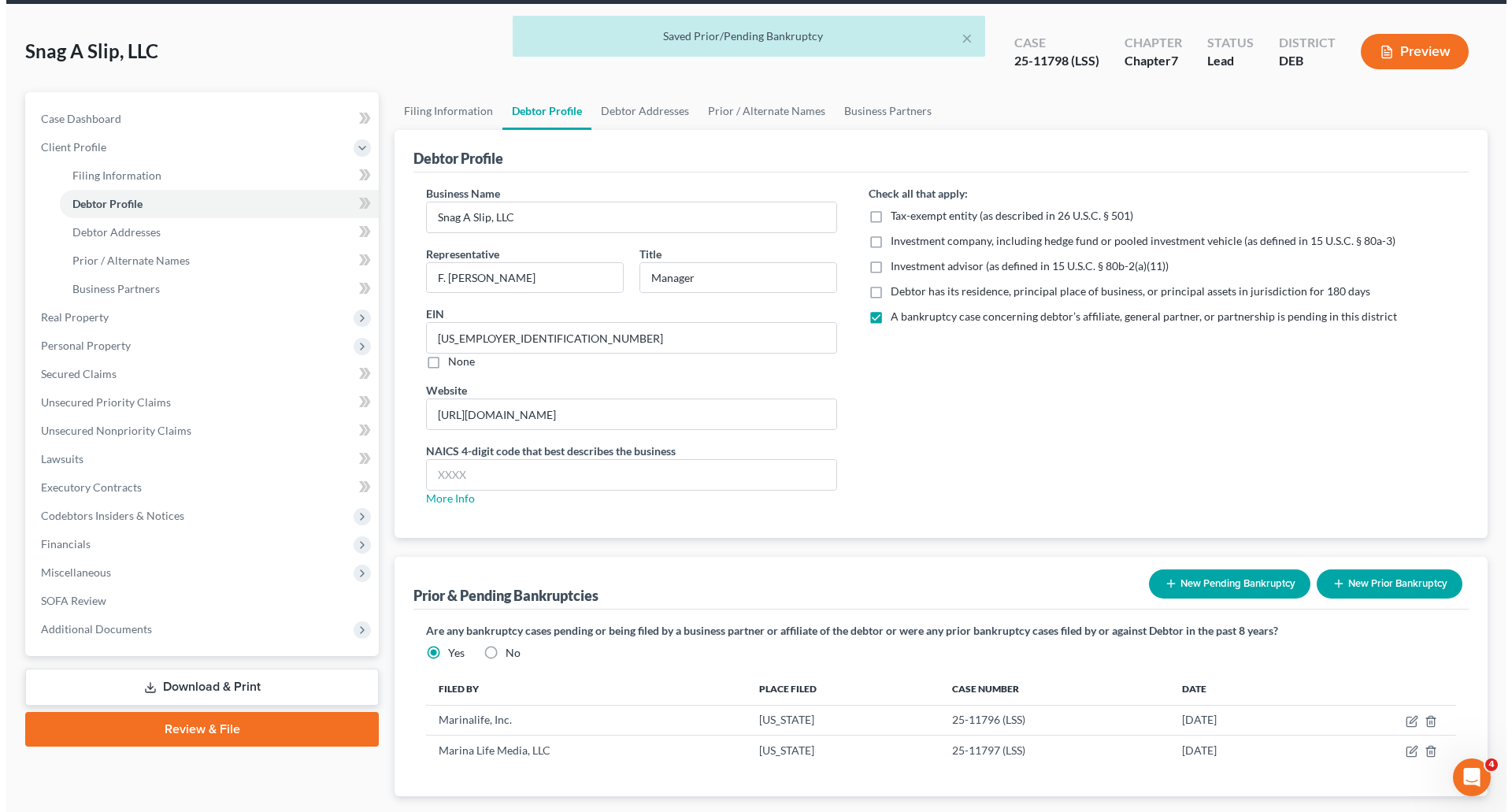
scroll to position [0, 0]
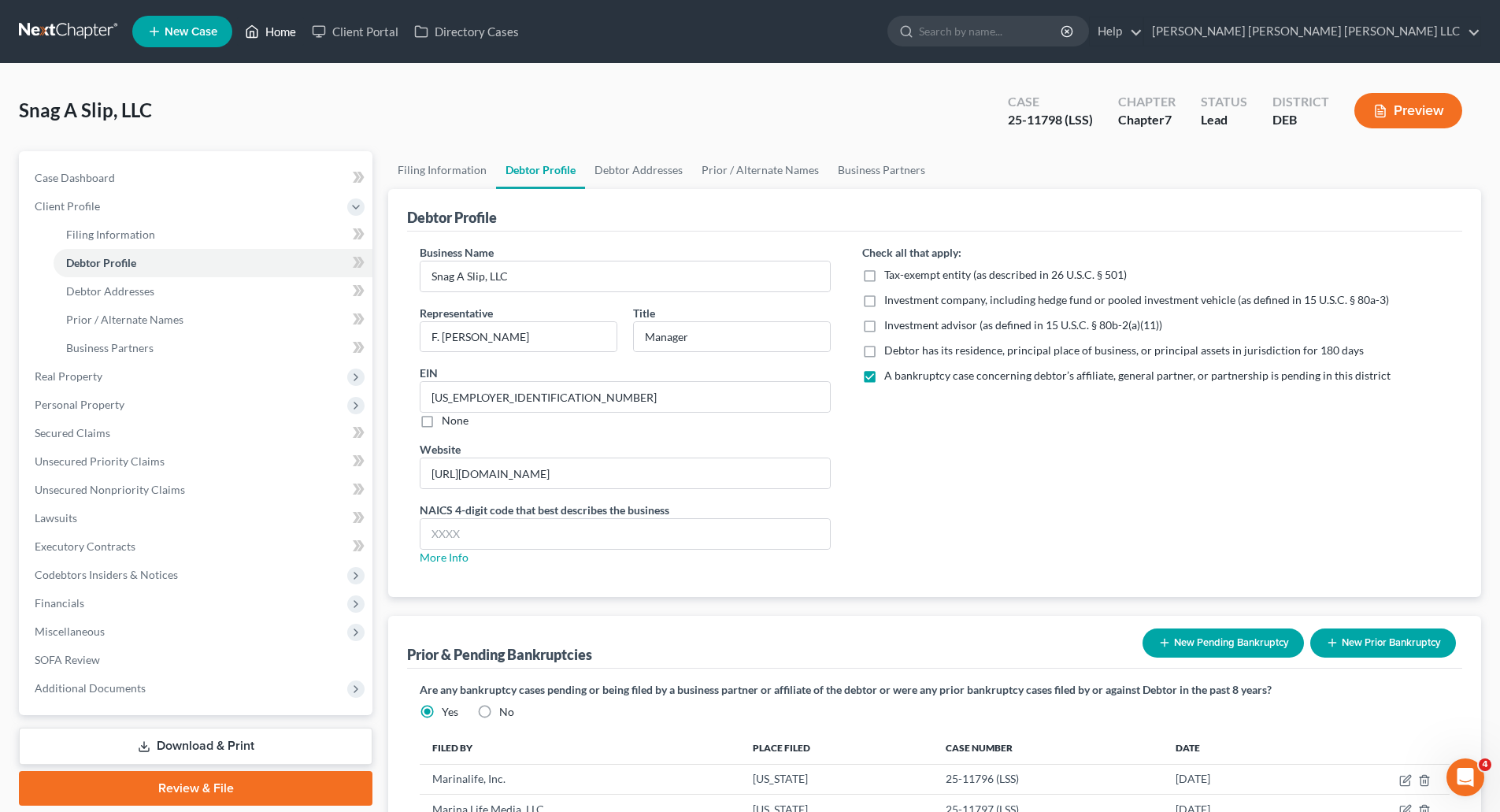
click at [272, 28] on link "Home" at bounding box center [271, 31] width 67 height 28
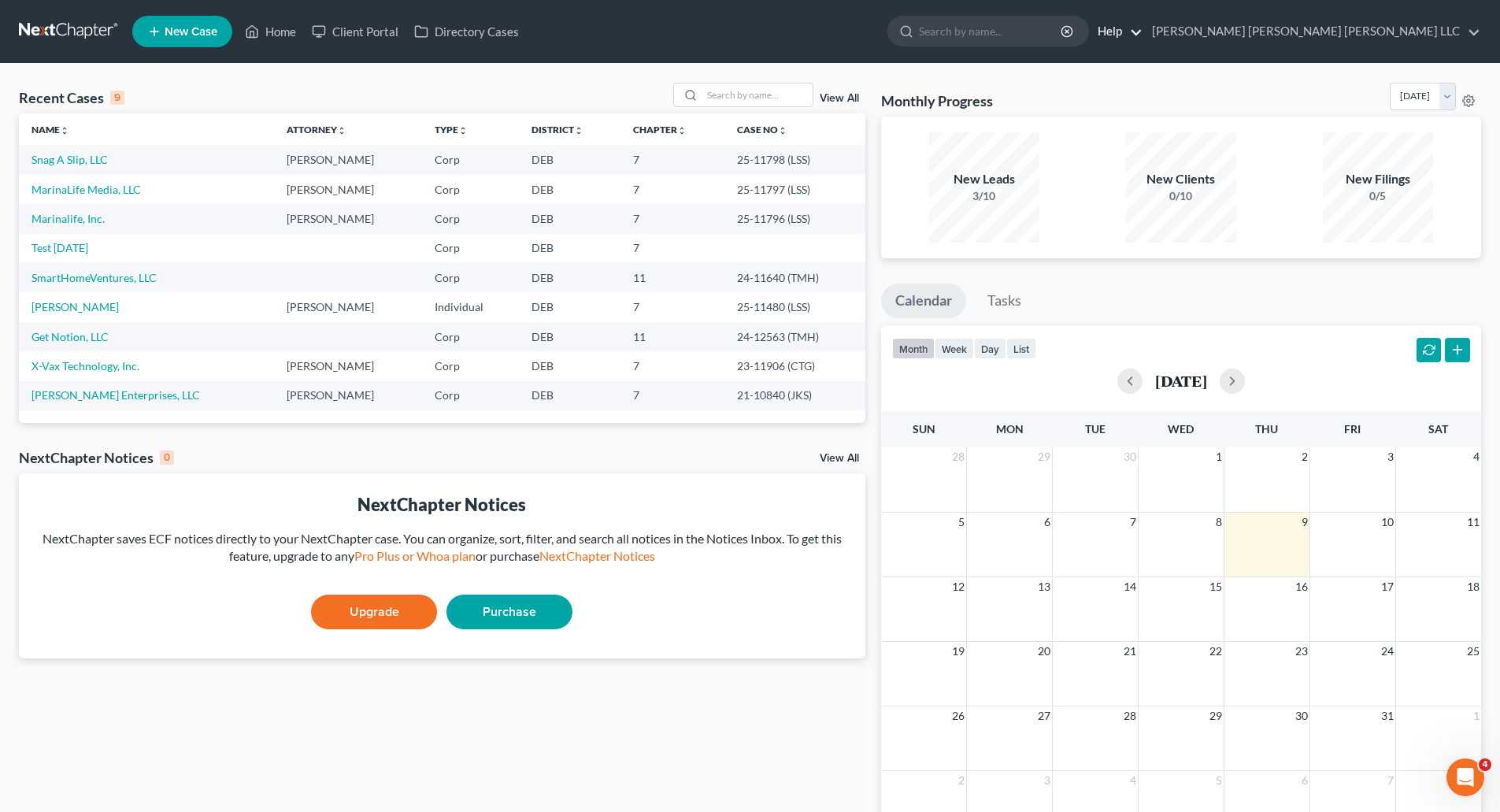
click at [1143, 30] on link "Help" at bounding box center [1116, 31] width 53 height 28
click at [1143, 89] on link "Webinars" at bounding box center [1079, 91] width 125 height 27
click at [1143, 32] on link "Help" at bounding box center [1116, 31] width 53 height 28
click at [1143, 65] on link "Help Center" at bounding box center [1079, 65] width 125 height 27
click at [75, 248] on link "Test [DATE]" at bounding box center [60, 248] width 57 height 14
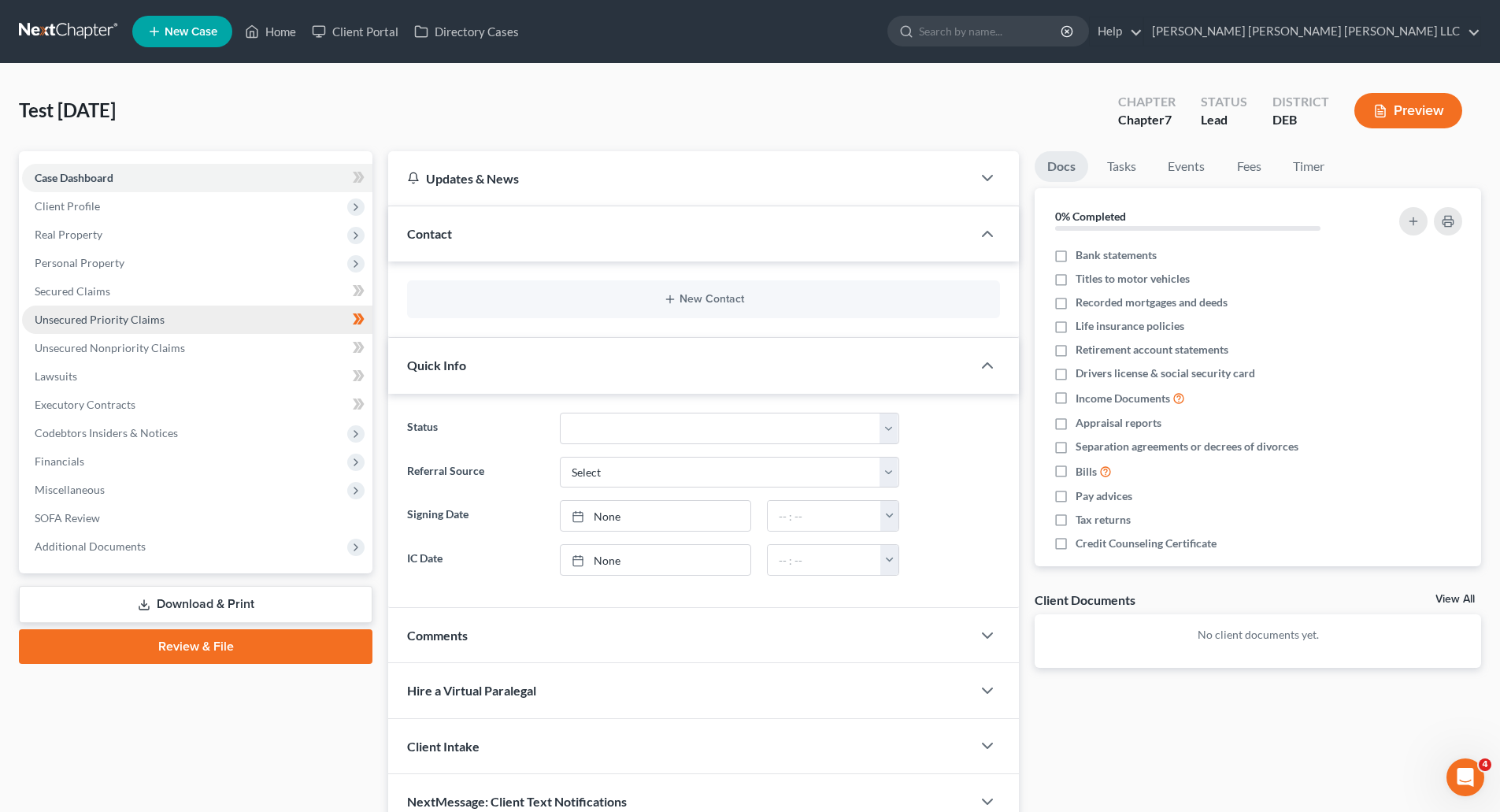
click at [98, 323] on span "Unsecured Priority Claims" at bounding box center [99, 320] width 130 height 14
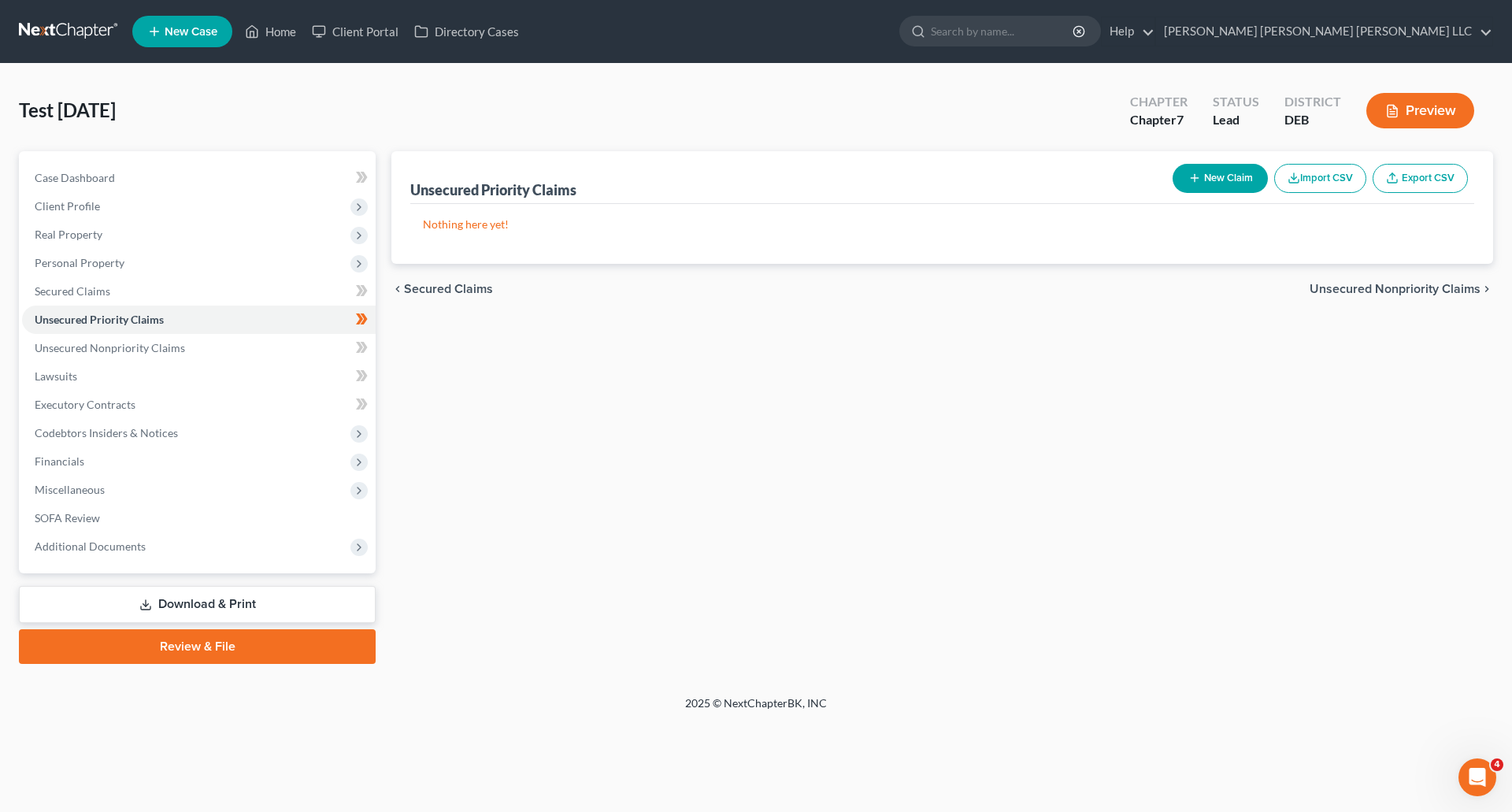
click at [1323, 179] on button "Import CSV" at bounding box center [1320, 178] width 92 height 29
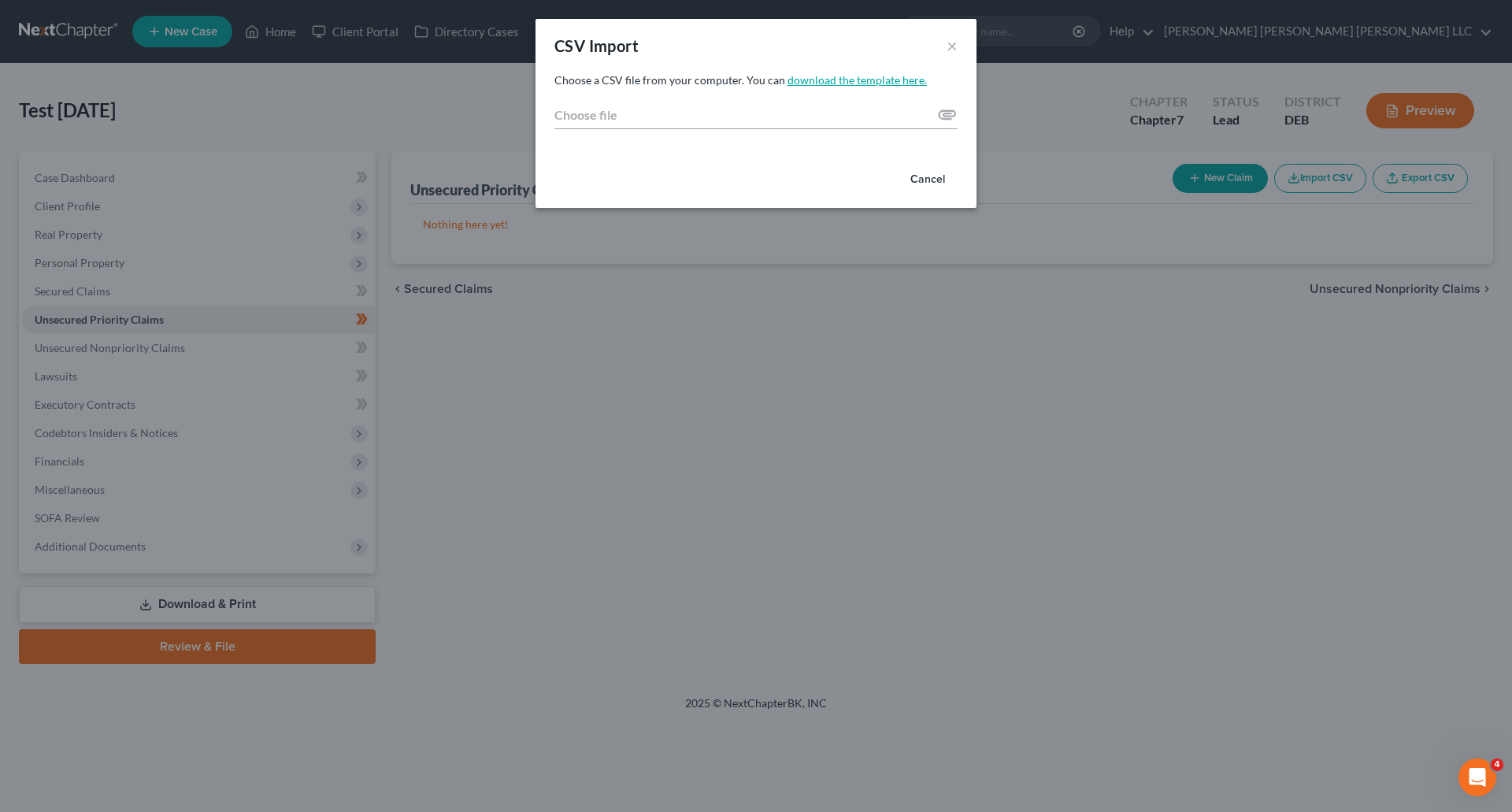
click at [834, 79] on link "download the template here." at bounding box center [858, 80] width 140 height 14
